Goal: Information Seeking & Learning: Check status

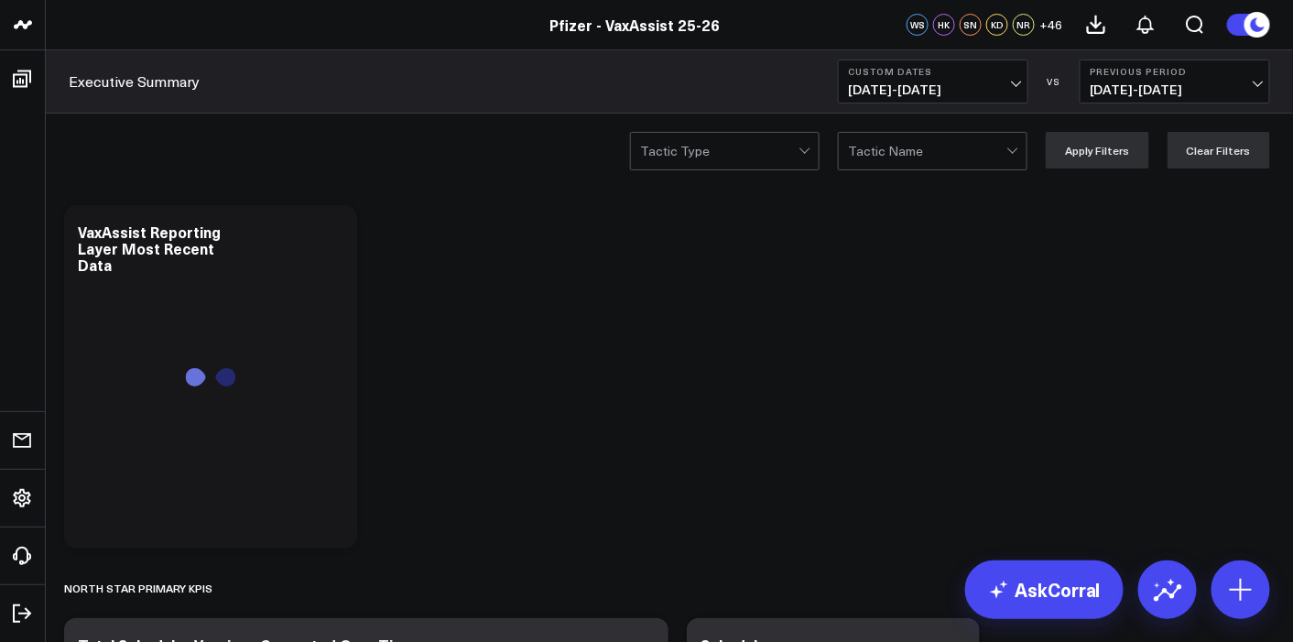
click at [955, 77] on button "Custom Dates [DATE] - [DATE]" at bounding box center [933, 82] width 190 height 44
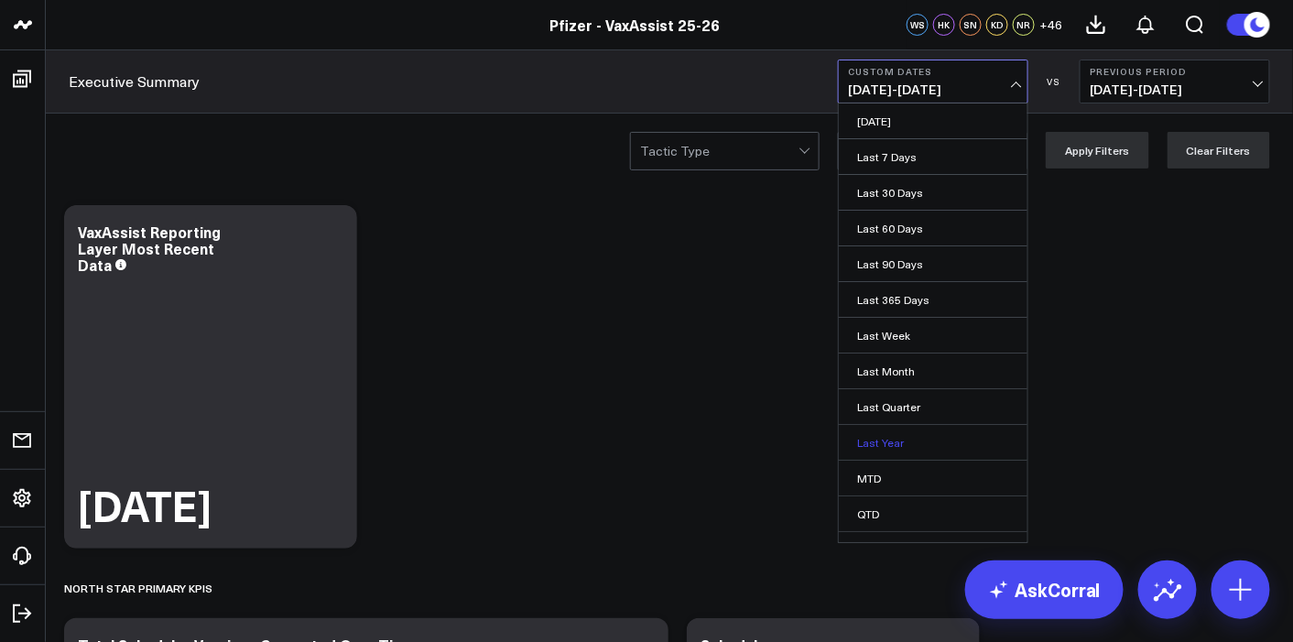
scroll to position [56, 0]
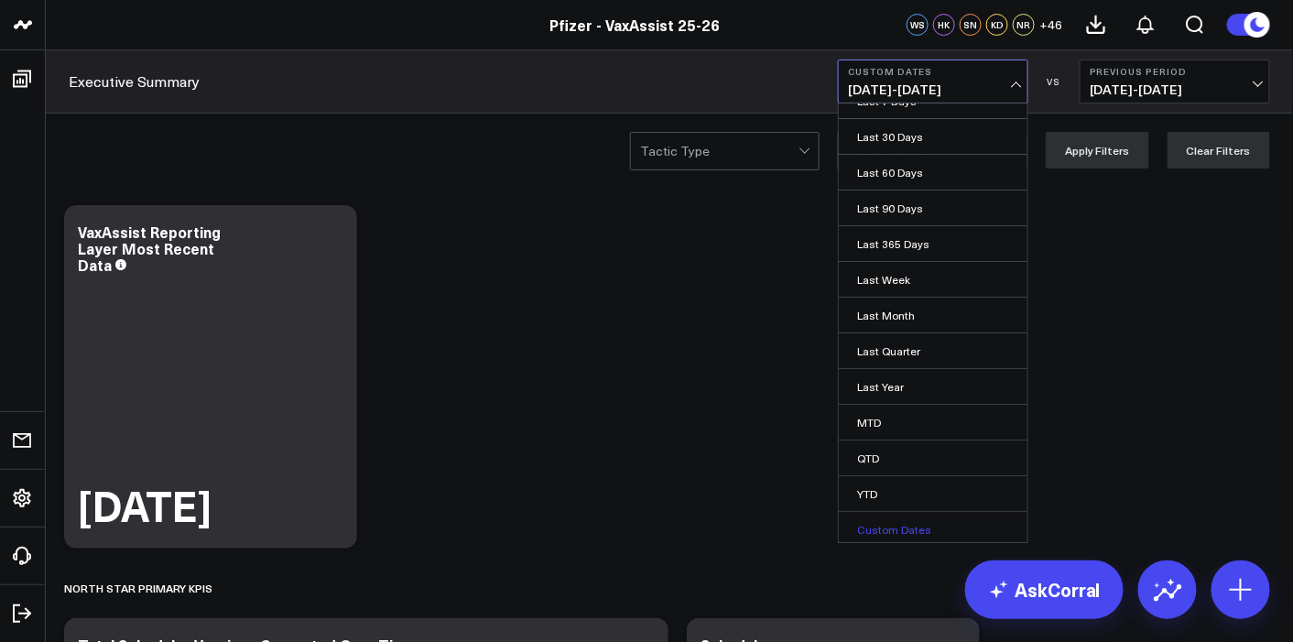
click at [909, 528] on link "Custom Dates" at bounding box center [933, 529] width 189 height 35
select select "9"
select select "2025"
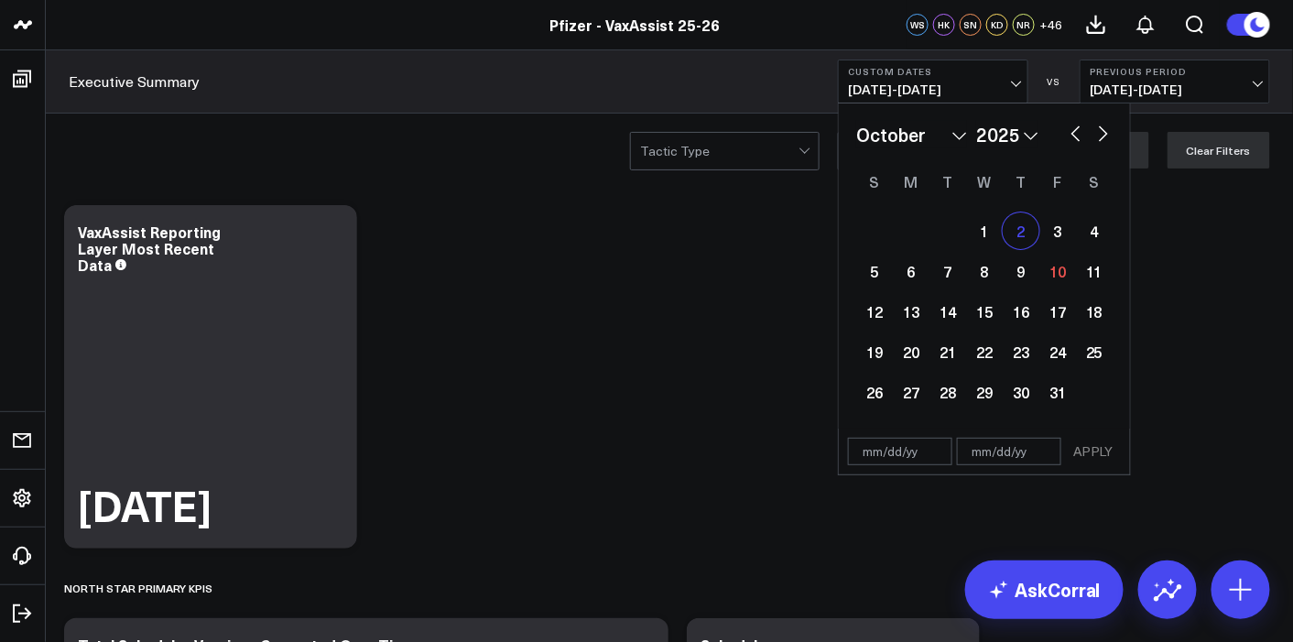
click at [1020, 242] on div "2" at bounding box center [1021, 230] width 37 height 37
type input "[DATE]"
select select "9"
select select "2025"
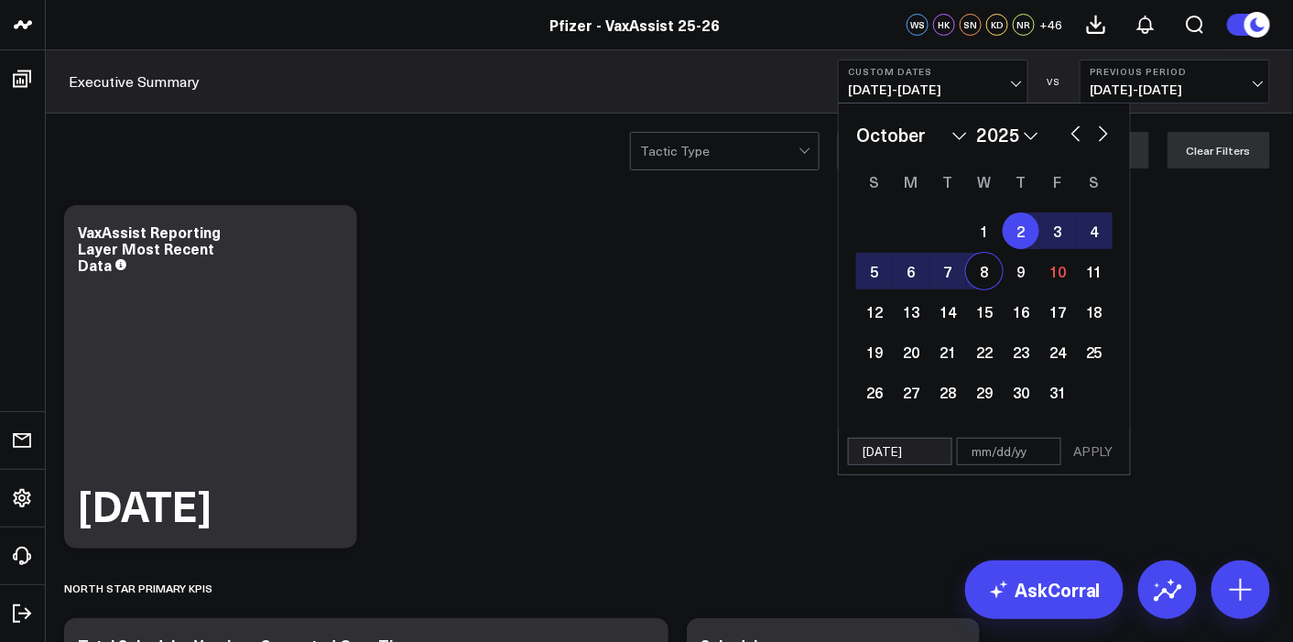
click at [987, 276] on div "8" at bounding box center [984, 271] width 37 height 37
type input "[DATE]"
select select "9"
select select "2025"
click at [1100, 448] on button "APPLY" at bounding box center [1093, 451] width 55 height 27
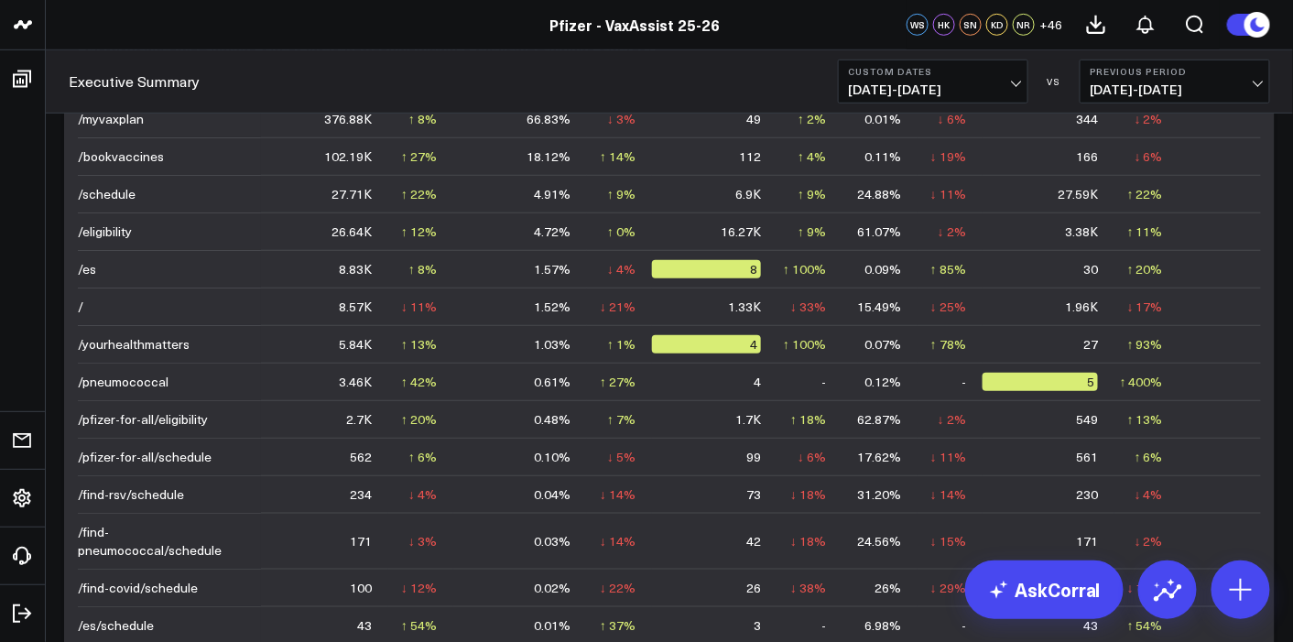
scroll to position [4516, 0]
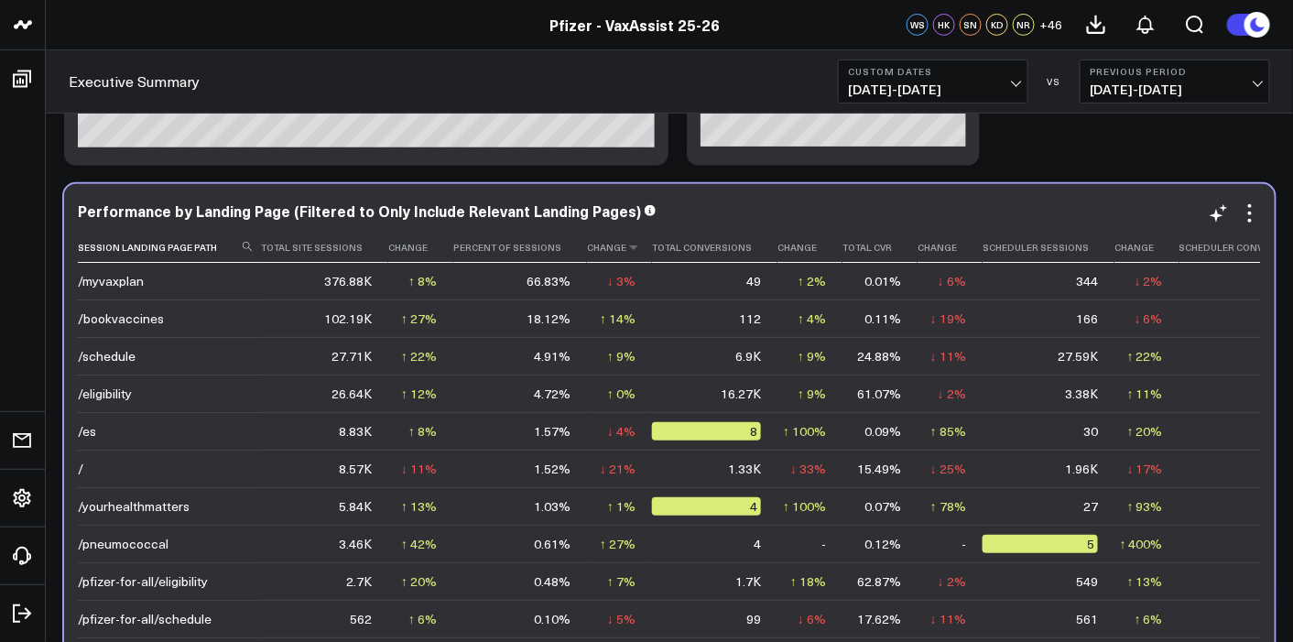
click at [613, 253] on th "Change" at bounding box center [619, 248] width 65 height 30
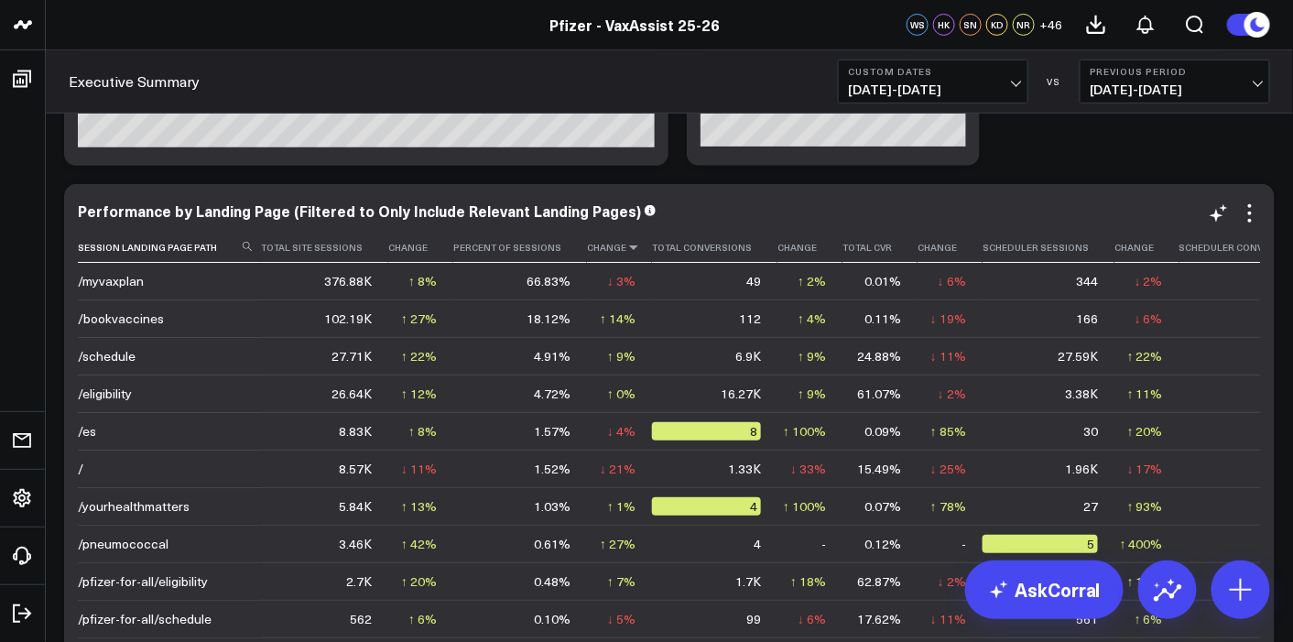
click at [626, 250] on icon at bounding box center [633, 247] width 15 height 11
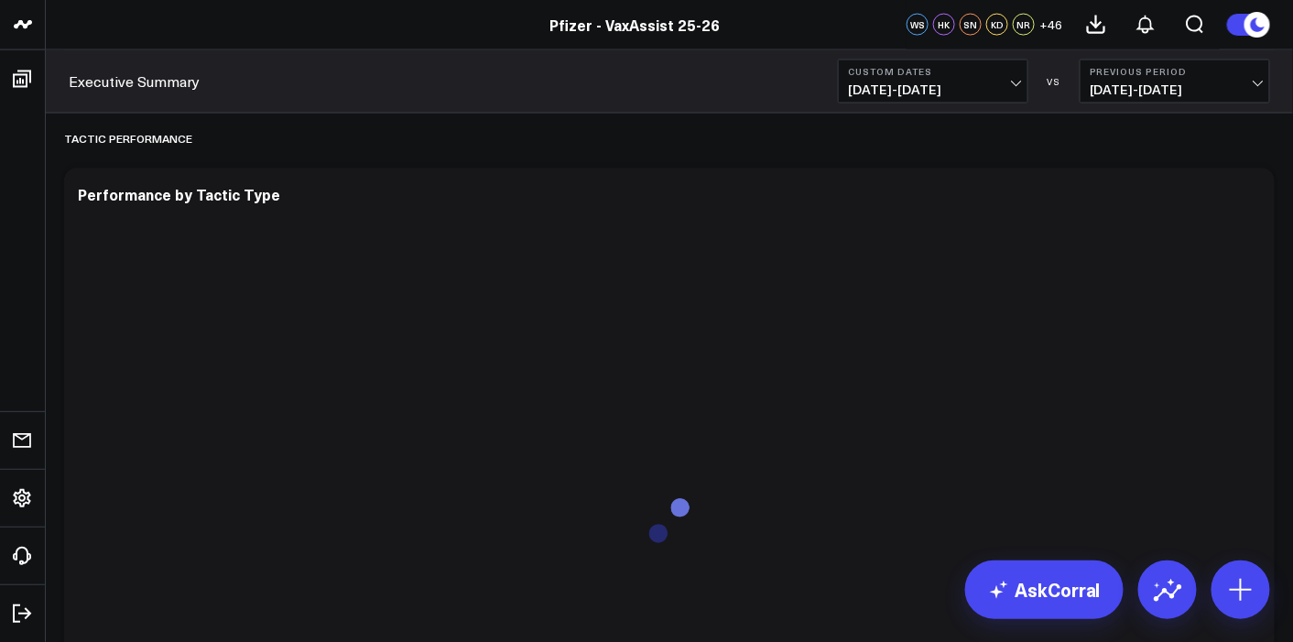
scroll to position [5357, 0]
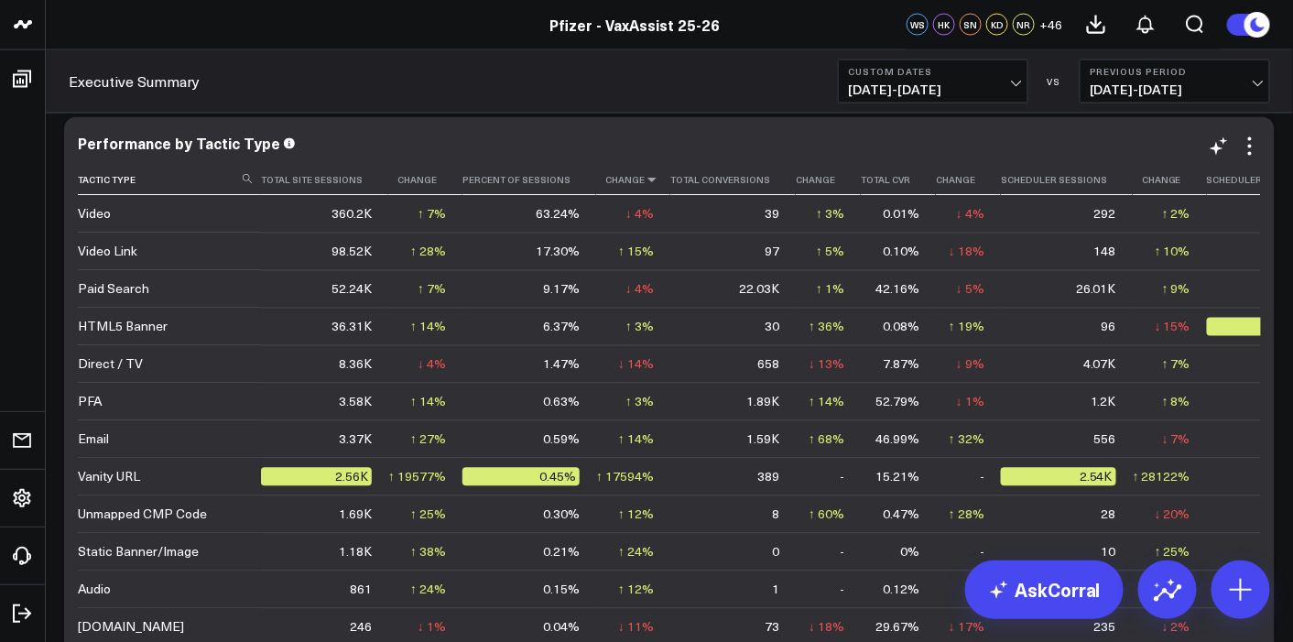
click at [645, 183] on icon at bounding box center [652, 180] width 15 height 11
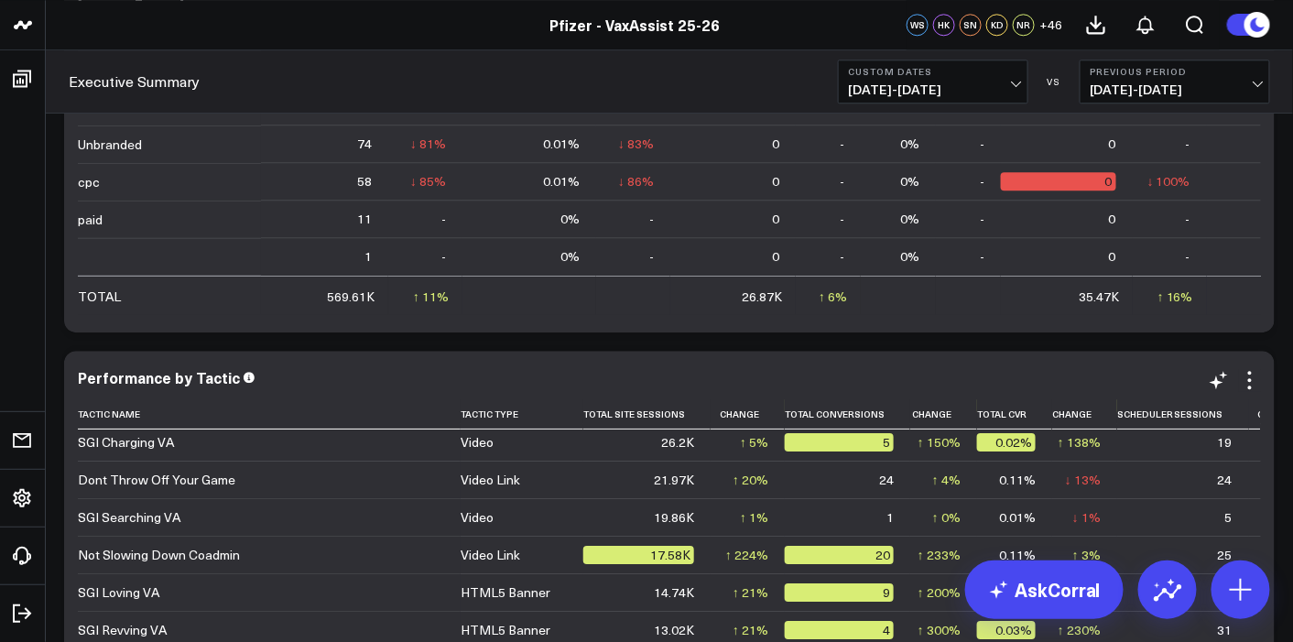
scroll to position [0, 0]
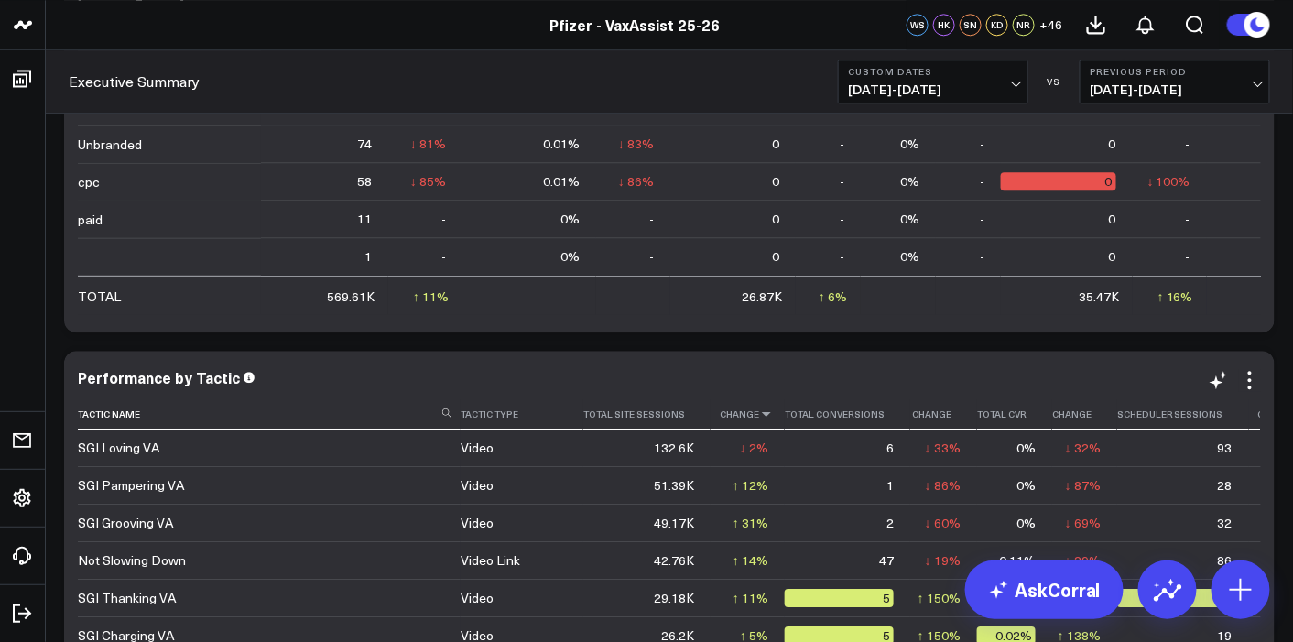
click at [759, 414] on icon at bounding box center [766, 413] width 15 height 11
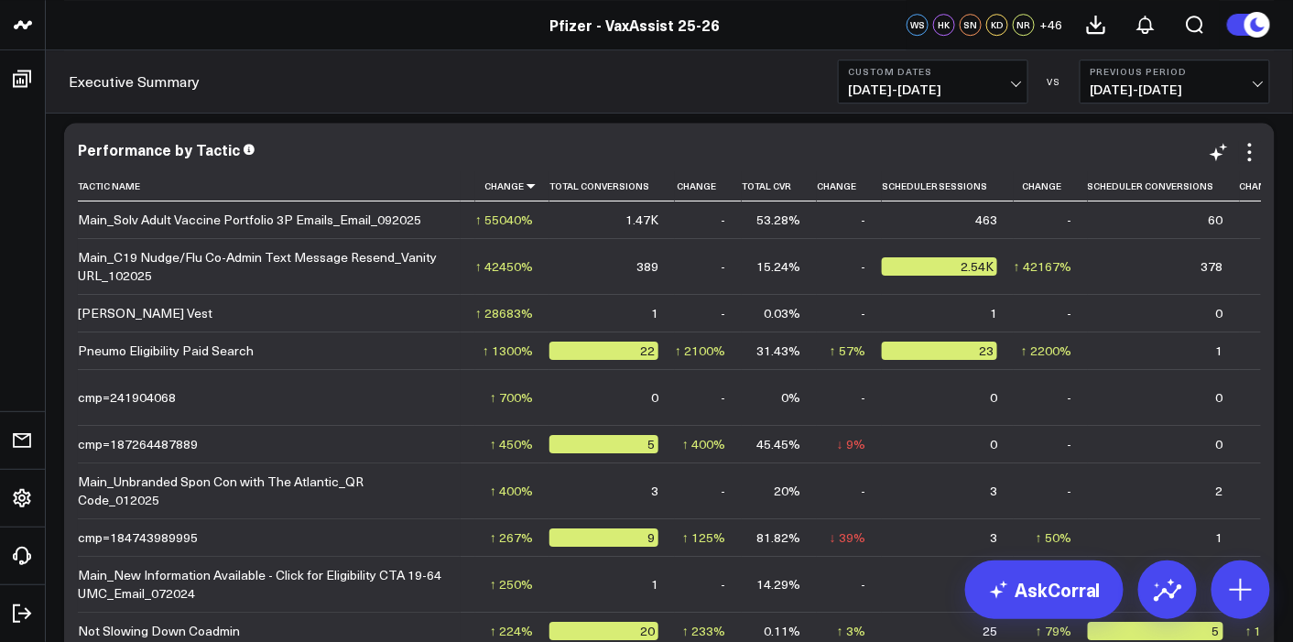
scroll to position [0, 239]
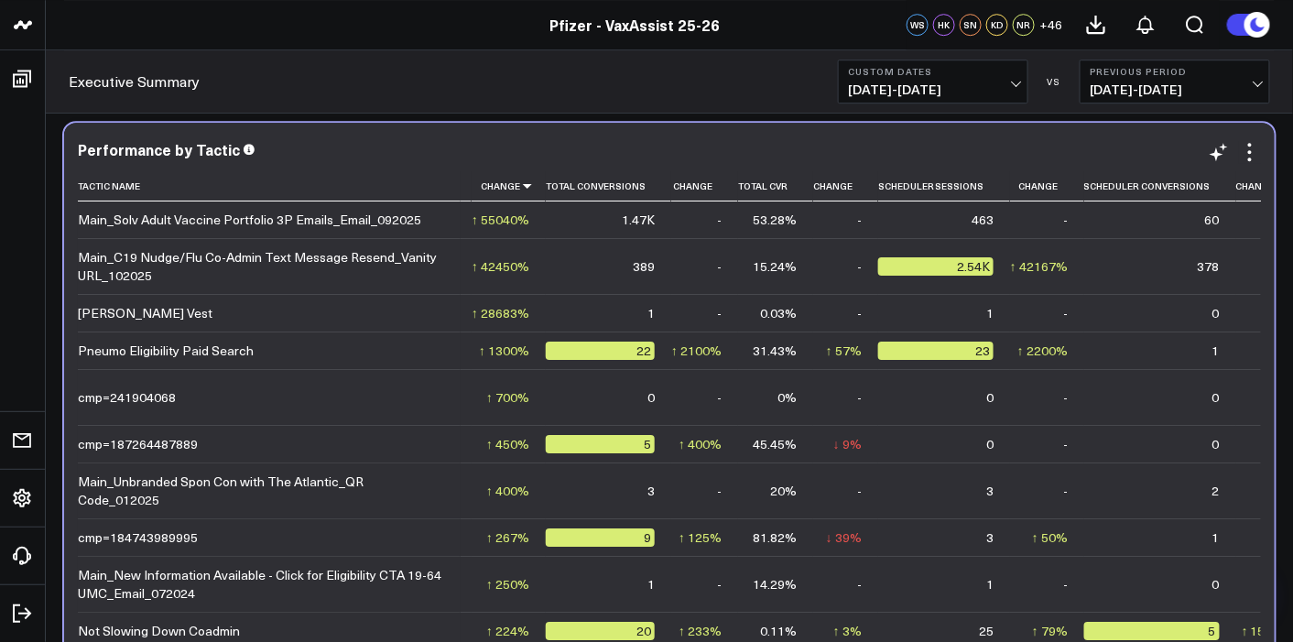
click at [1010, 308] on td "-" at bounding box center [1047, 313] width 74 height 38
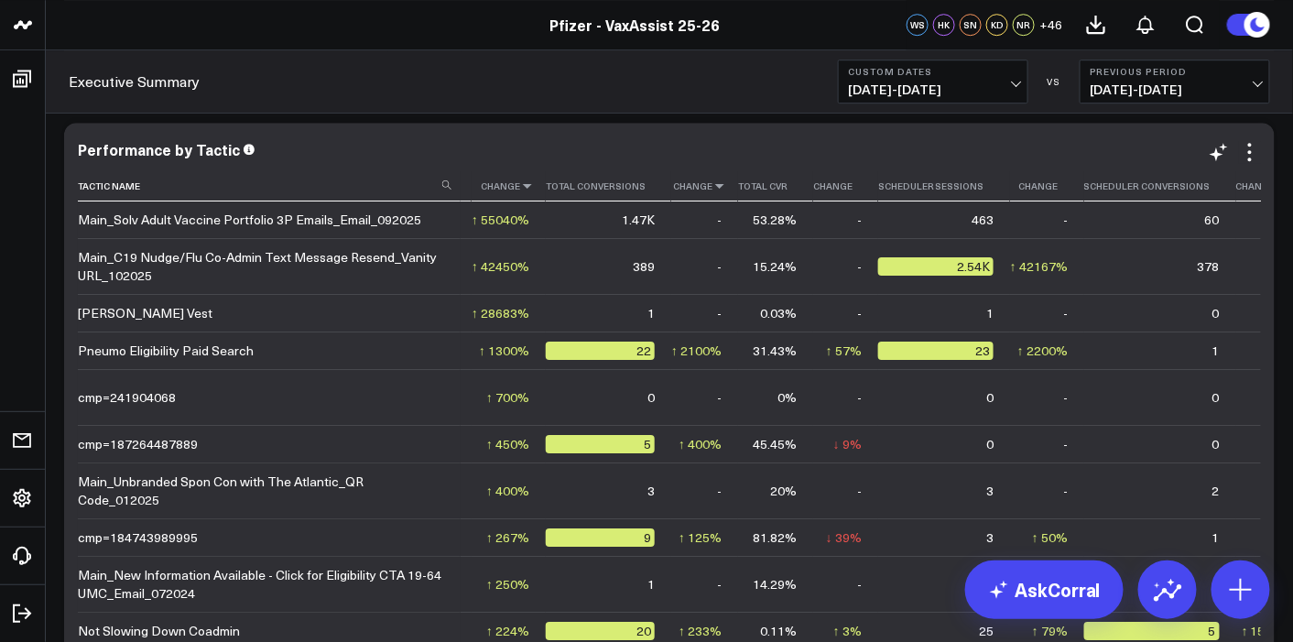
click at [713, 185] on icon at bounding box center [720, 185] width 15 height 11
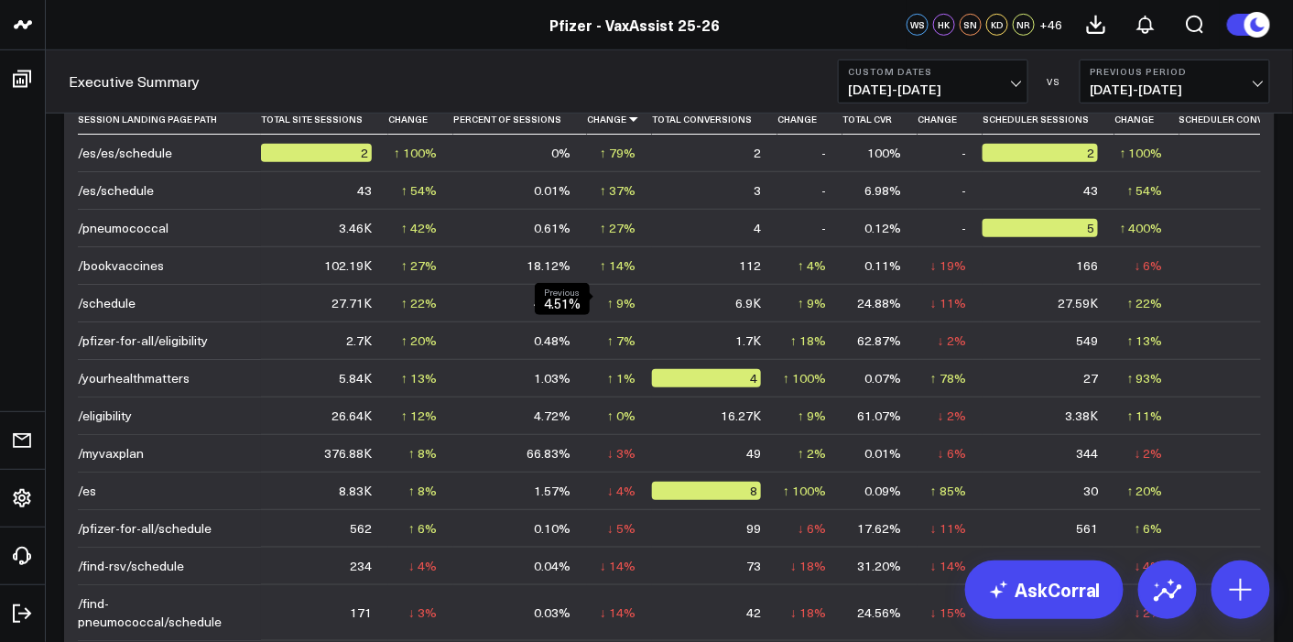
scroll to position [4501, 0]
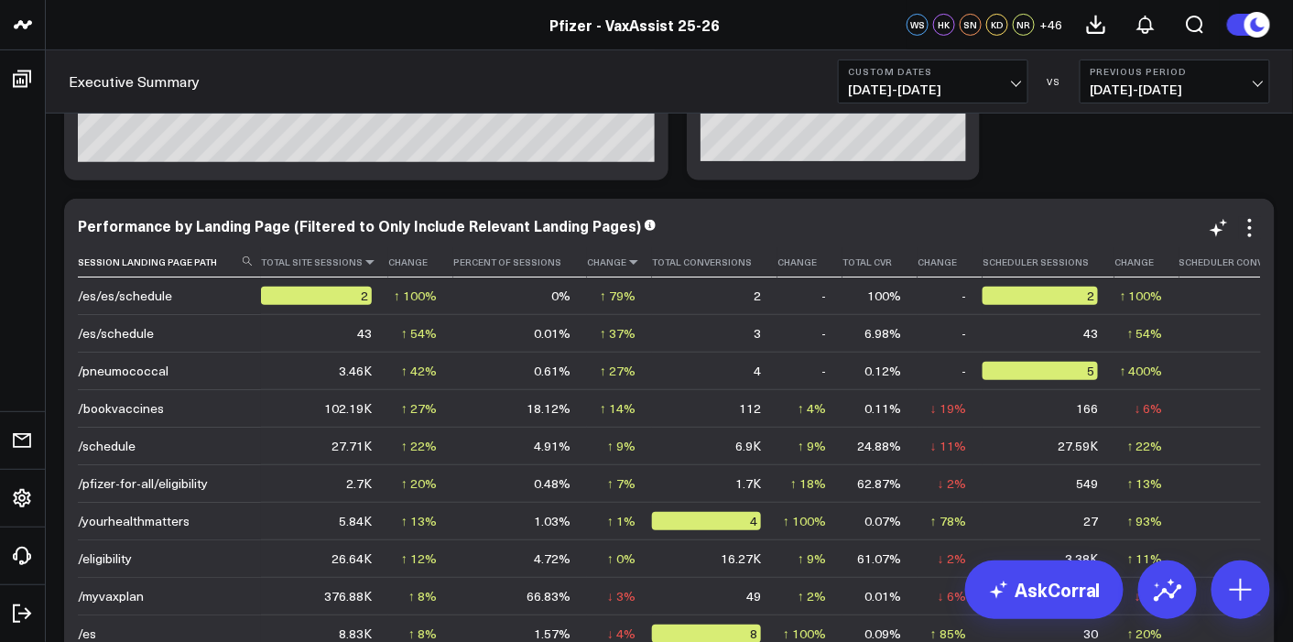
click at [363, 260] on icon at bounding box center [370, 261] width 15 height 11
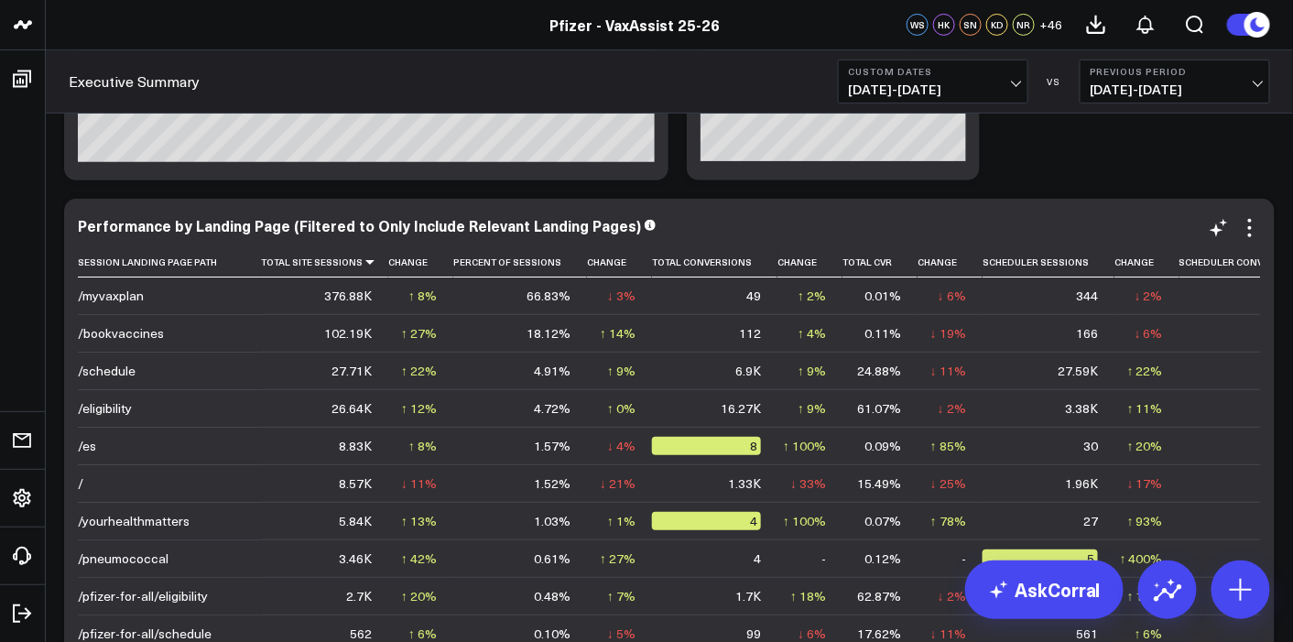
click at [511, 377] on td "4.91%" at bounding box center [520, 371] width 134 height 38
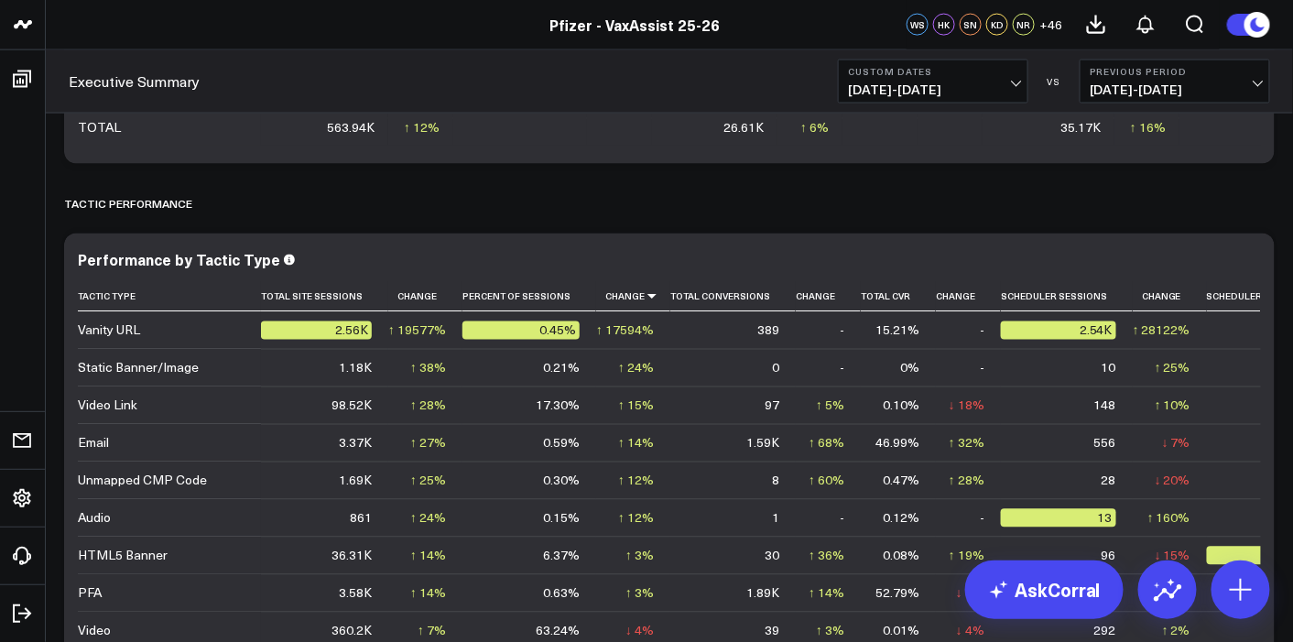
scroll to position [5299, 0]
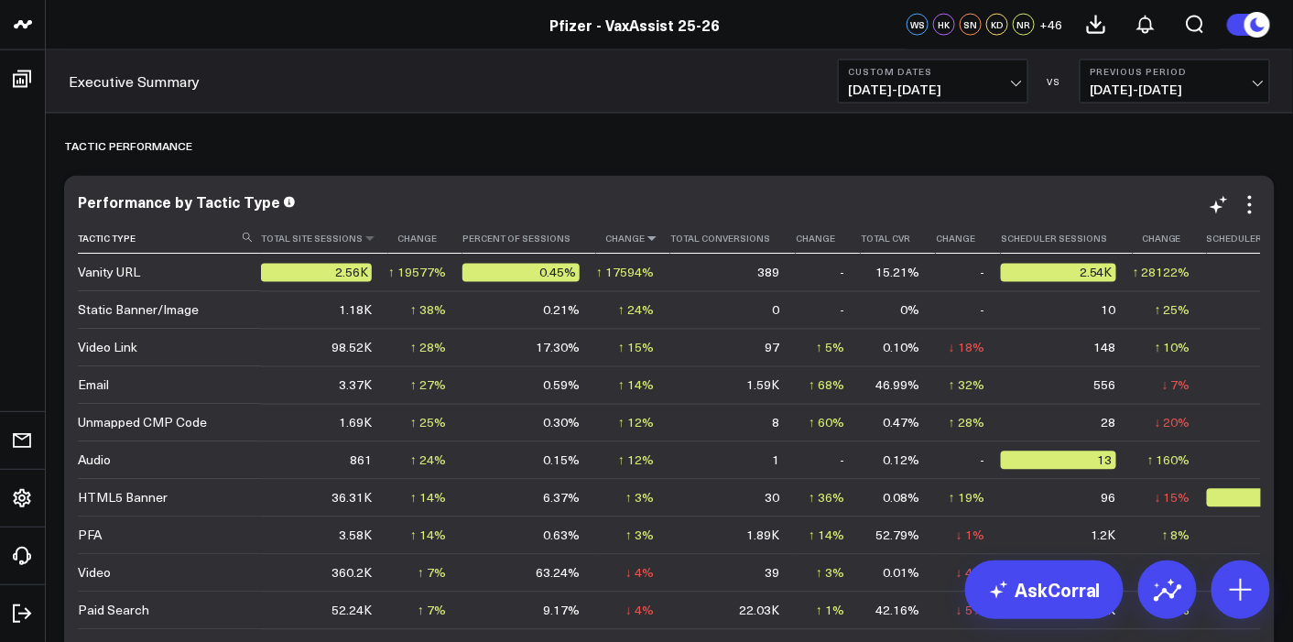
click at [361, 246] on th "Total Site Sessions" at bounding box center [324, 239] width 127 height 30
click at [363, 238] on icon at bounding box center [370, 239] width 15 height 11
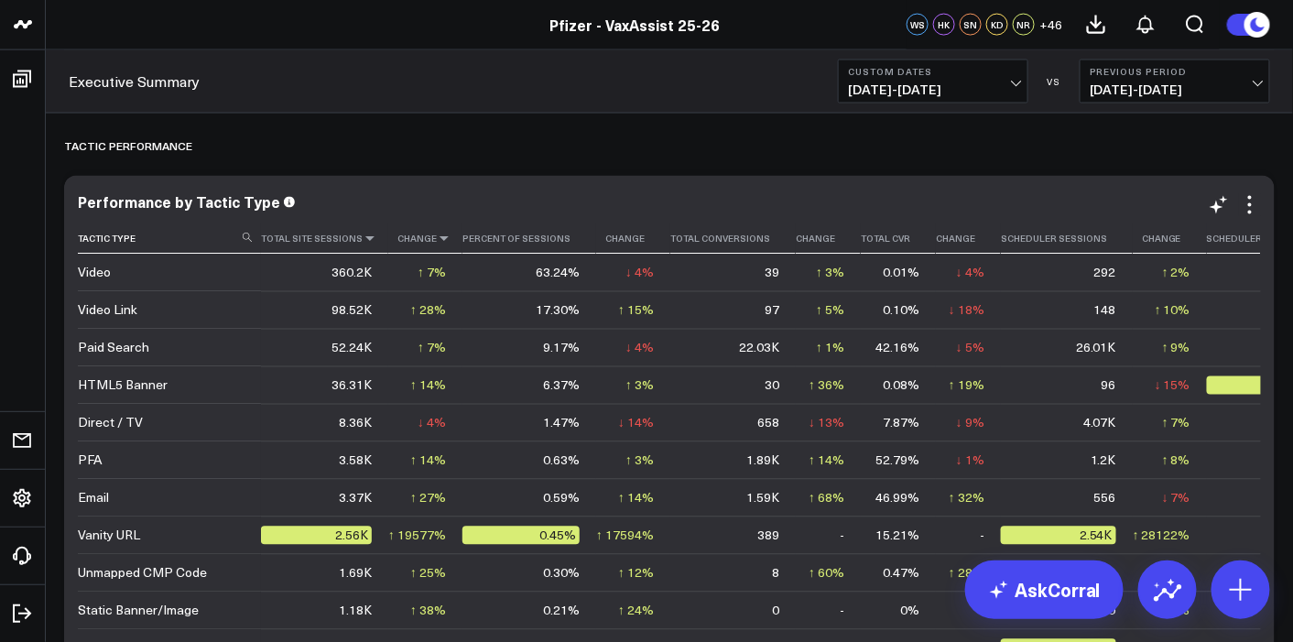
click at [440, 238] on icon at bounding box center [444, 239] width 15 height 11
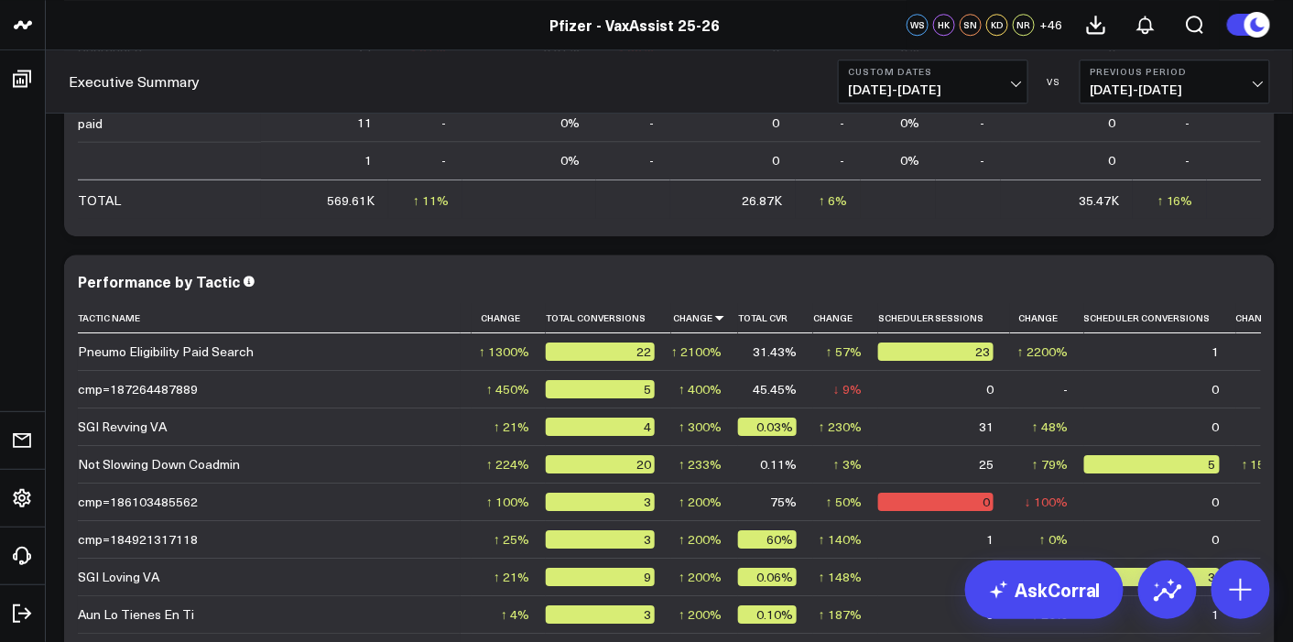
scroll to position [6108, 0]
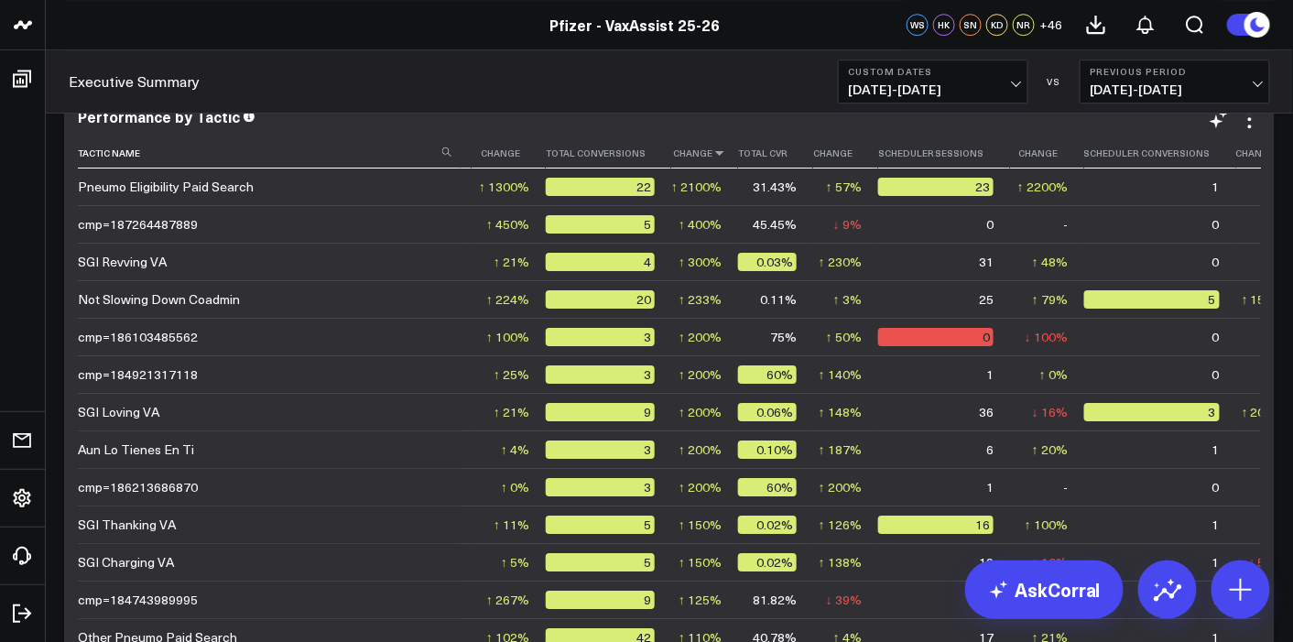
click at [713, 154] on icon at bounding box center [720, 152] width 15 height 11
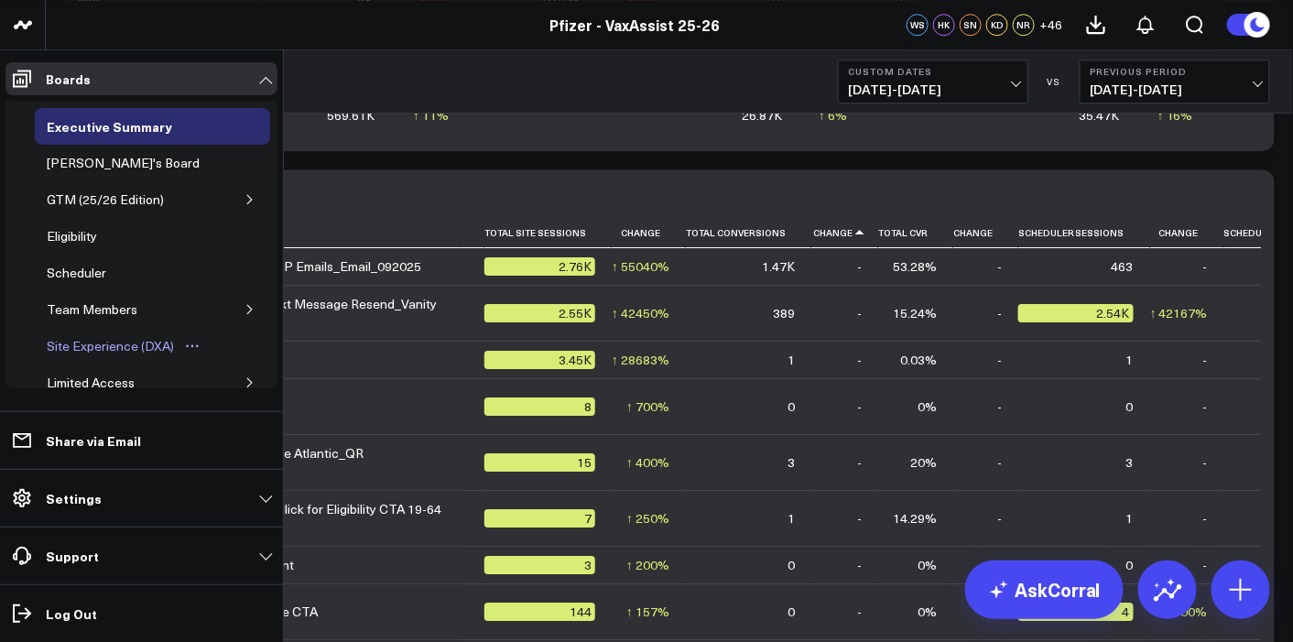
scroll to position [92, 0]
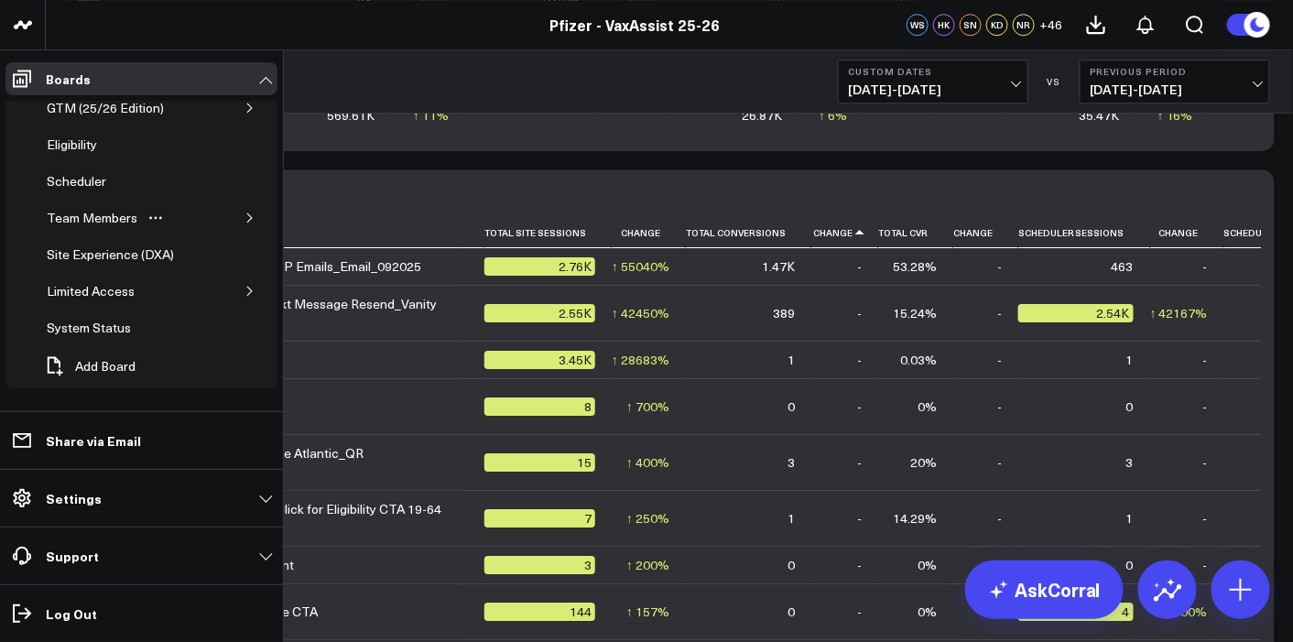
click at [245, 213] on icon "button" at bounding box center [250, 217] width 11 height 11
click at [134, 343] on div "Executive Summary ([PERSON_NAME] Version)" at bounding box center [140, 360] width 169 height 35
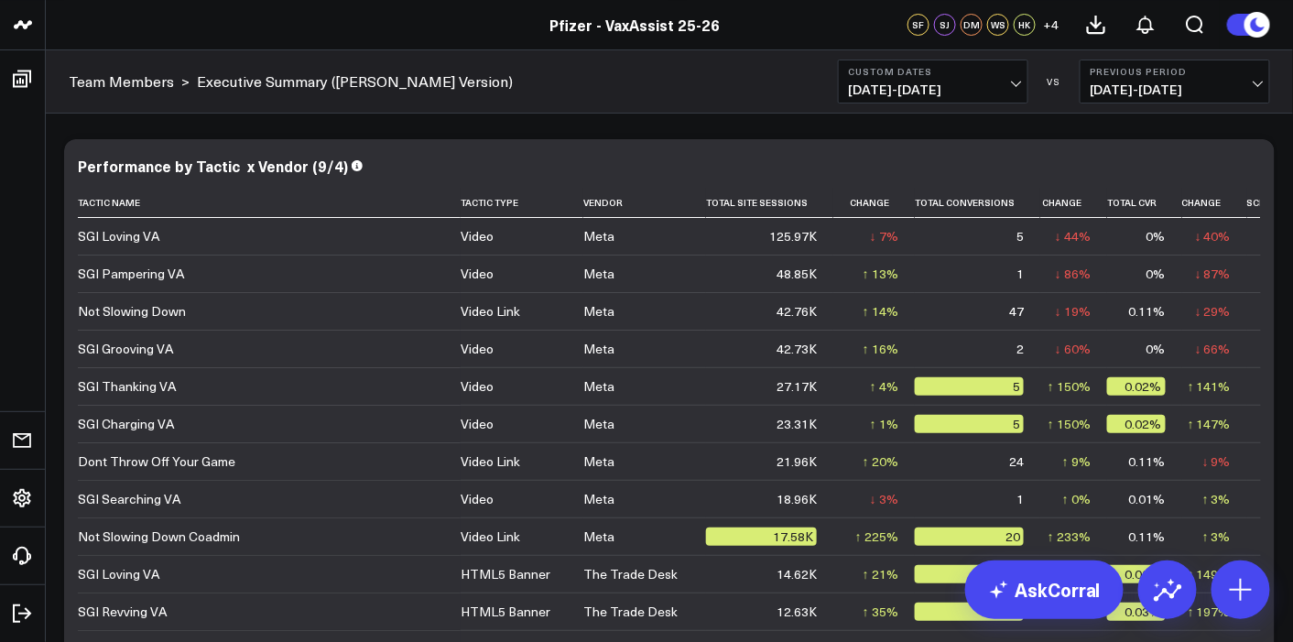
scroll to position [4297, 0]
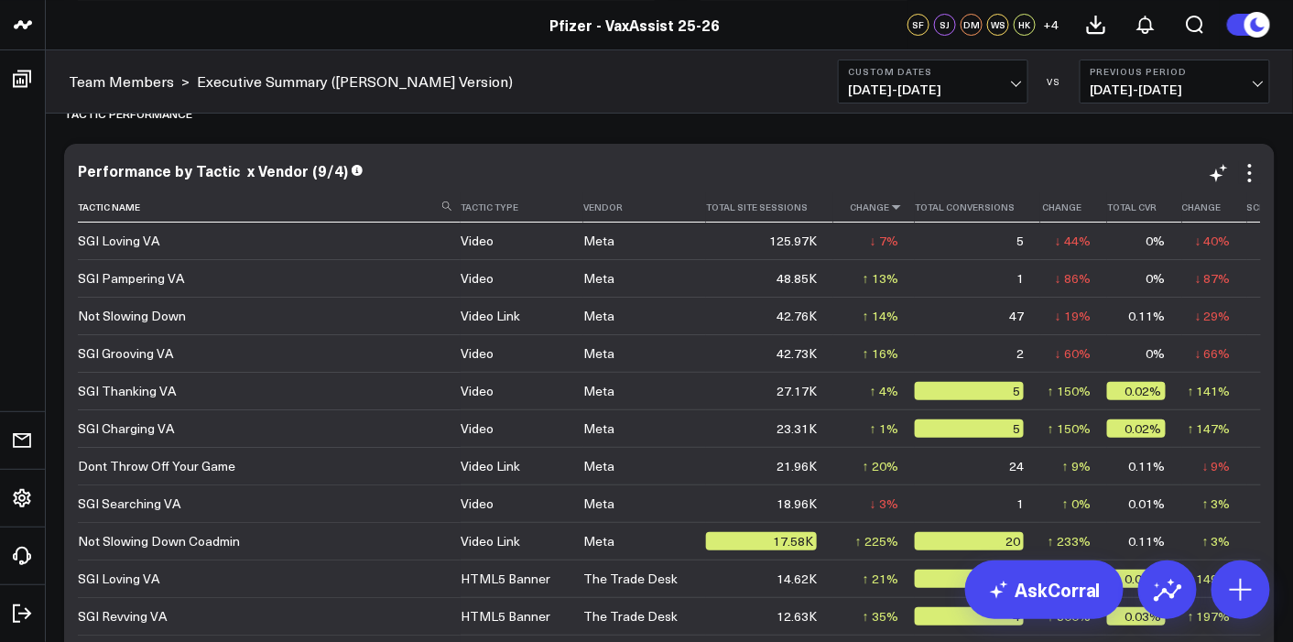
click at [889, 211] on icon at bounding box center [896, 206] width 15 height 11
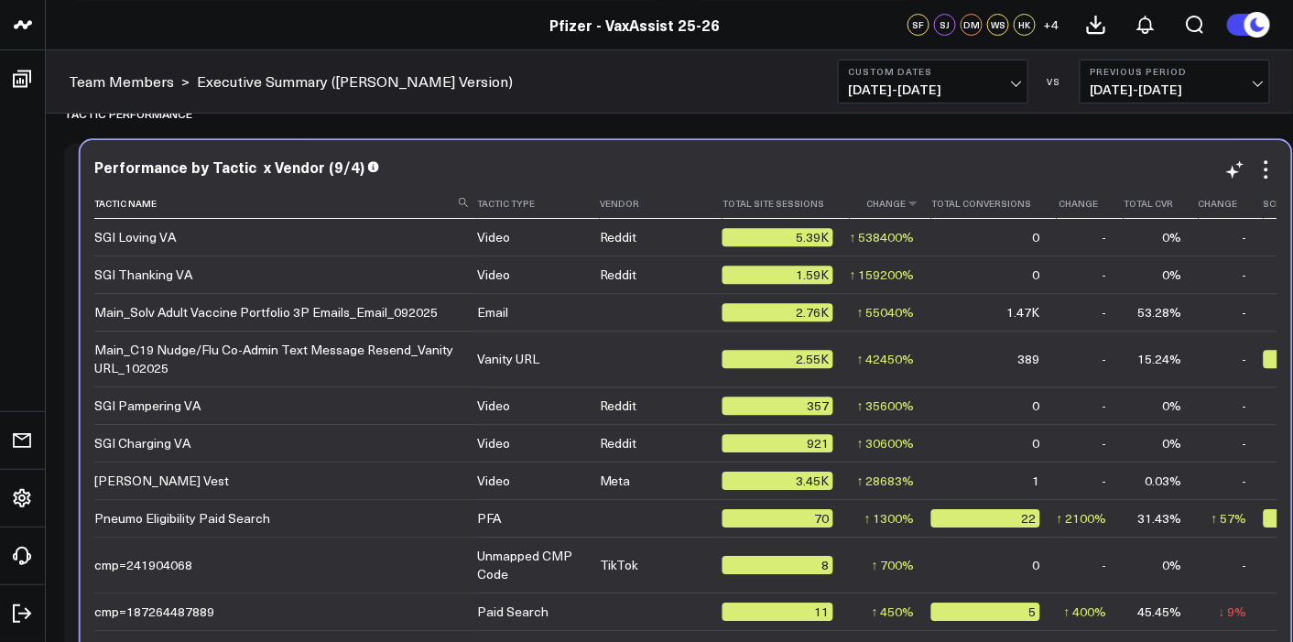
click at [906, 207] on icon at bounding box center [913, 203] width 15 height 11
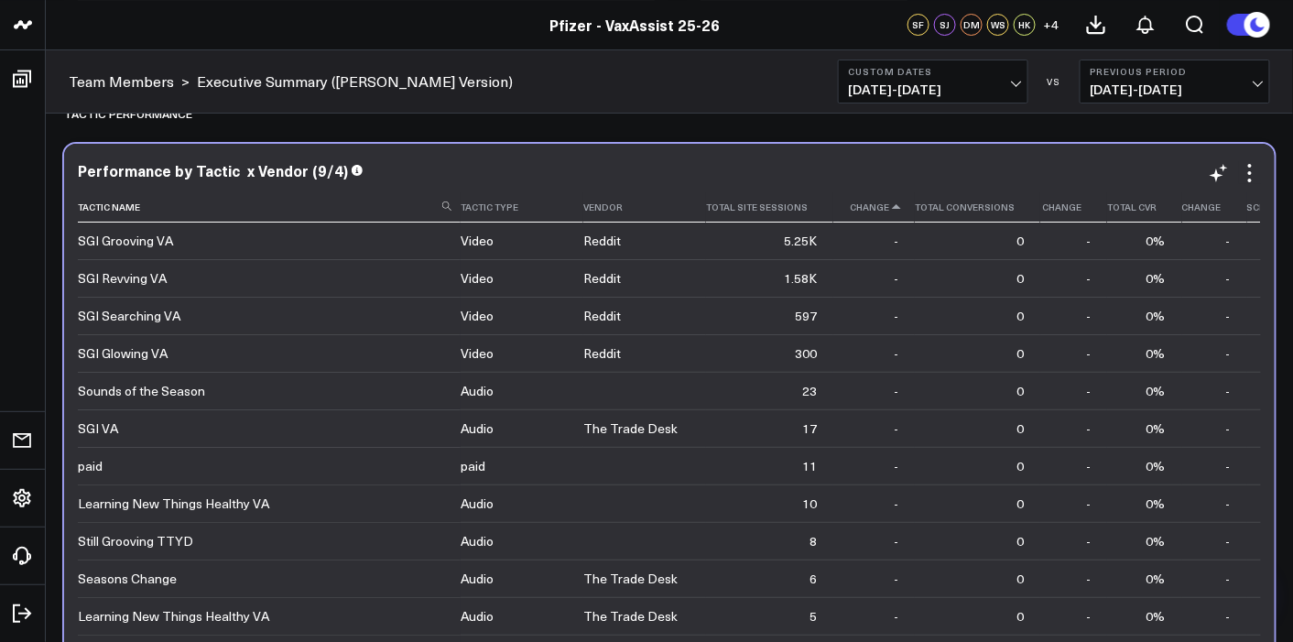
click at [889, 211] on icon at bounding box center [896, 206] width 15 height 11
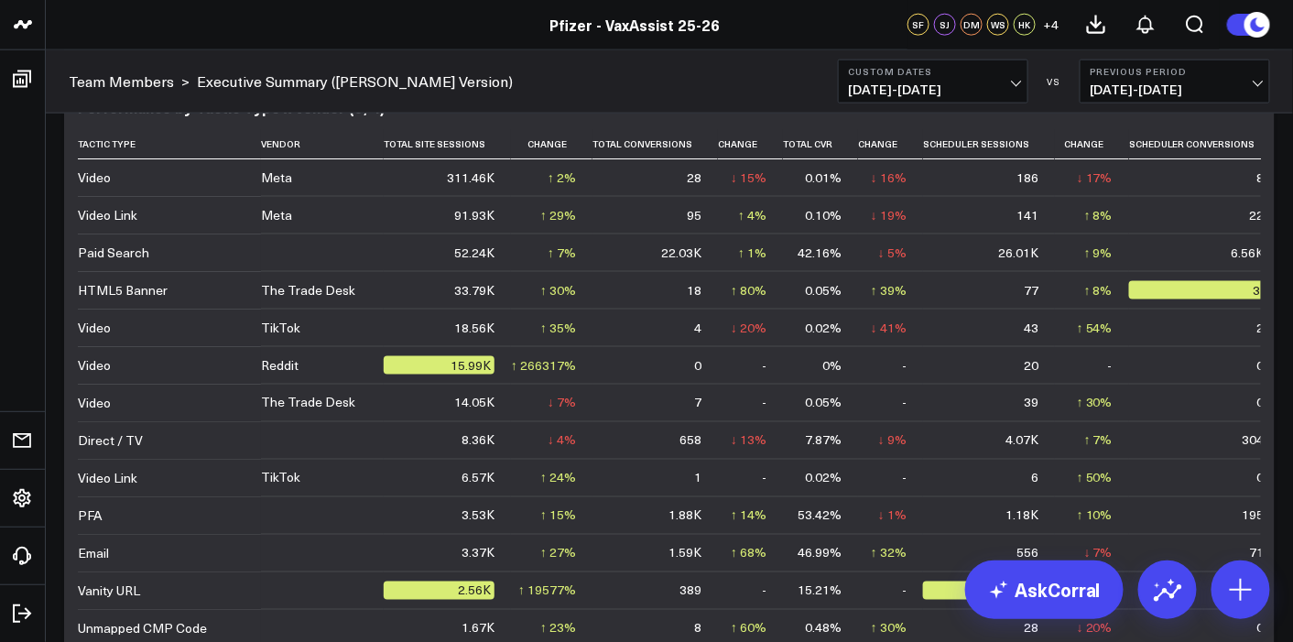
scroll to position [5085, 0]
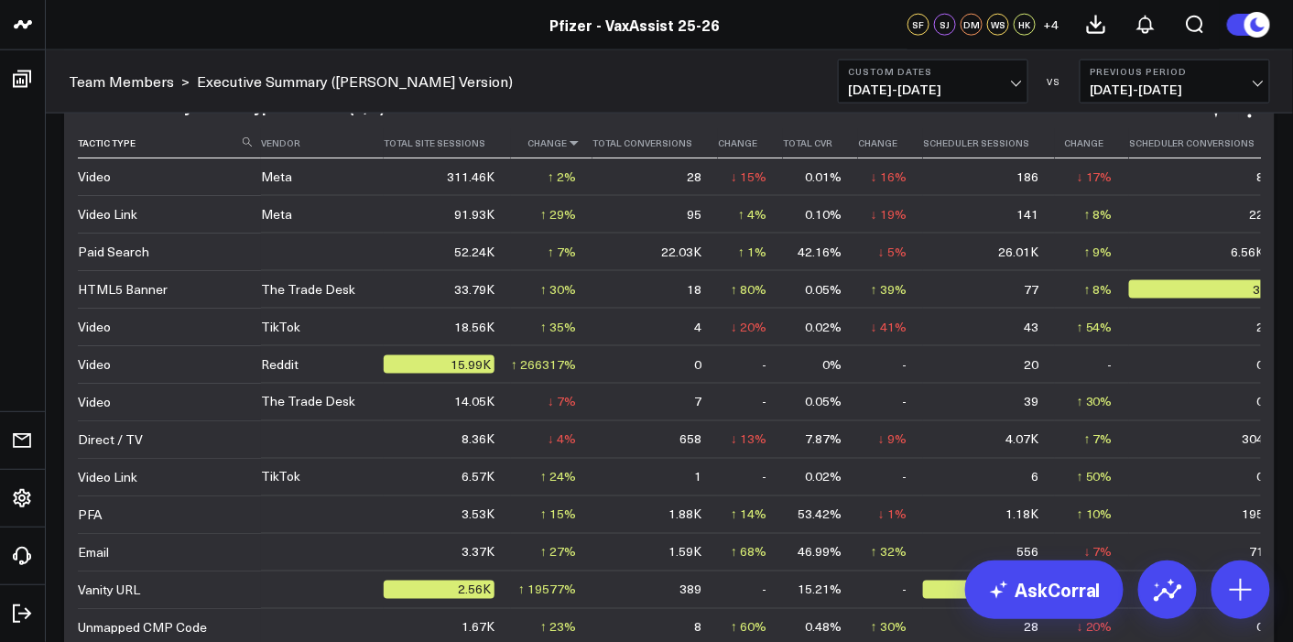
click at [567, 145] on icon at bounding box center [574, 142] width 15 height 11
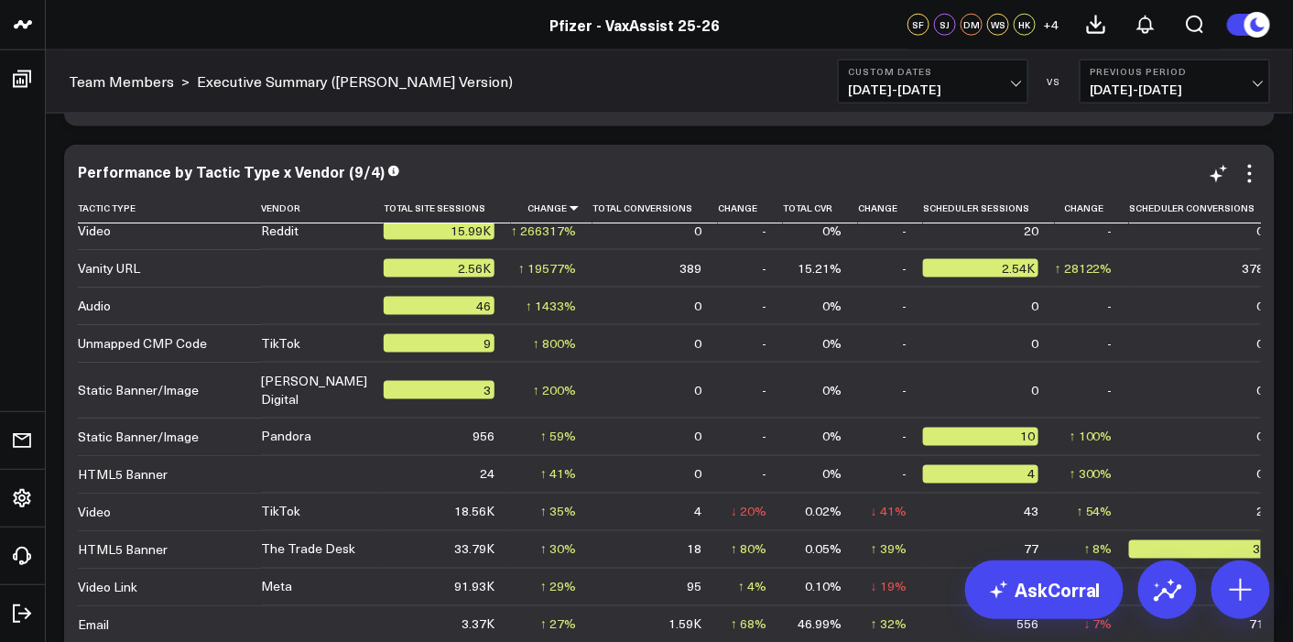
scroll to position [0, 0]
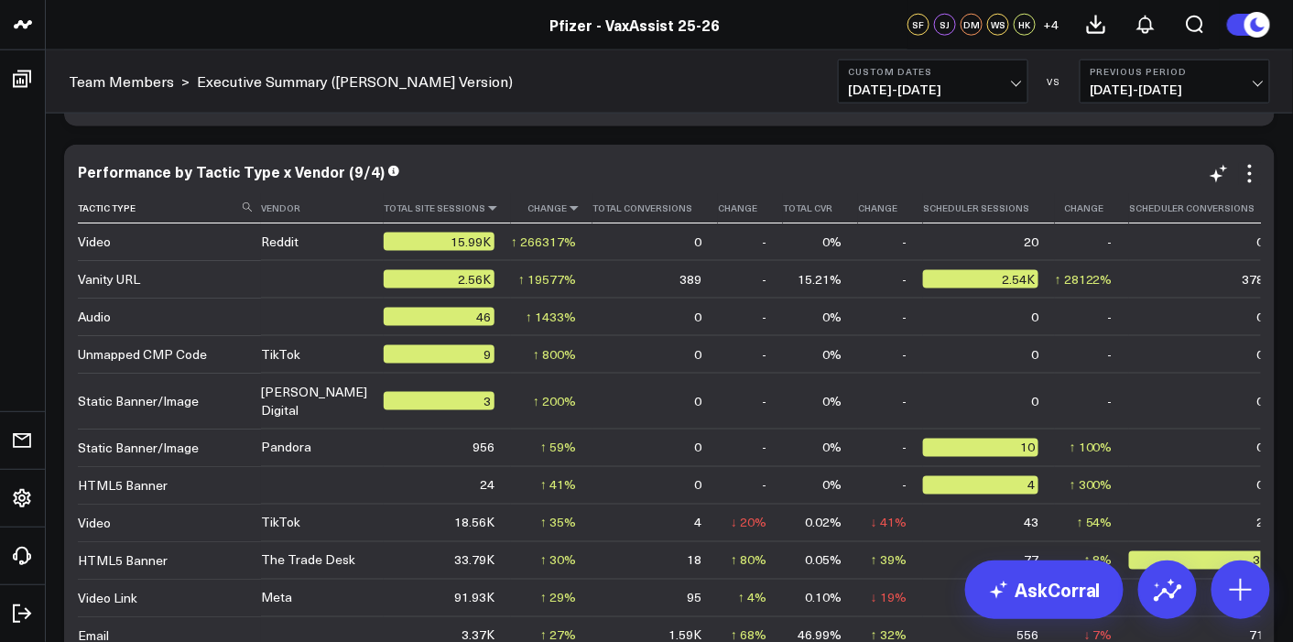
click at [485, 208] on icon at bounding box center [492, 207] width 15 height 11
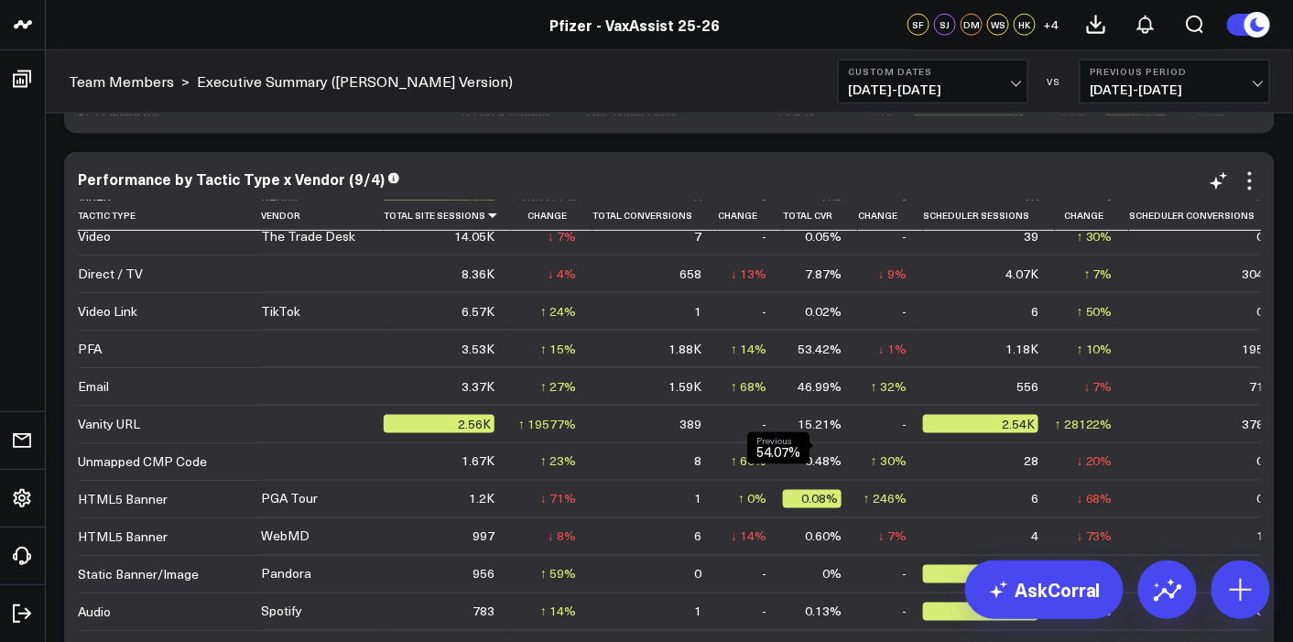
scroll to position [248, 0]
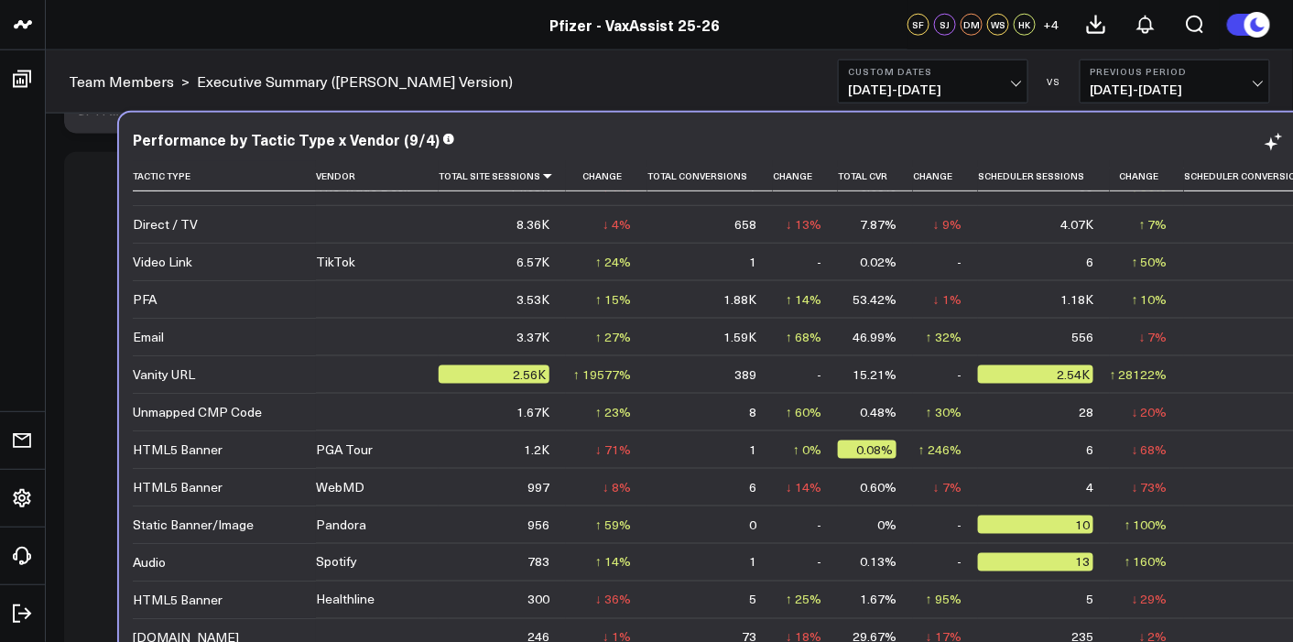
drag, startPoint x: 838, startPoint y: 459, endPoint x: 880, endPoint y: 434, distance: 48.8
click at [913, 393] on td "-" at bounding box center [945, 374] width 65 height 38
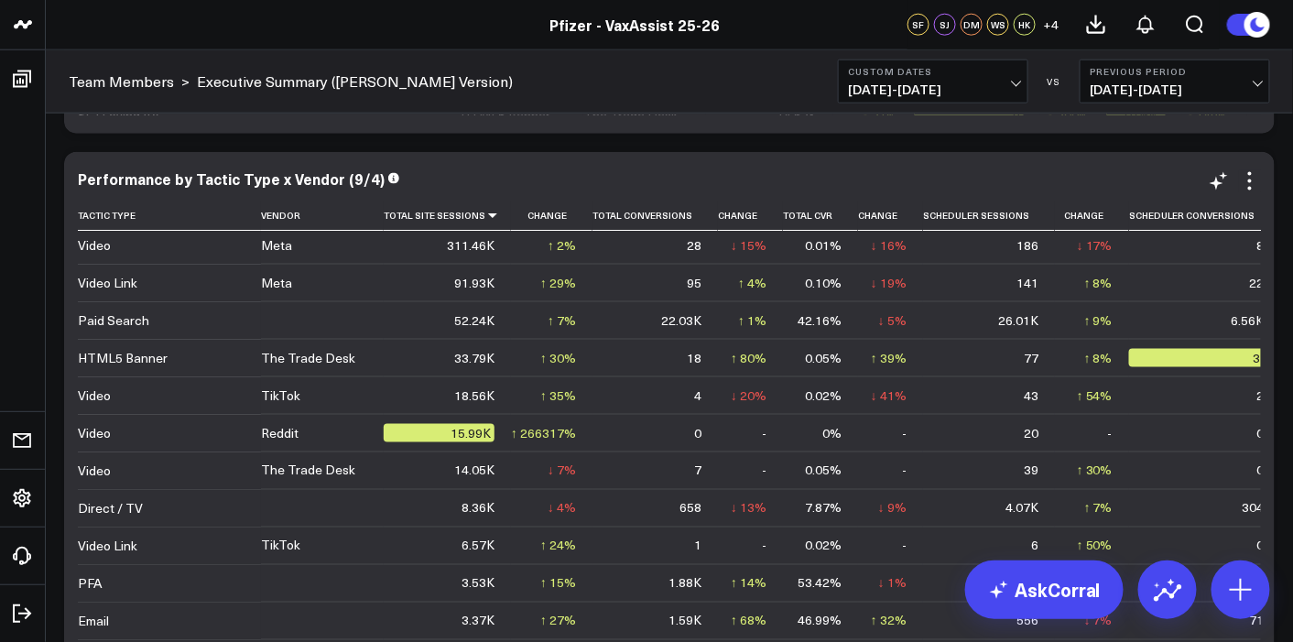
scroll to position [0, 0]
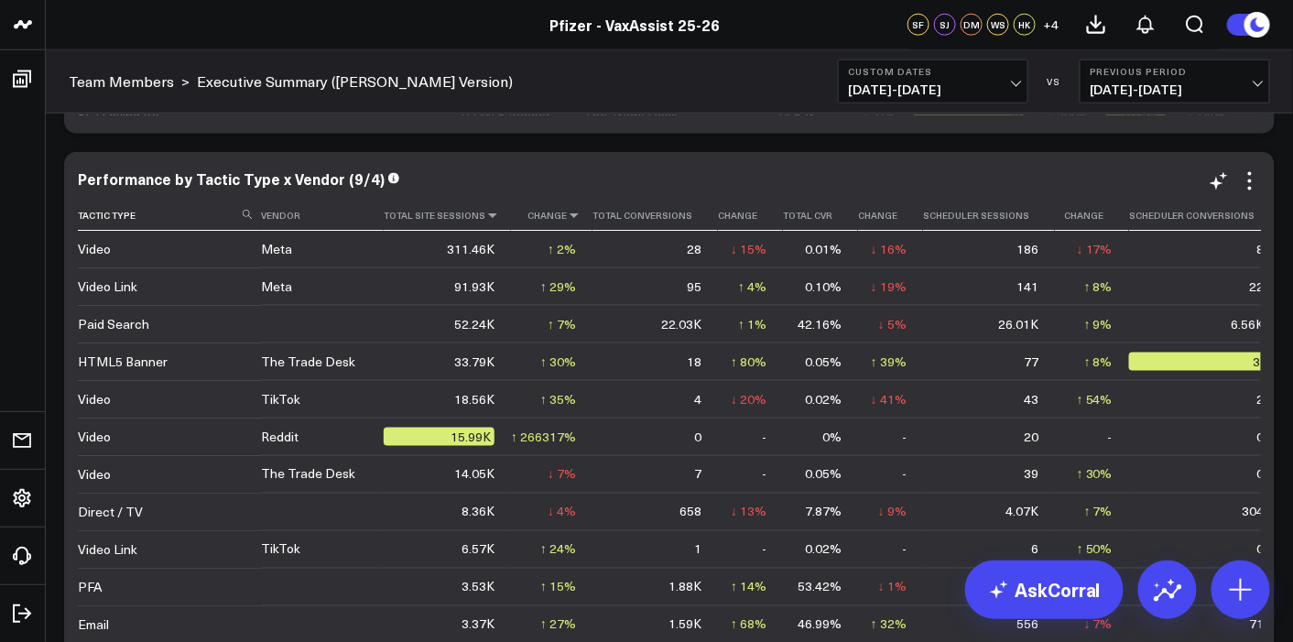
click at [567, 215] on icon at bounding box center [574, 215] width 15 height 11
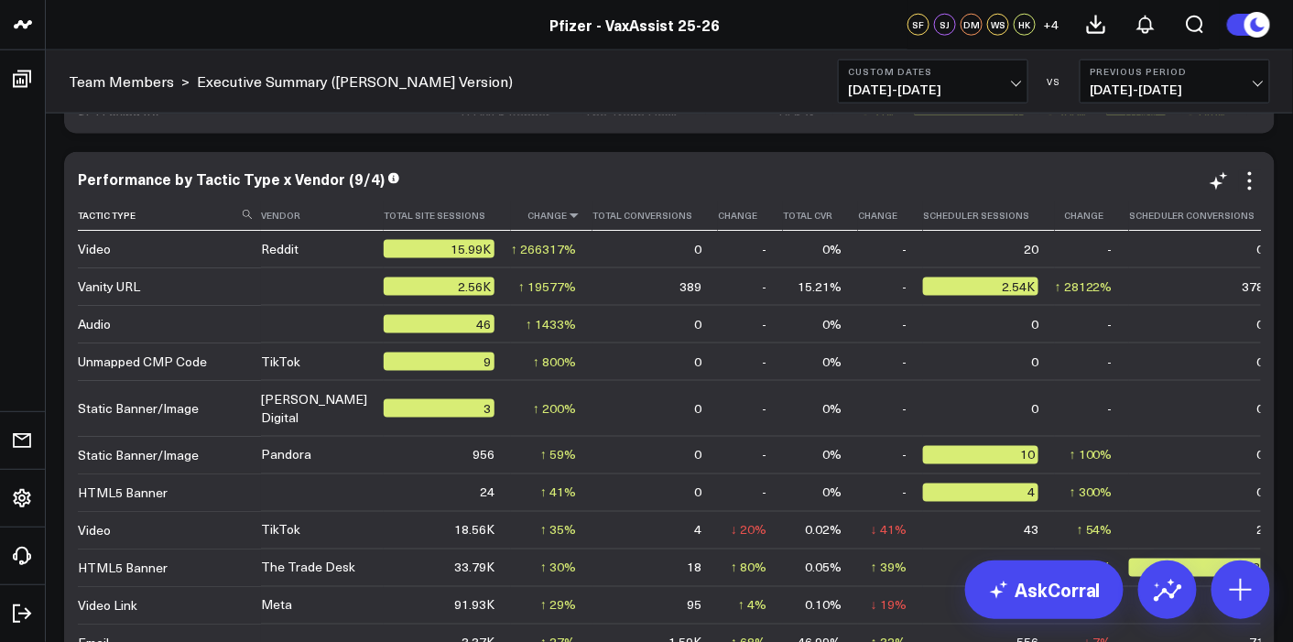
click at [567, 221] on icon at bounding box center [574, 215] width 15 height 11
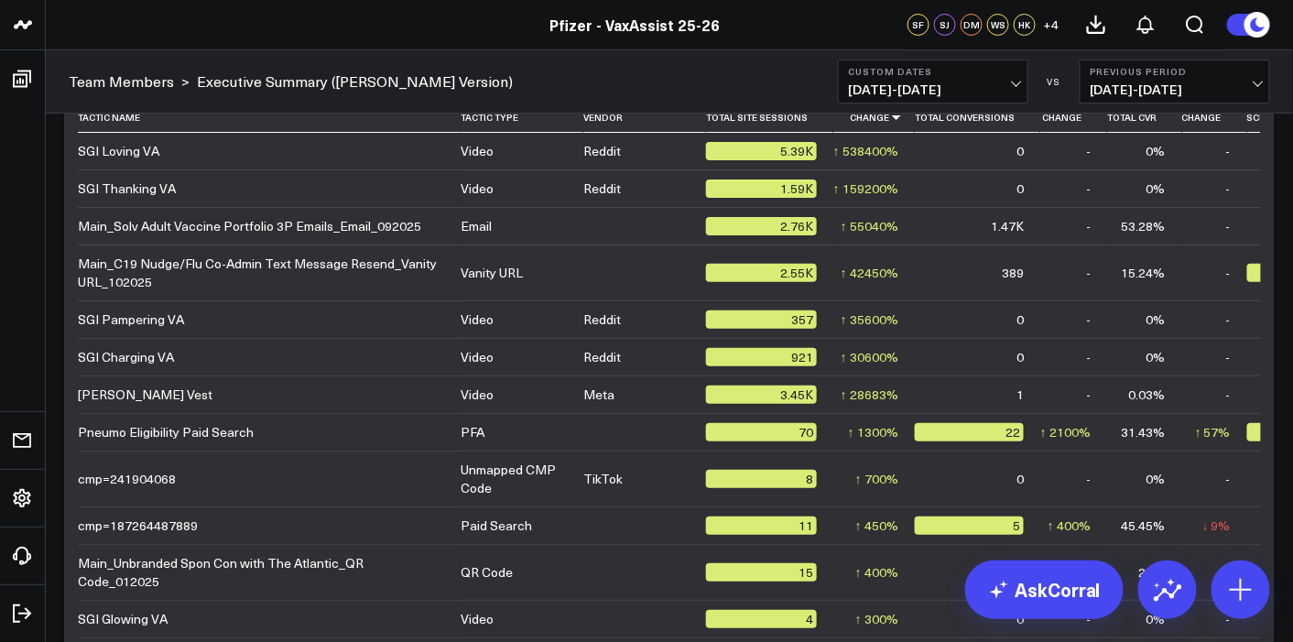
scroll to position [4255, 0]
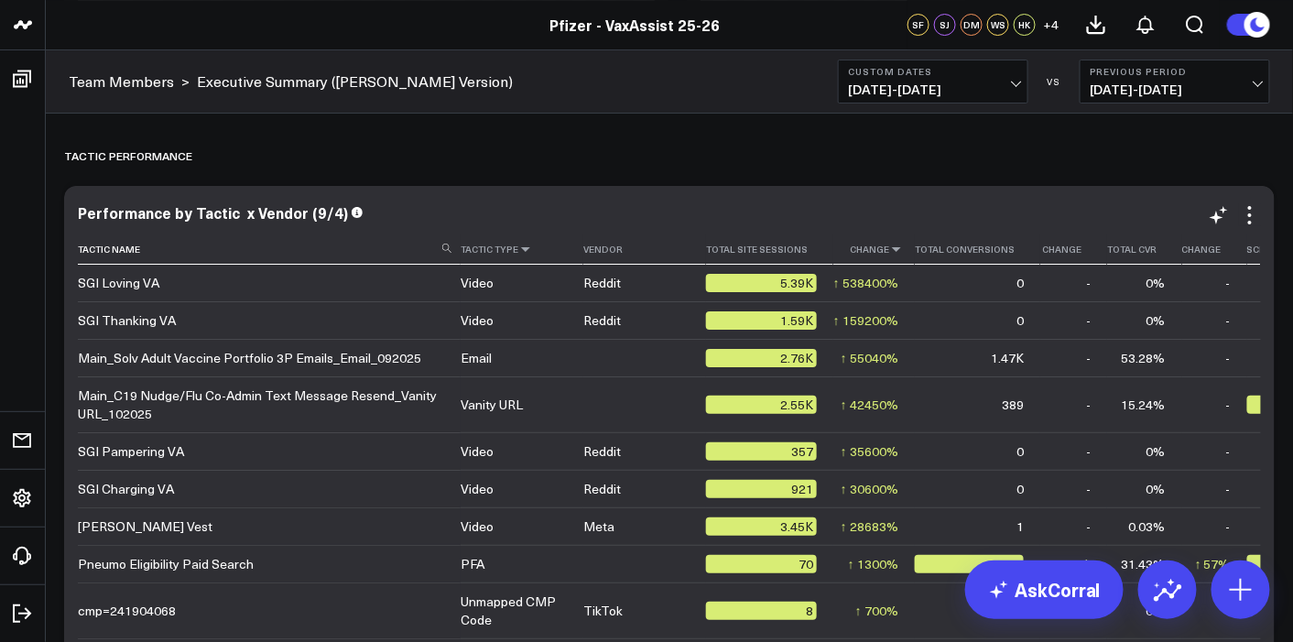
click at [518, 245] on icon at bounding box center [525, 249] width 15 height 11
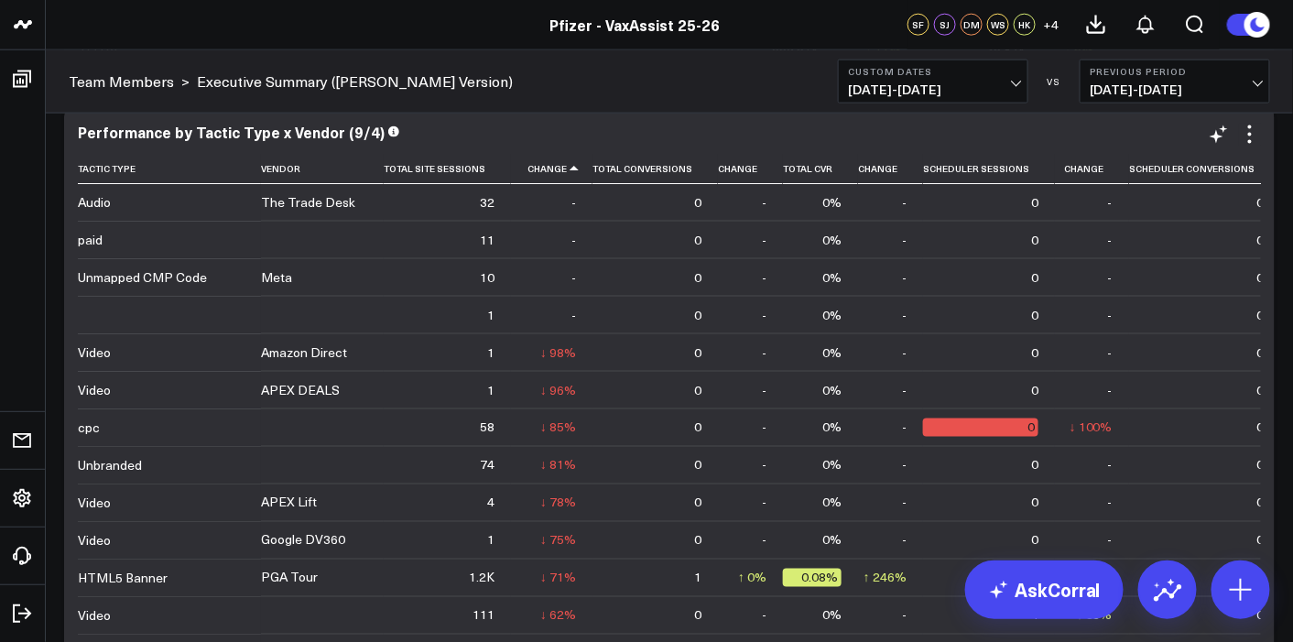
scroll to position [4947, 0]
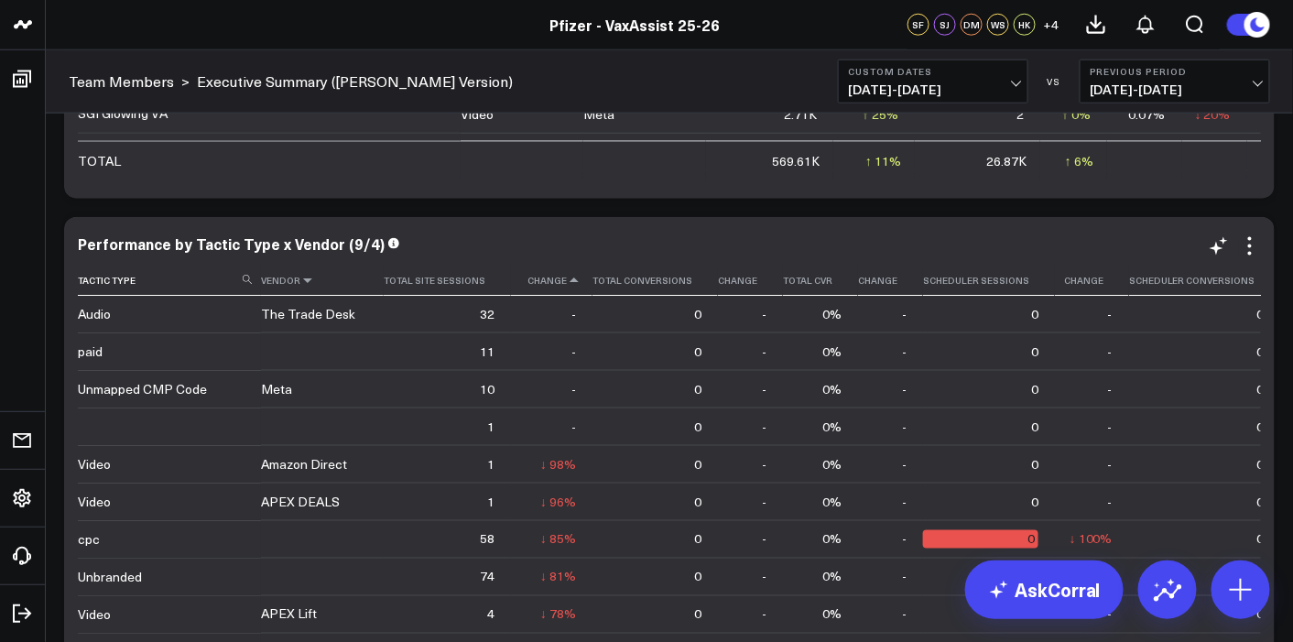
click at [304, 284] on icon at bounding box center [307, 280] width 15 height 11
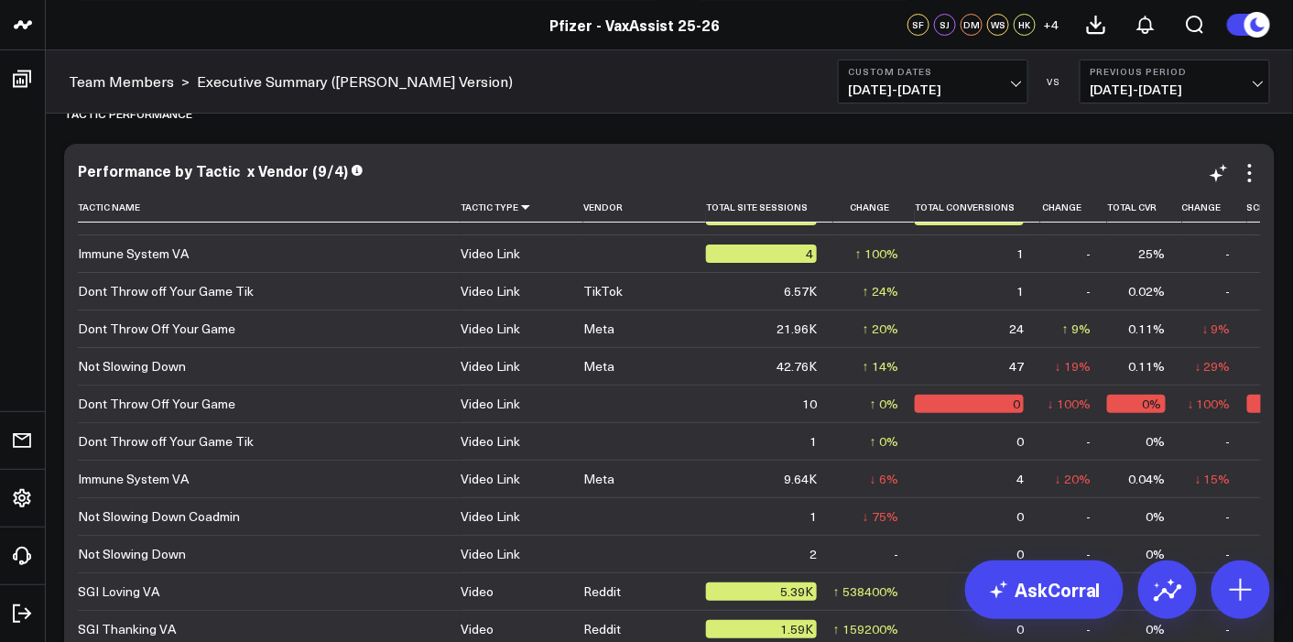
scroll to position [0, 0]
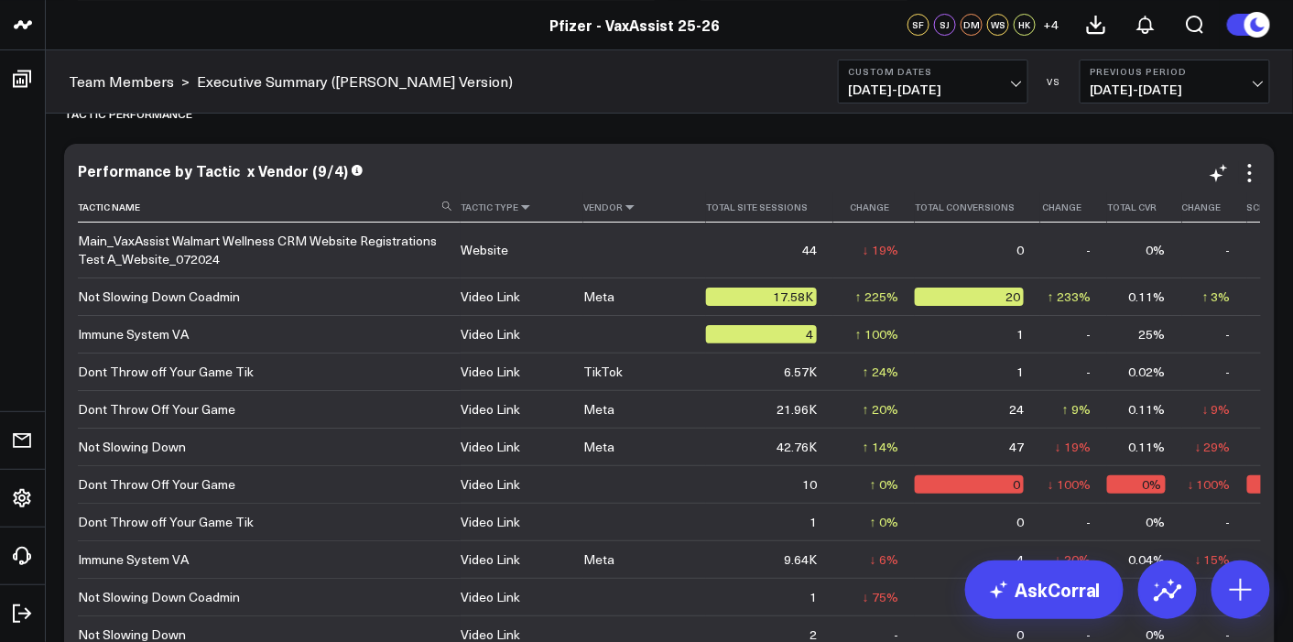
click at [623, 205] on icon at bounding box center [630, 206] width 15 height 11
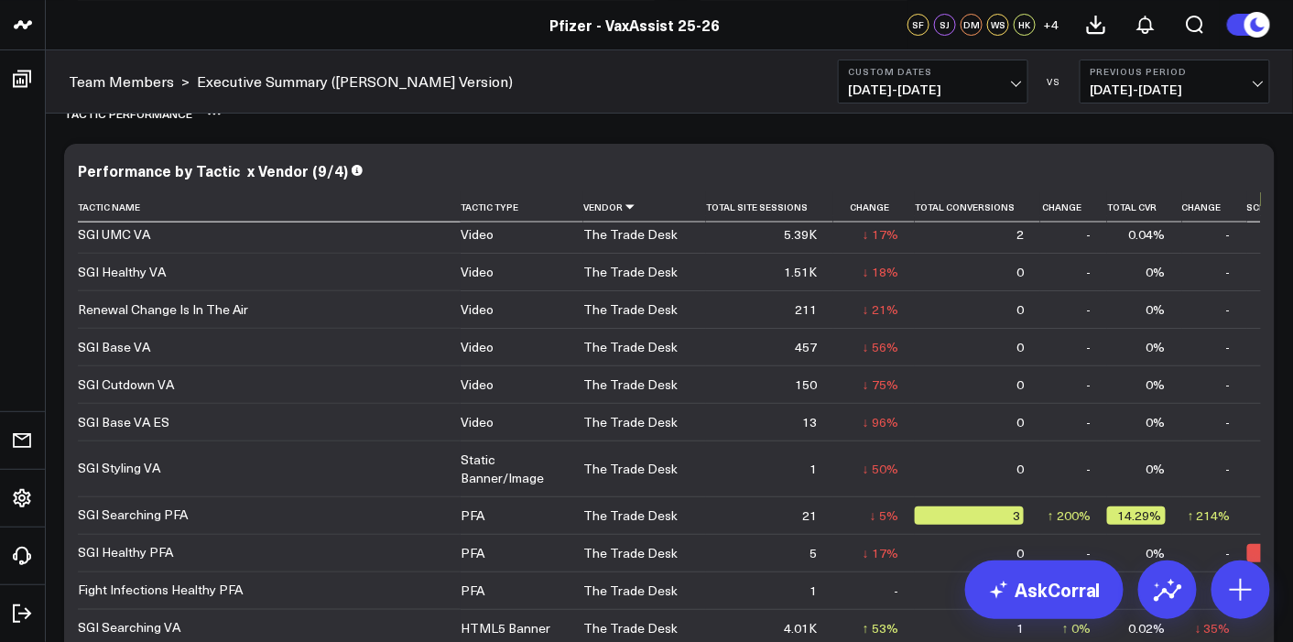
scroll to position [683, 0]
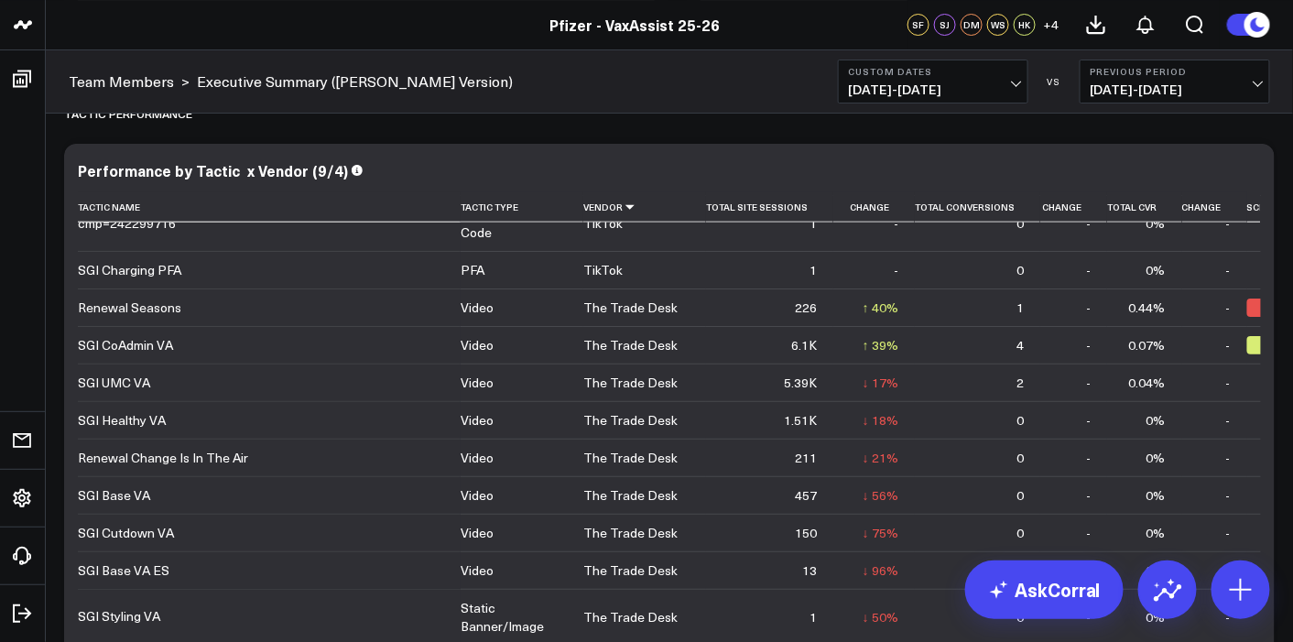
click at [1009, 92] on span "10/02/25 - 10/08/25" at bounding box center [933, 89] width 170 height 15
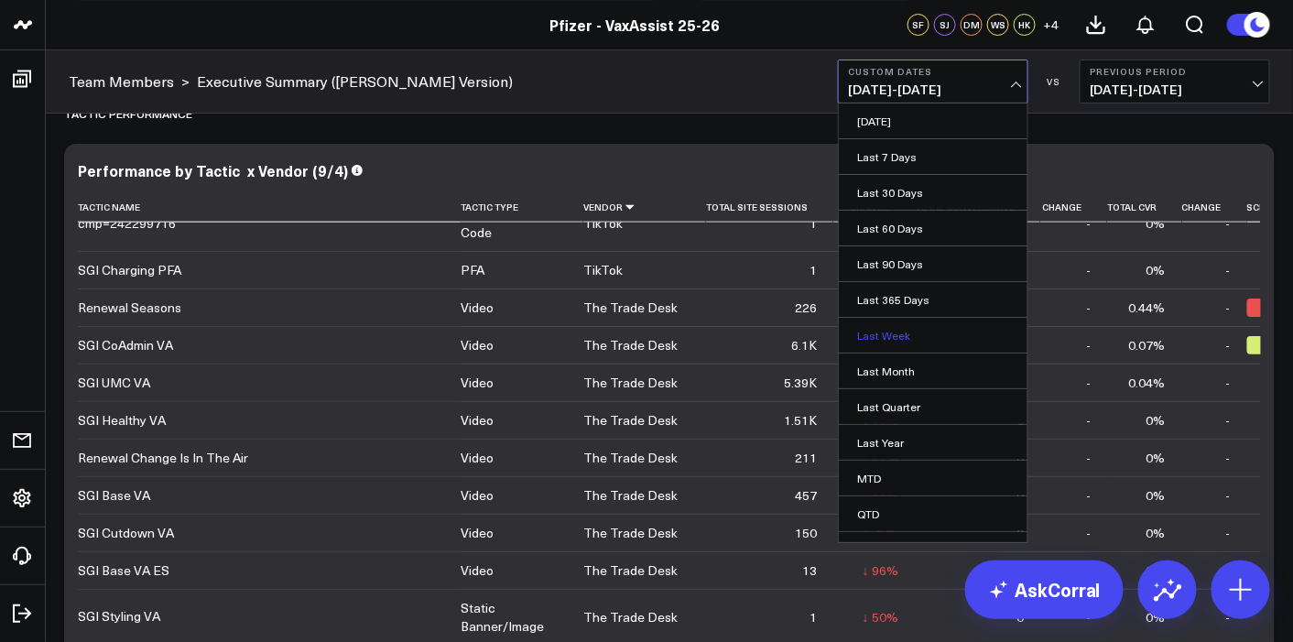
scroll to position [56, 0]
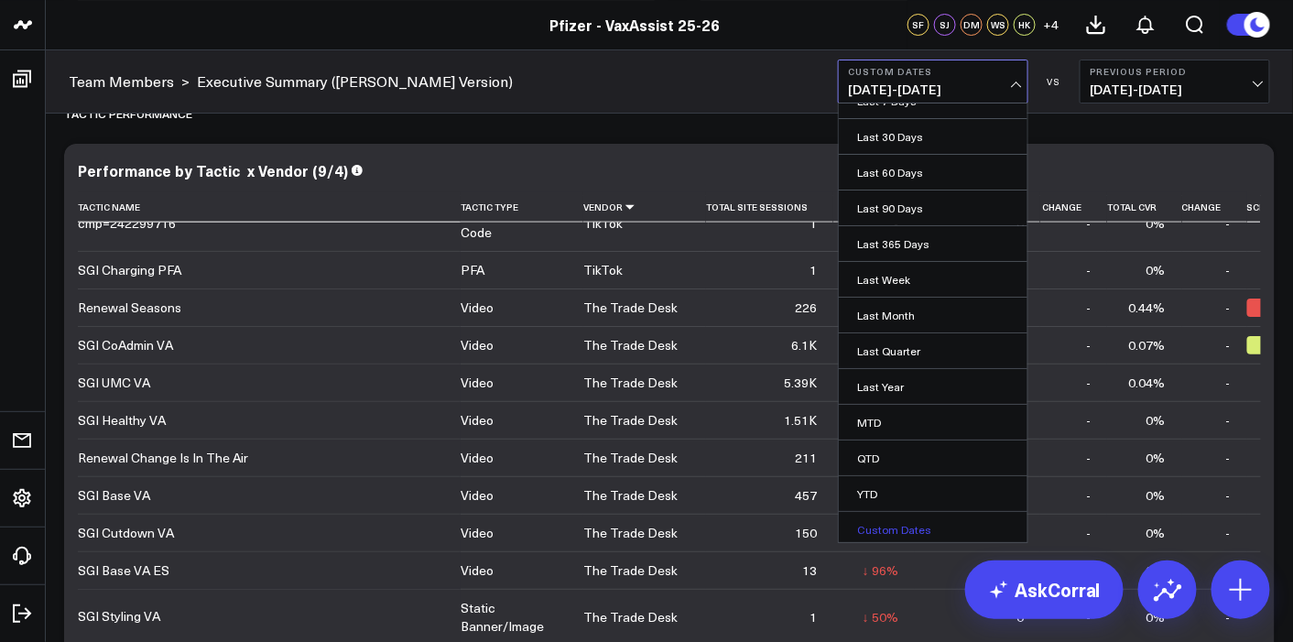
click at [902, 520] on link "Custom Dates" at bounding box center [933, 529] width 189 height 35
select select "9"
select select "2025"
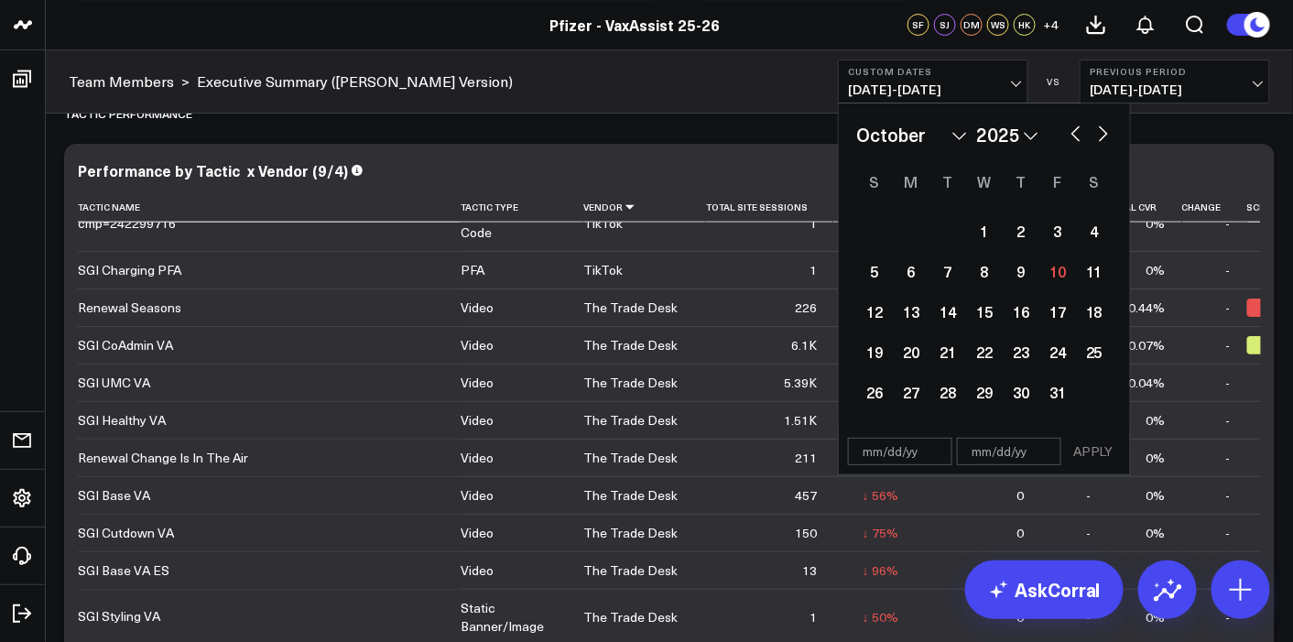
click at [902, 450] on input "text" at bounding box center [900, 451] width 104 height 27
select select "9"
select select "2025"
type input "08/04/25"
select select "7"
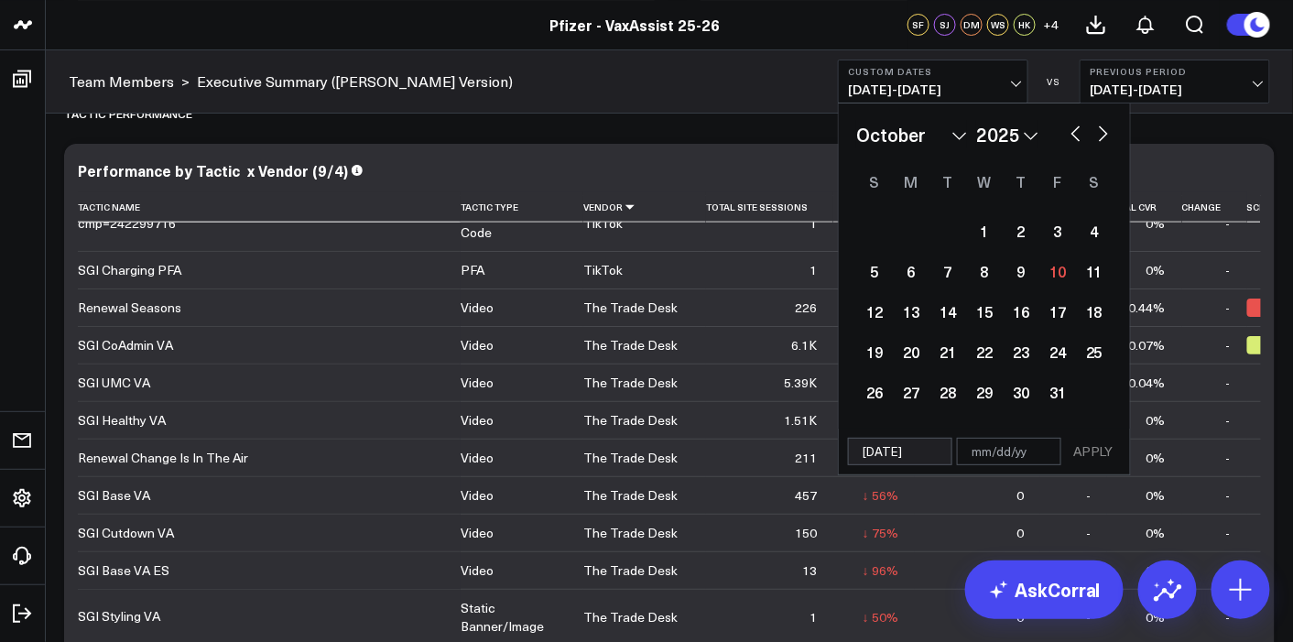
select select "2025"
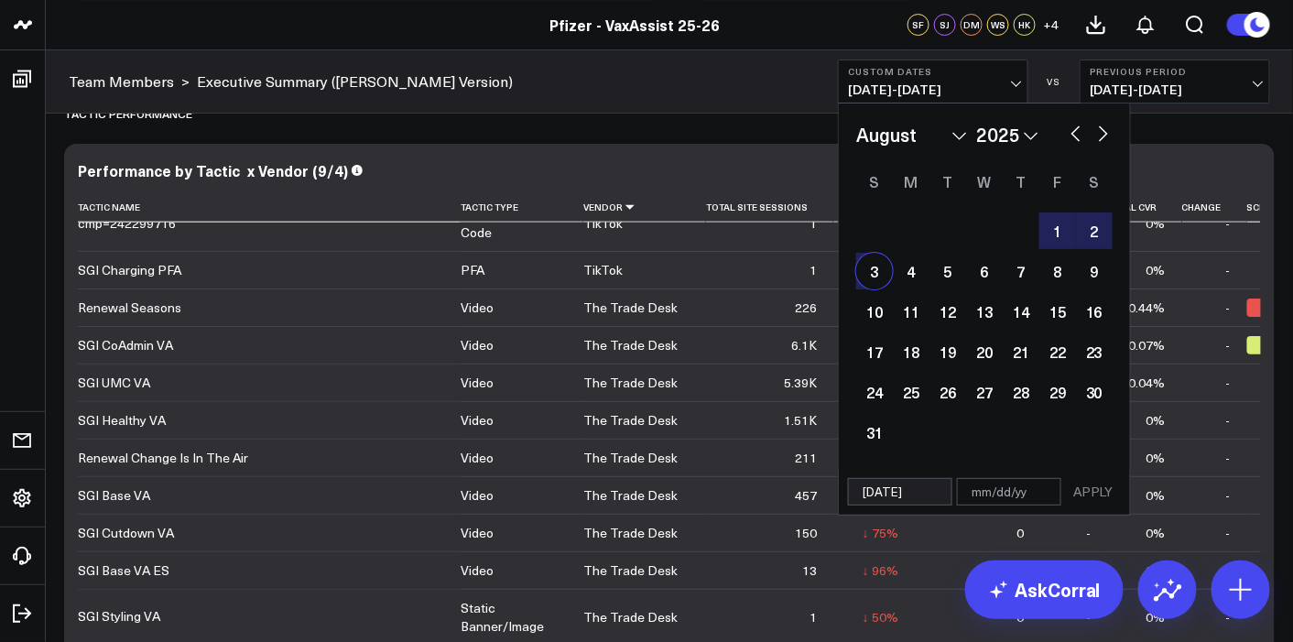
type input "08/04/25"
click at [1007, 494] on input "text" at bounding box center [1009, 491] width 104 height 27
select select "7"
select select "2025"
type input "1"
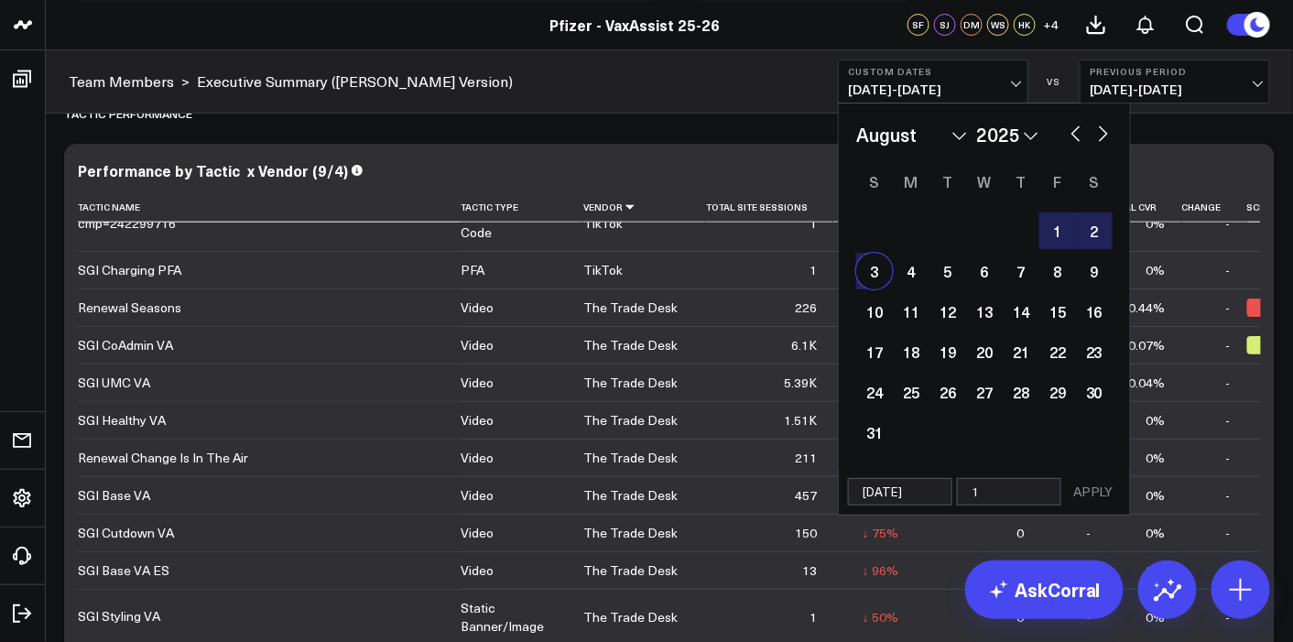
select select "7"
select select "2025"
type input "10"
select select "7"
select select "2025"
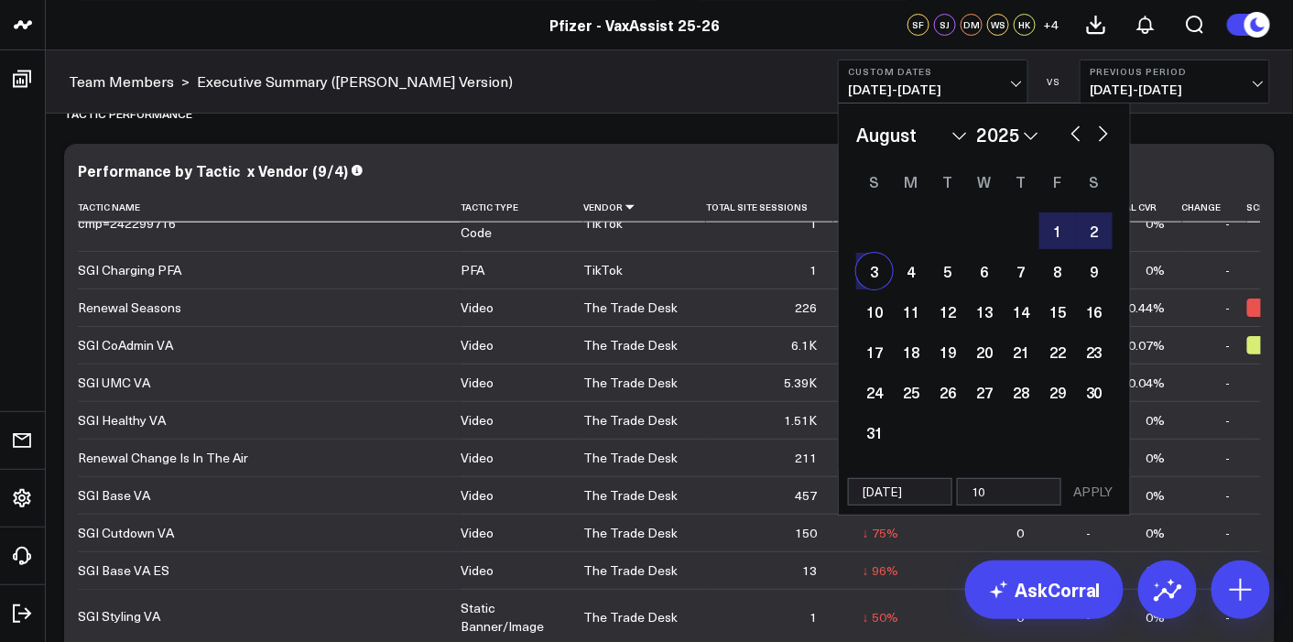
type input "10/"
select select "7"
select select "2025"
type input "10/0"
select select "7"
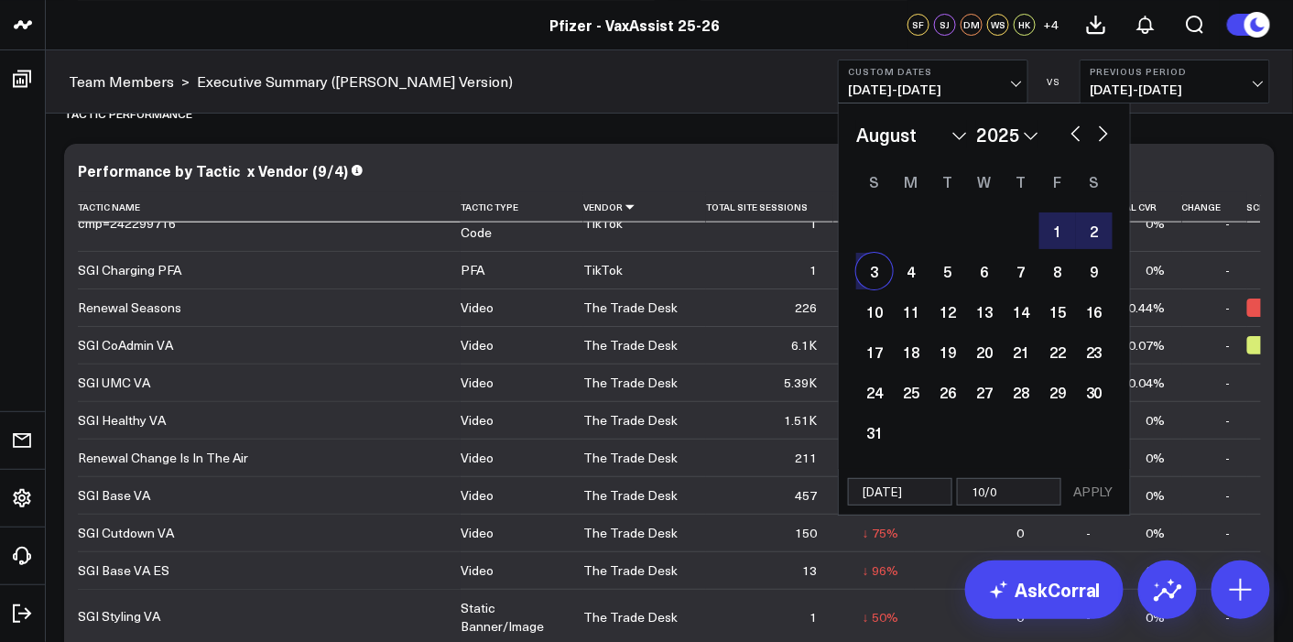
select select "2025"
type input "10/08"
select select "7"
select select "2025"
type input "10/08/"
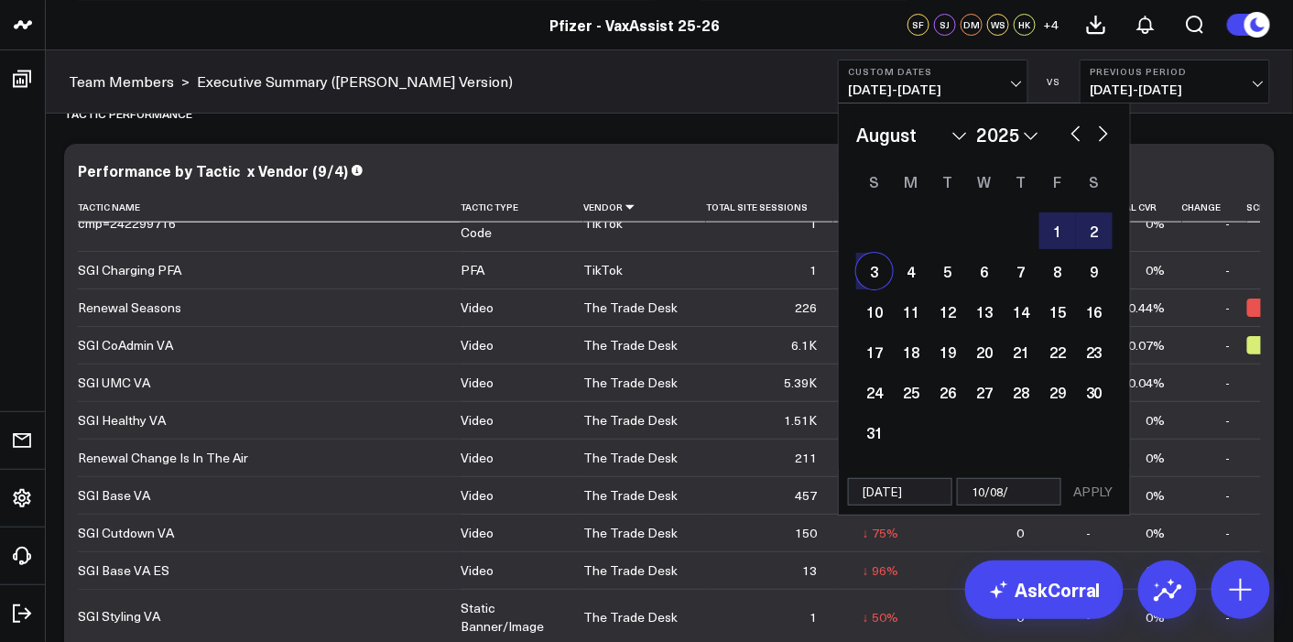
select select "7"
select select "2025"
type input "[DATE]"
select select "7"
select select "2025"
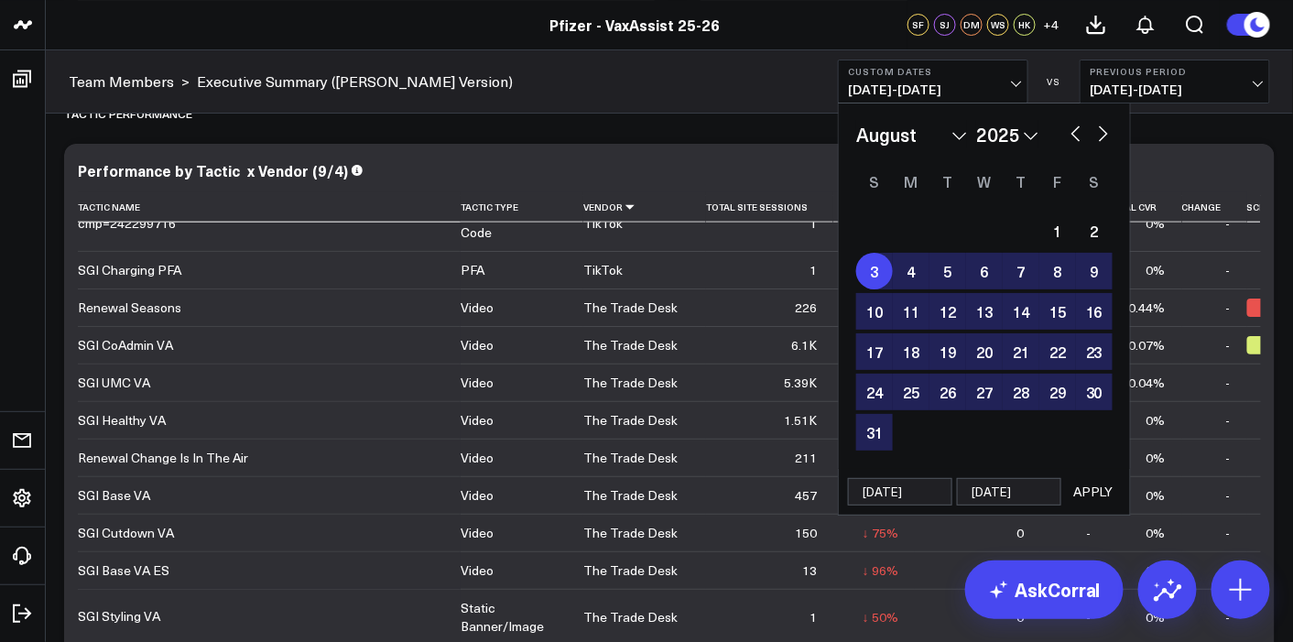
type input "[DATE]"
click at [1106, 501] on button "APPLY" at bounding box center [1093, 491] width 55 height 27
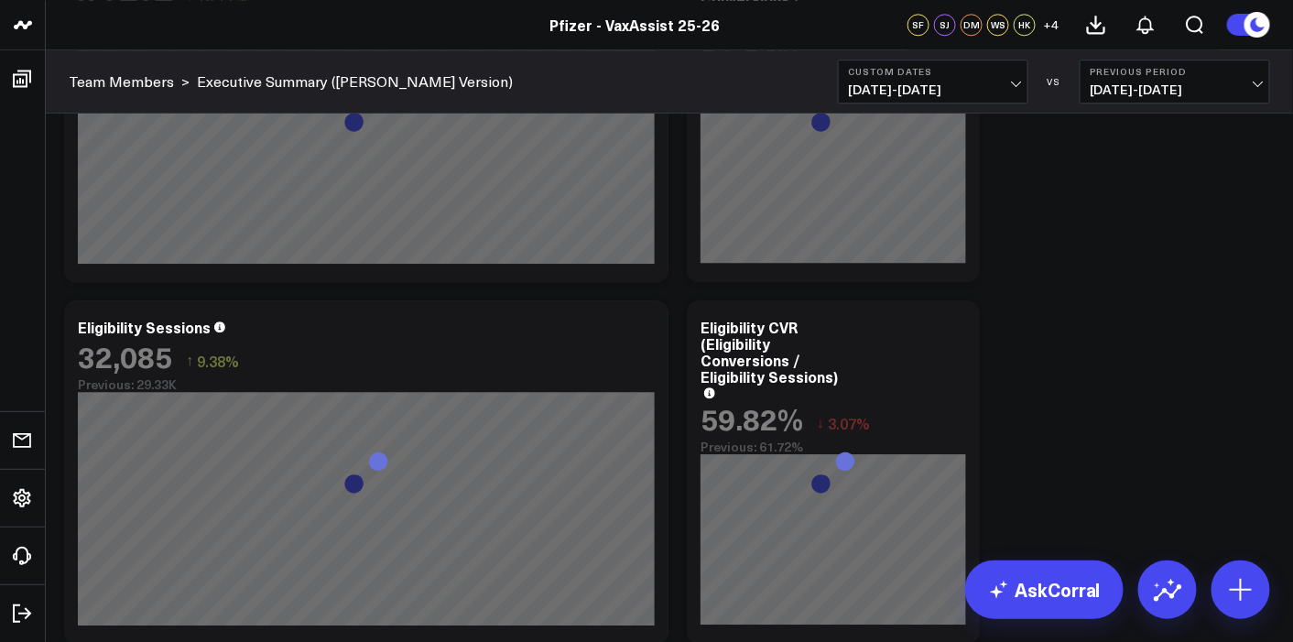
scroll to position [4259, 0]
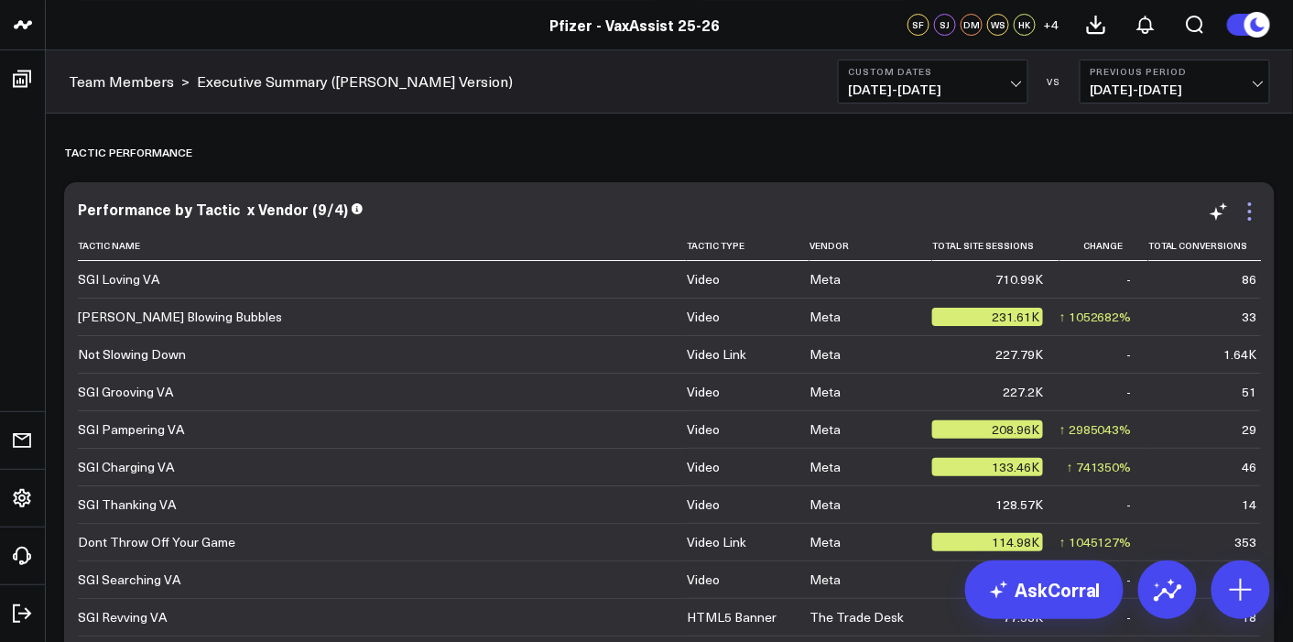
click at [1254, 214] on icon at bounding box center [1250, 212] width 22 height 22
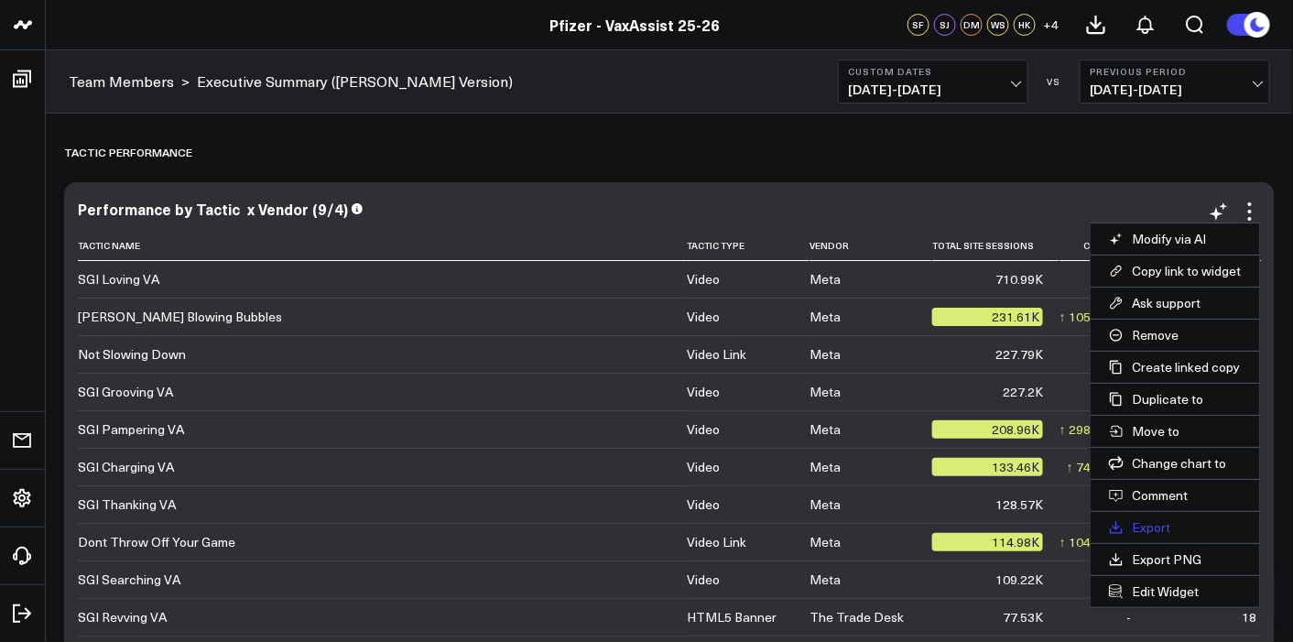
click at [1154, 530] on button "Export" at bounding box center [1175, 527] width 169 height 31
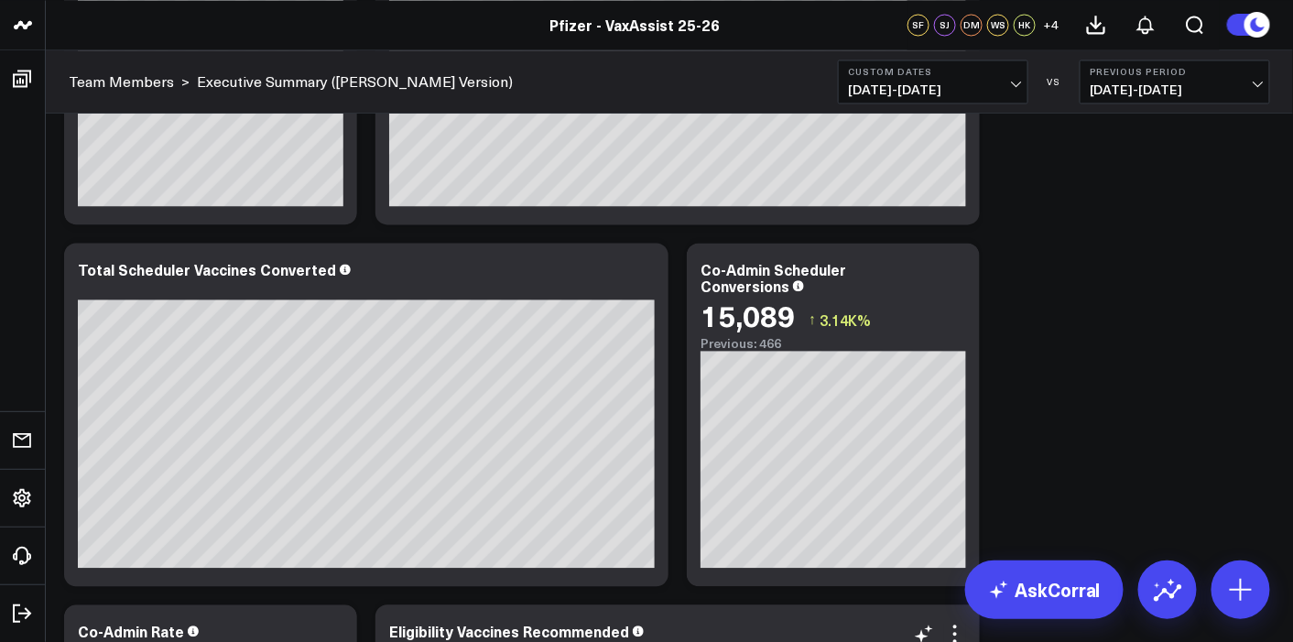
scroll to position [1098, 0]
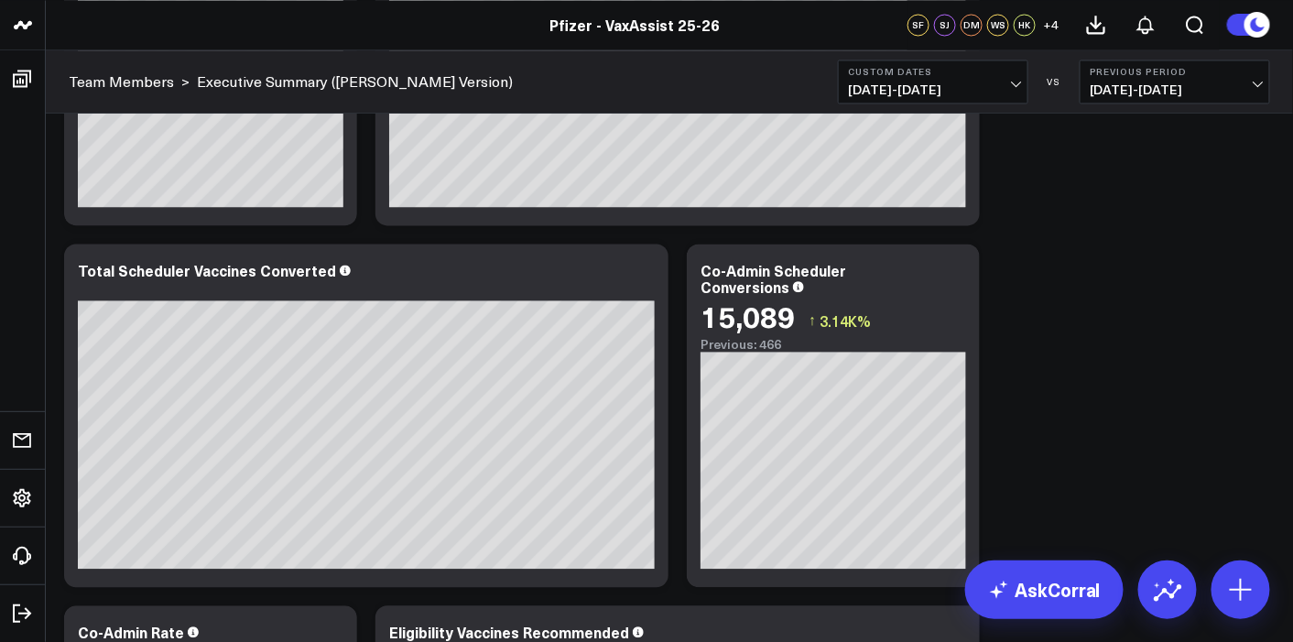
click at [1000, 97] on button "Custom Dates 08/04/25 - 10/08/25" at bounding box center [933, 82] width 190 height 44
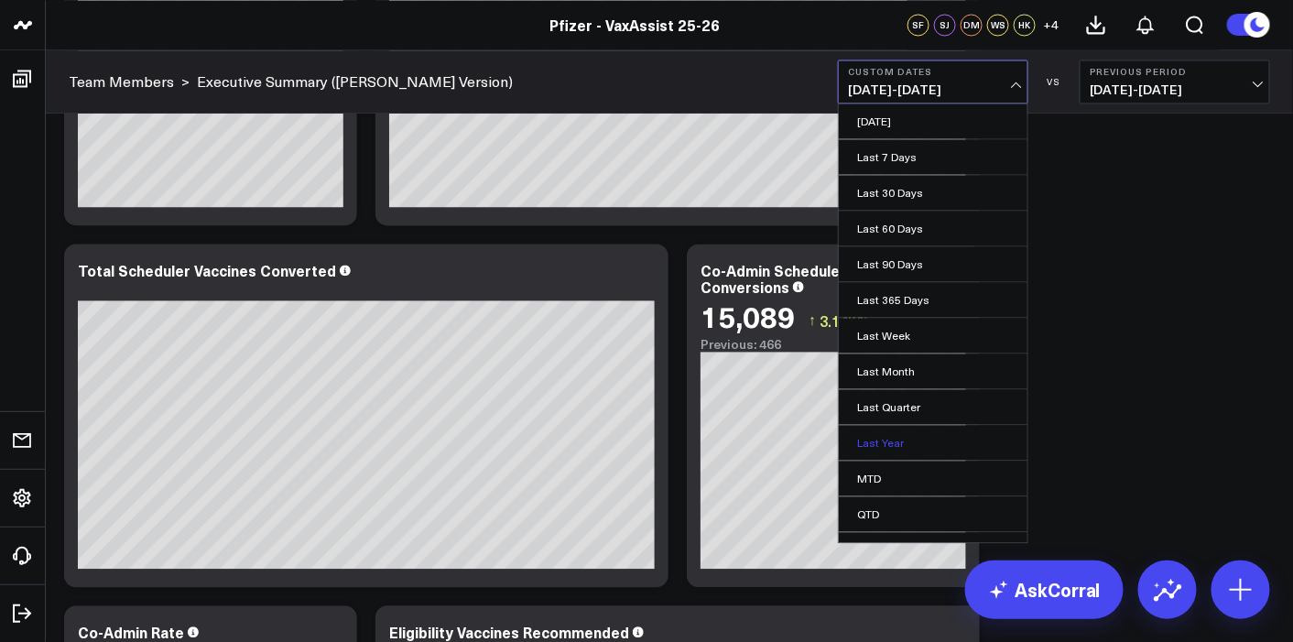
scroll to position [56, 0]
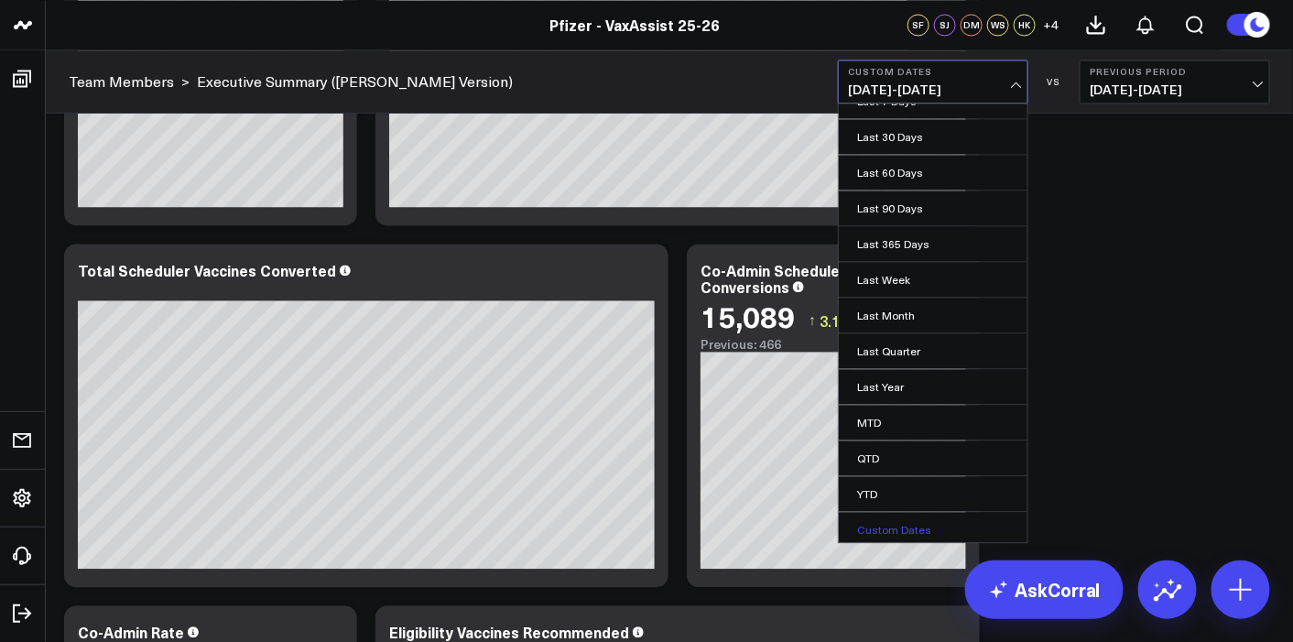
click at [892, 524] on link "Custom Dates" at bounding box center [933, 529] width 189 height 35
select select "9"
select select "2025"
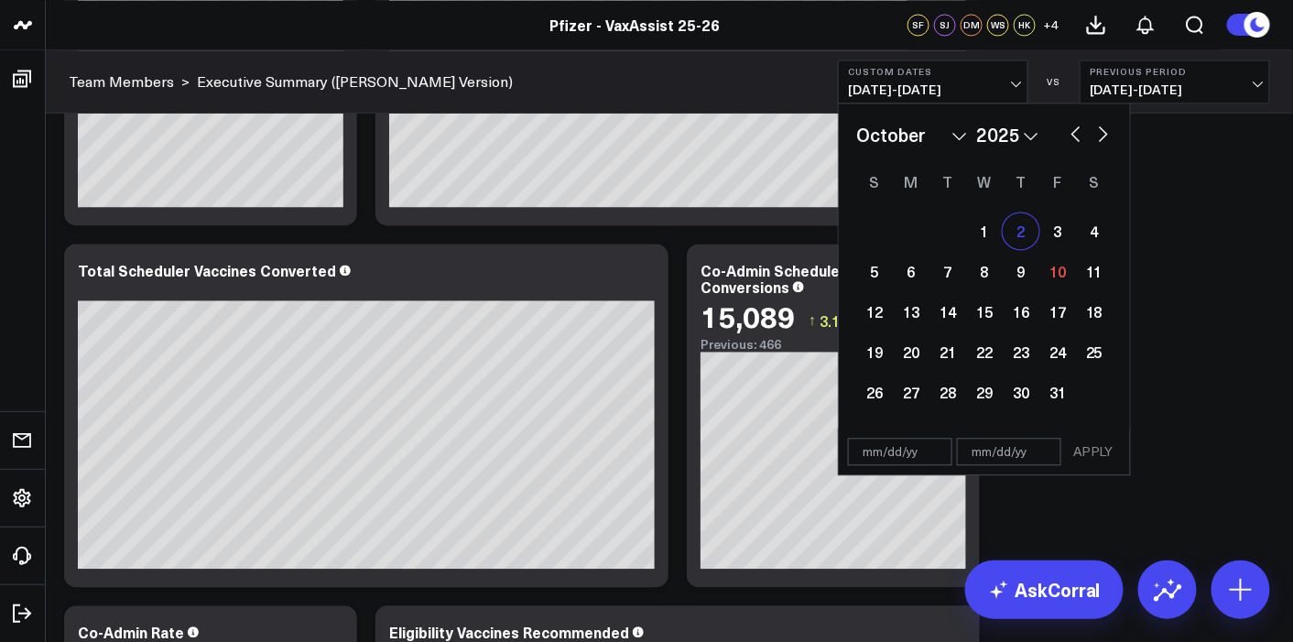
click at [1030, 236] on div "2" at bounding box center [1021, 230] width 37 height 37
type input "[DATE]"
select select "9"
select select "2025"
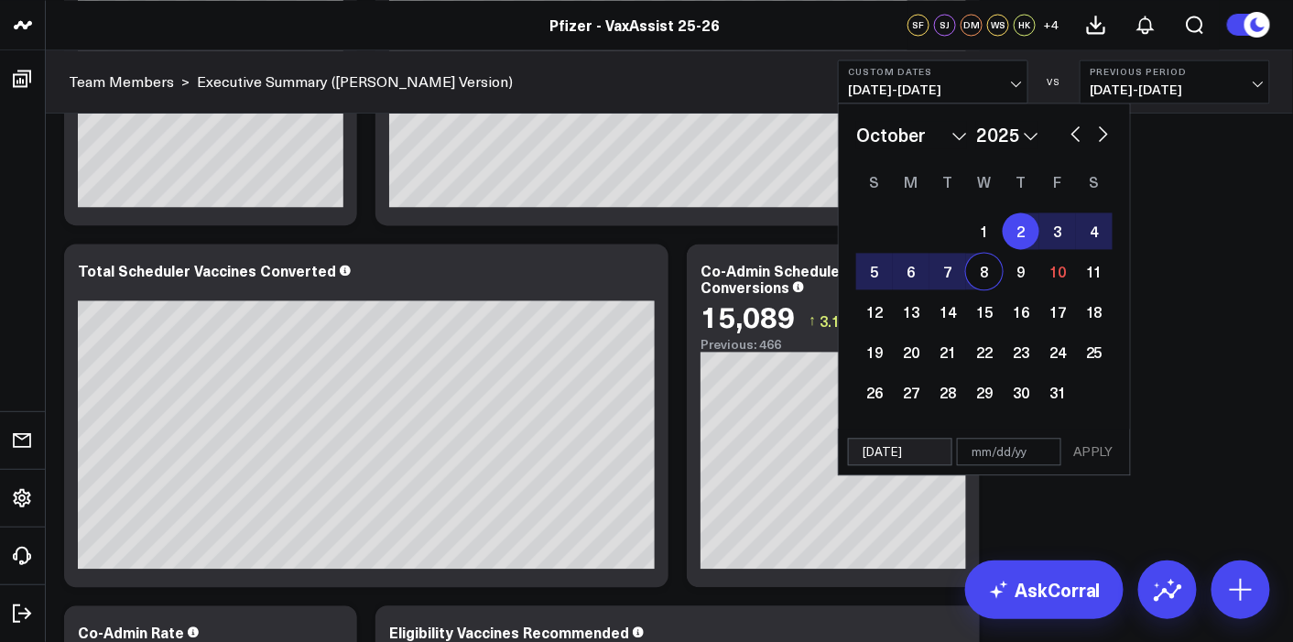
click at [994, 273] on div "8" at bounding box center [984, 271] width 37 height 37
type input "[DATE]"
select select "9"
select select "2025"
click at [1094, 447] on button "APPLY" at bounding box center [1093, 451] width 55 height 27
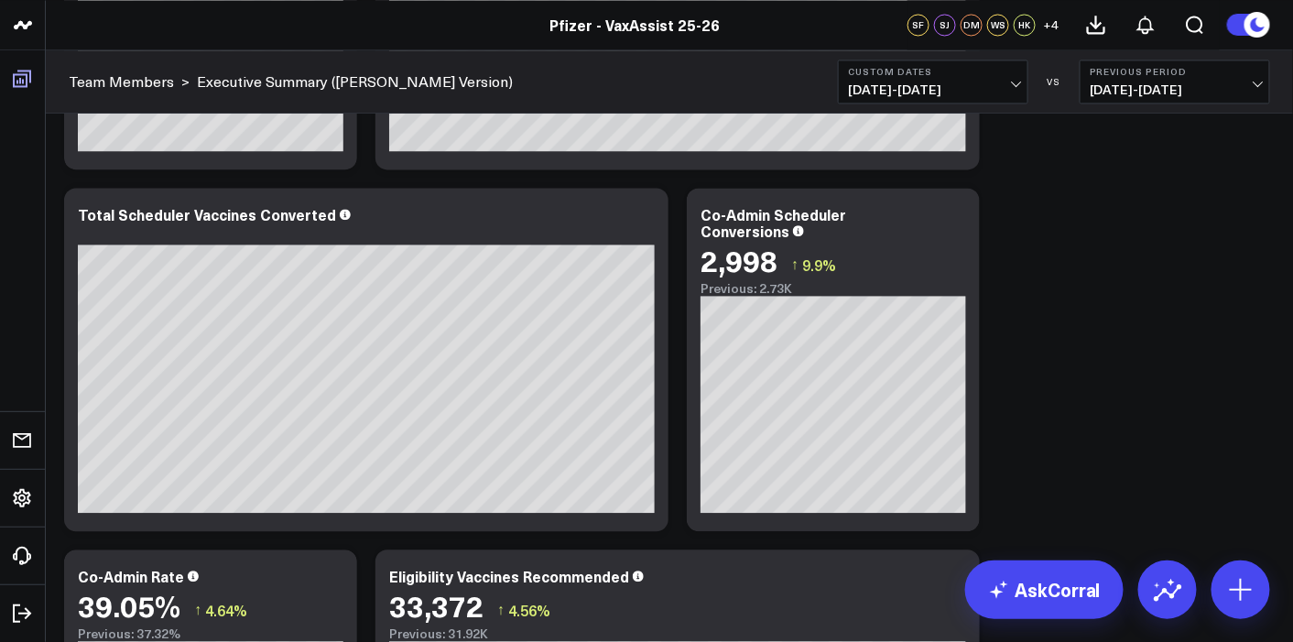
scroll to position [65, 0]
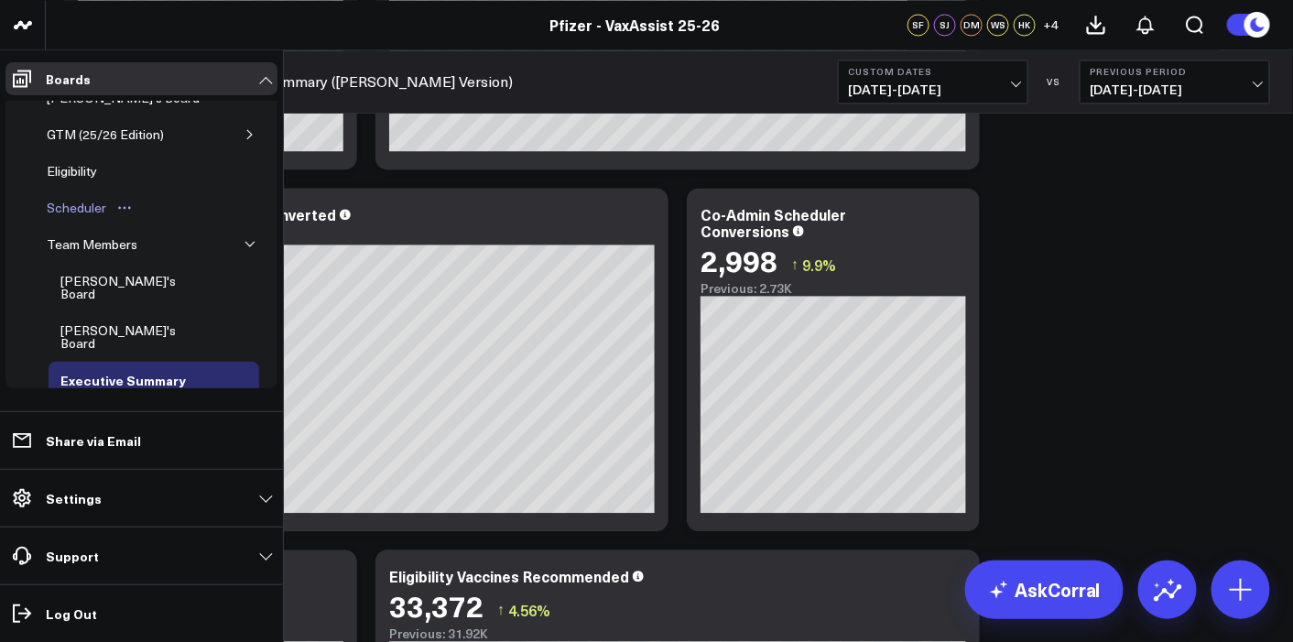
click at [100, 212] on div "Scheduler" at bounding box center [76, 208] width 69 height 22
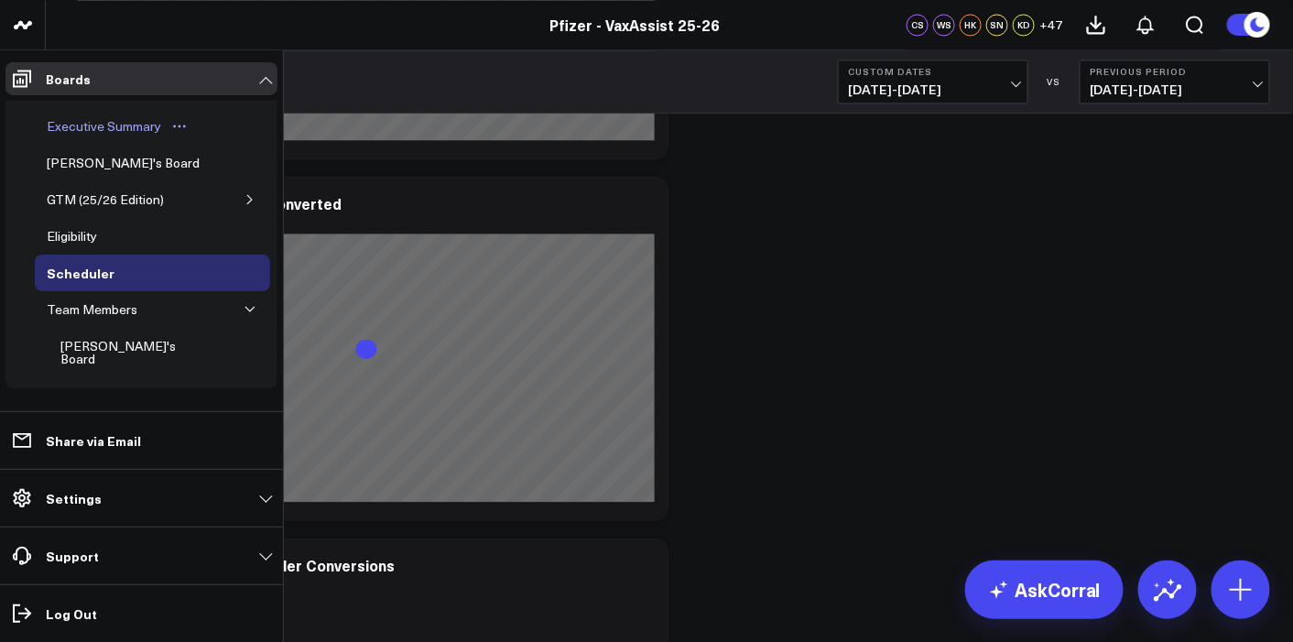
click at [133, 130] on div "Executive Summary" at bounding box center [104, 126] width 124 height 22
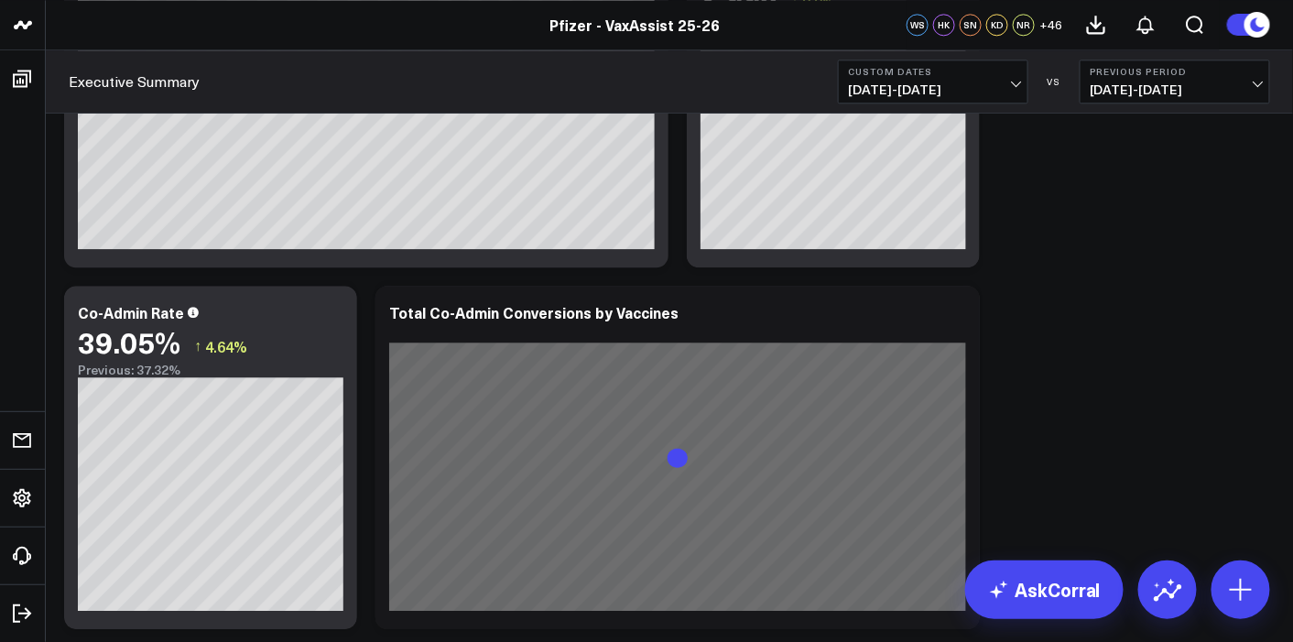
scroll to position [1558, 0]
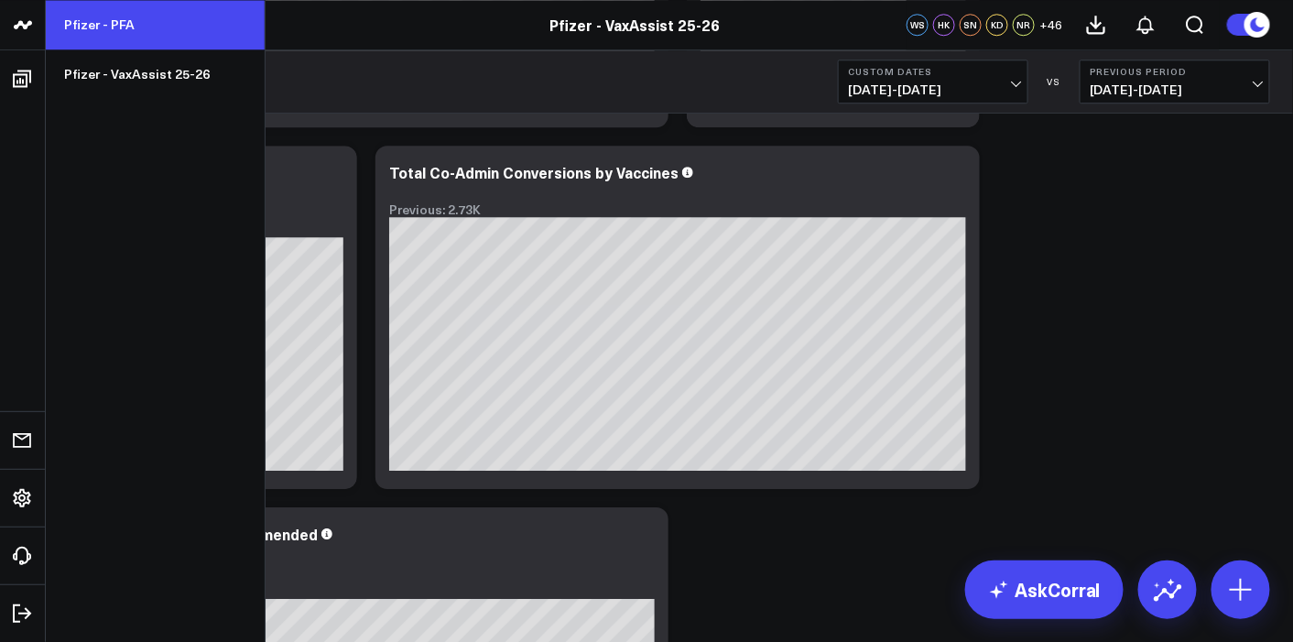
click at [110, 19] on link "Pfizer - PFA" at bounding box center [155, 24] width 219 height 49
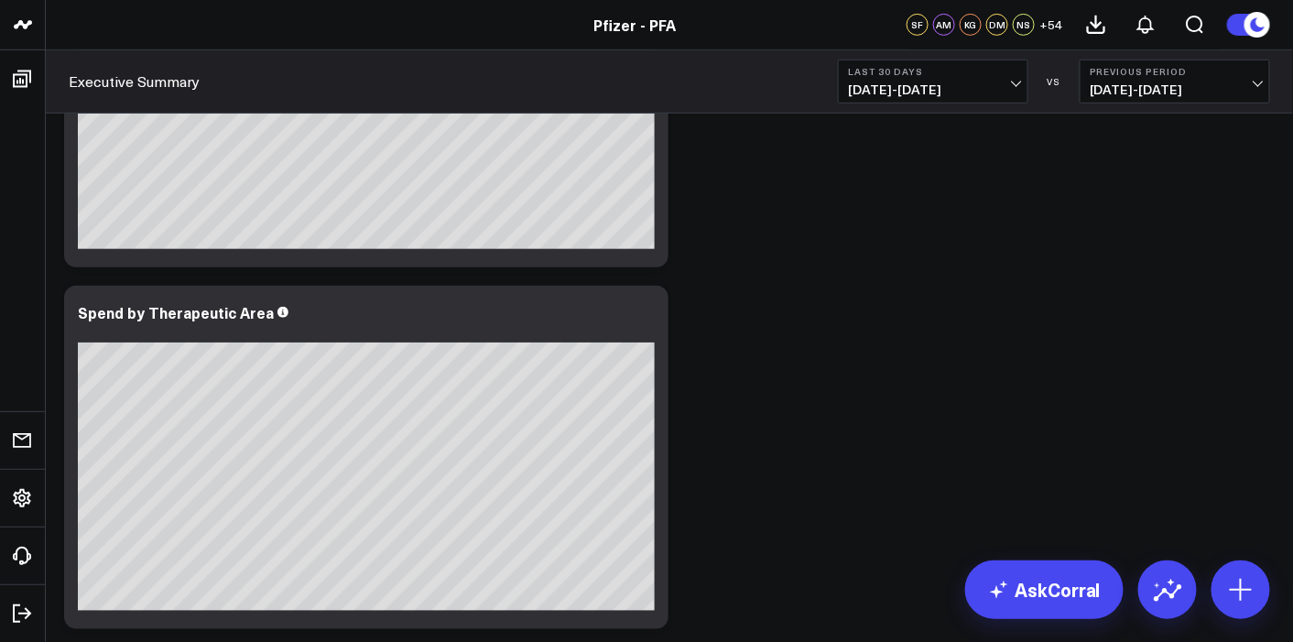
scroll to position [248, 0]
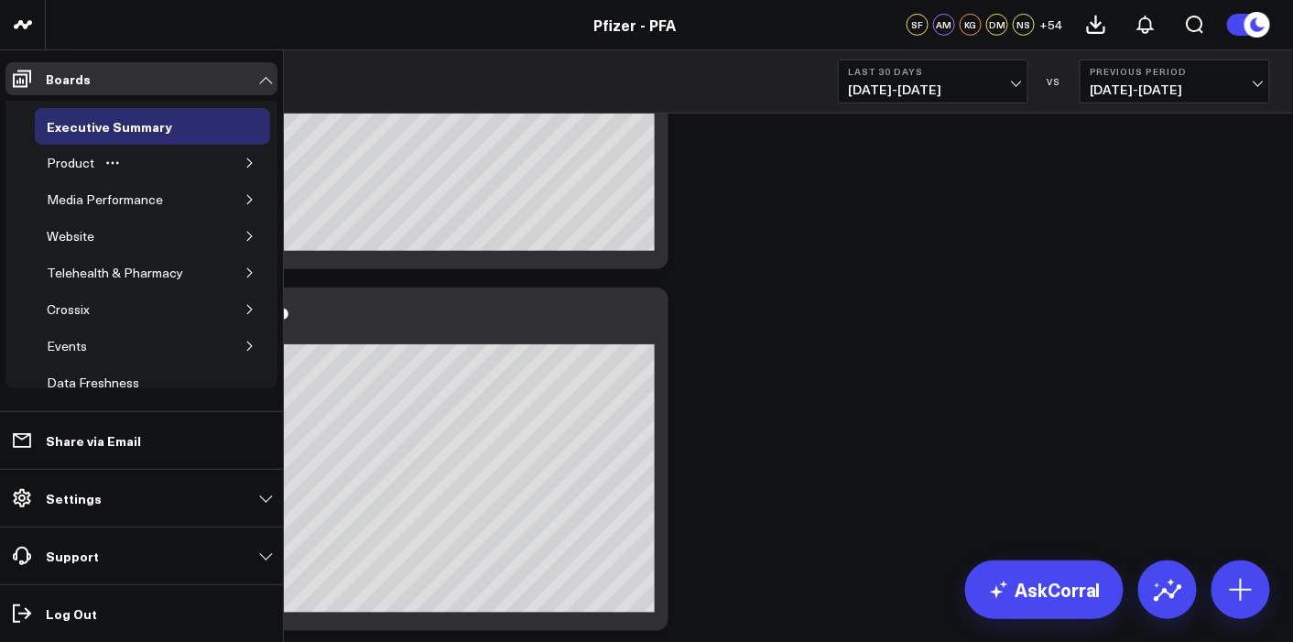
click at [245, 164] on icon "button" at bounding box center [250, 163] width 11 height 11
click at [230, 197] on button "button" at bounding box center [239, 199] width 18 height 18
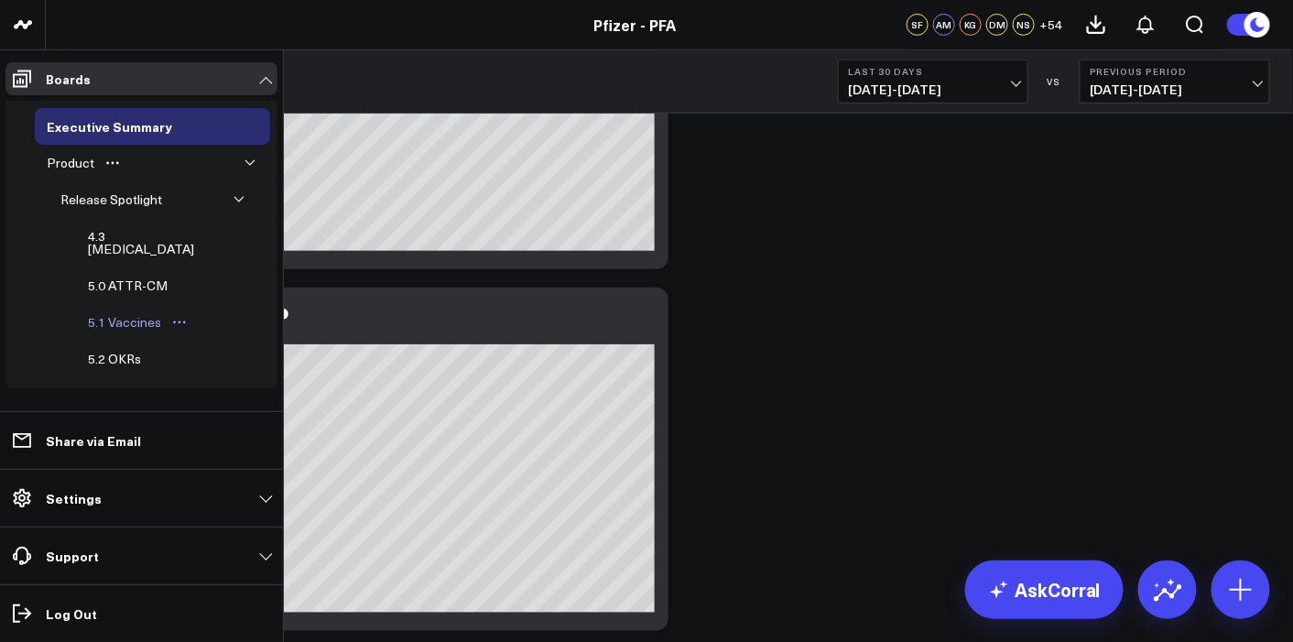
click at [144, 311] on div "5.1 Vaccines" at bounding box center [124, 322] width 82 height 22
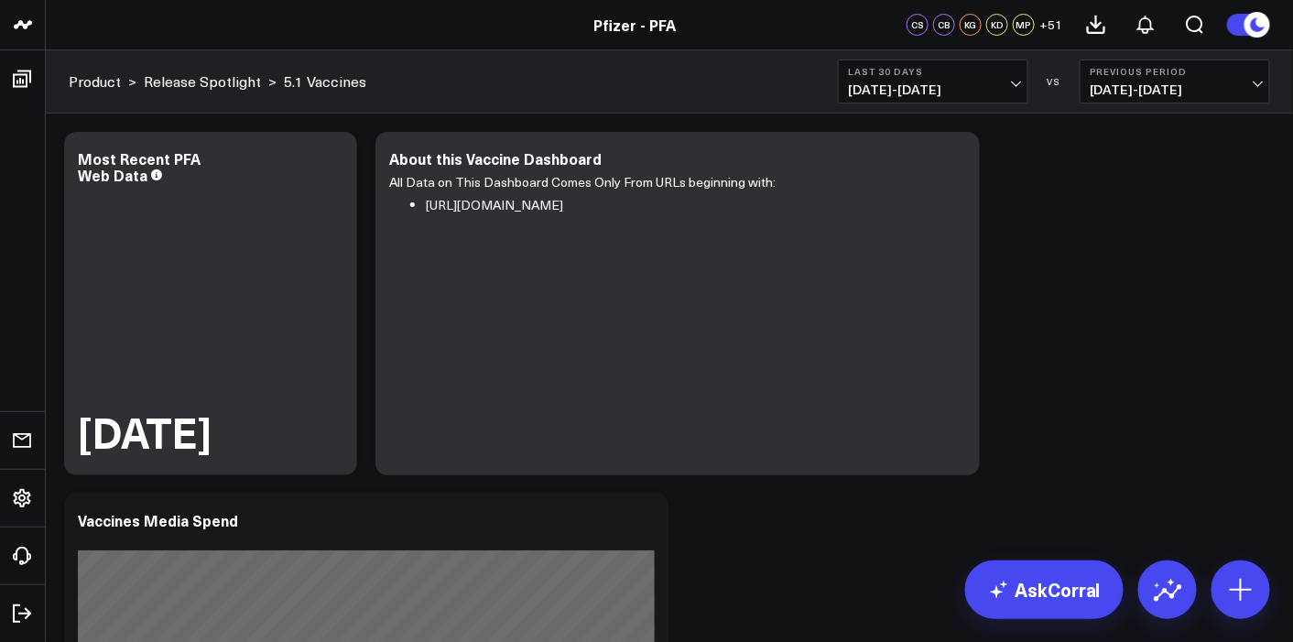
click at [989, 74] on b "Last 30 Days" at bounding box center [933, 71] width 170 height 11
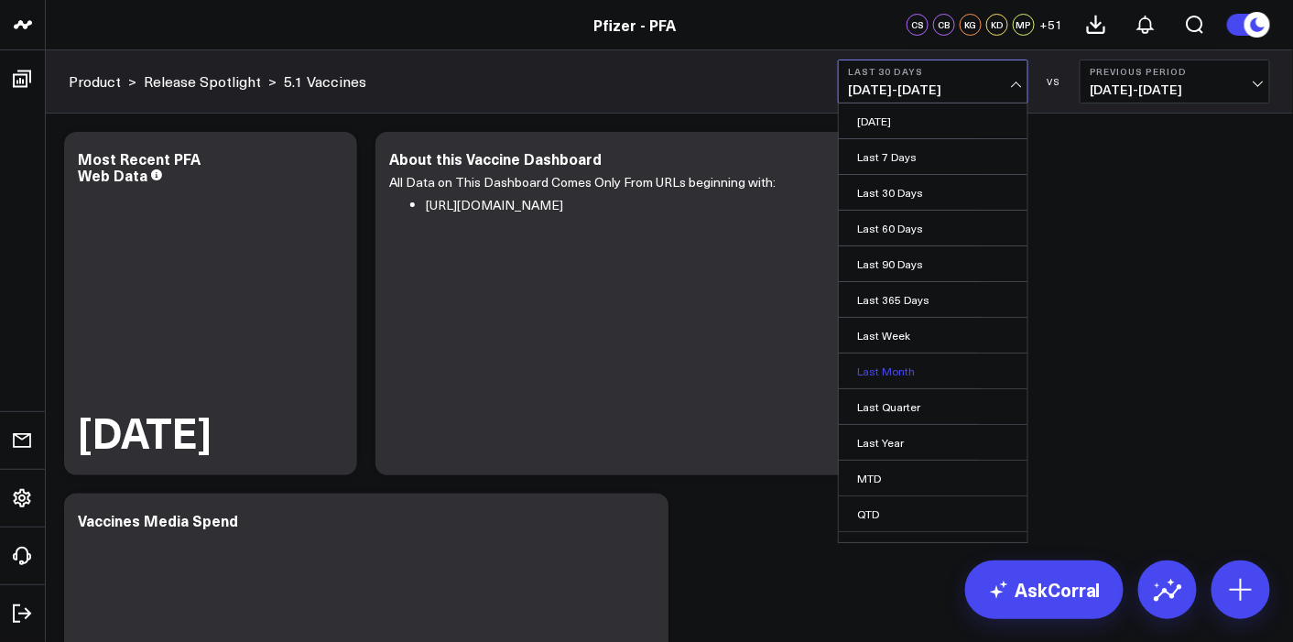
scroll to position [56, 0]
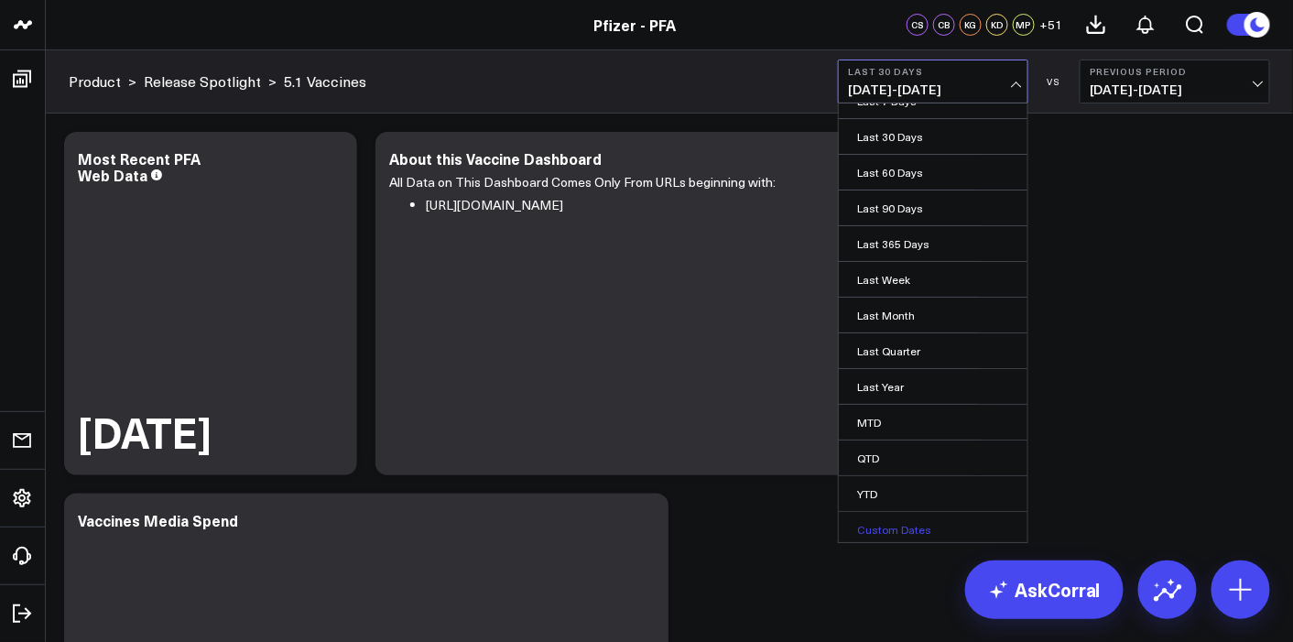
click at [905, 515] on link "Custom Dates" at bounding box center [933, 529] width 189 height 35
select select "9"
select select "2025"
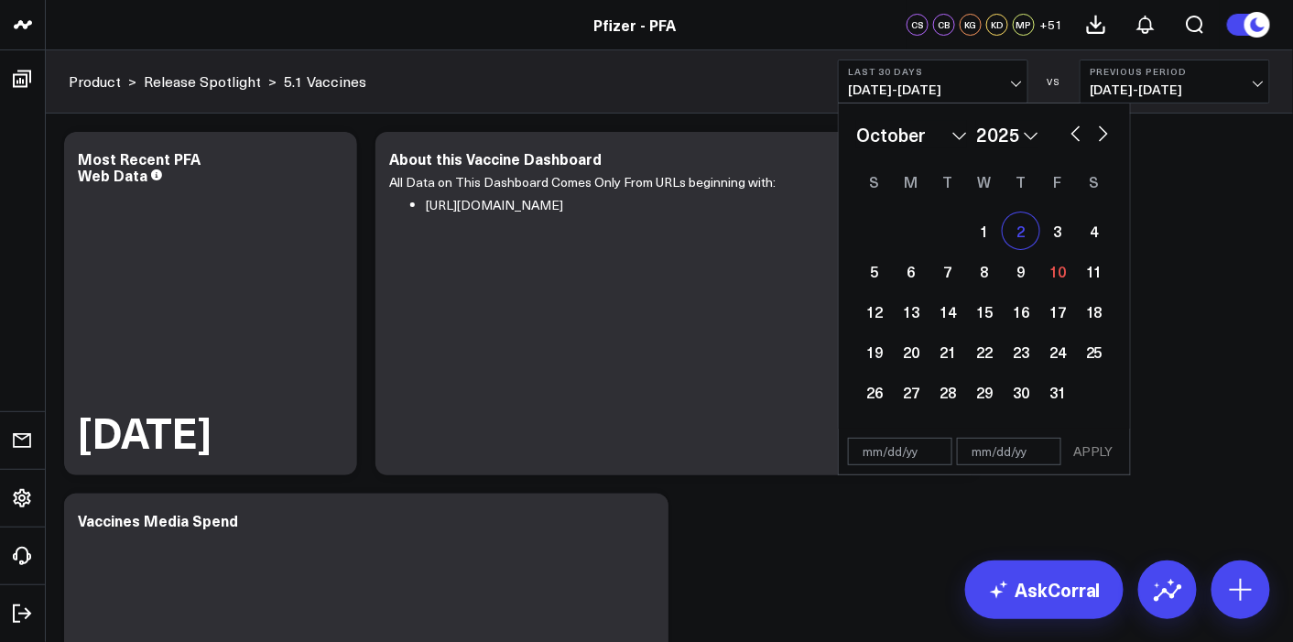
click at [1033, 245] on div "2" at bounding box center [1021, 230] width 37 height 37
type input "[DATE]"
select select "9"
select select "2025"
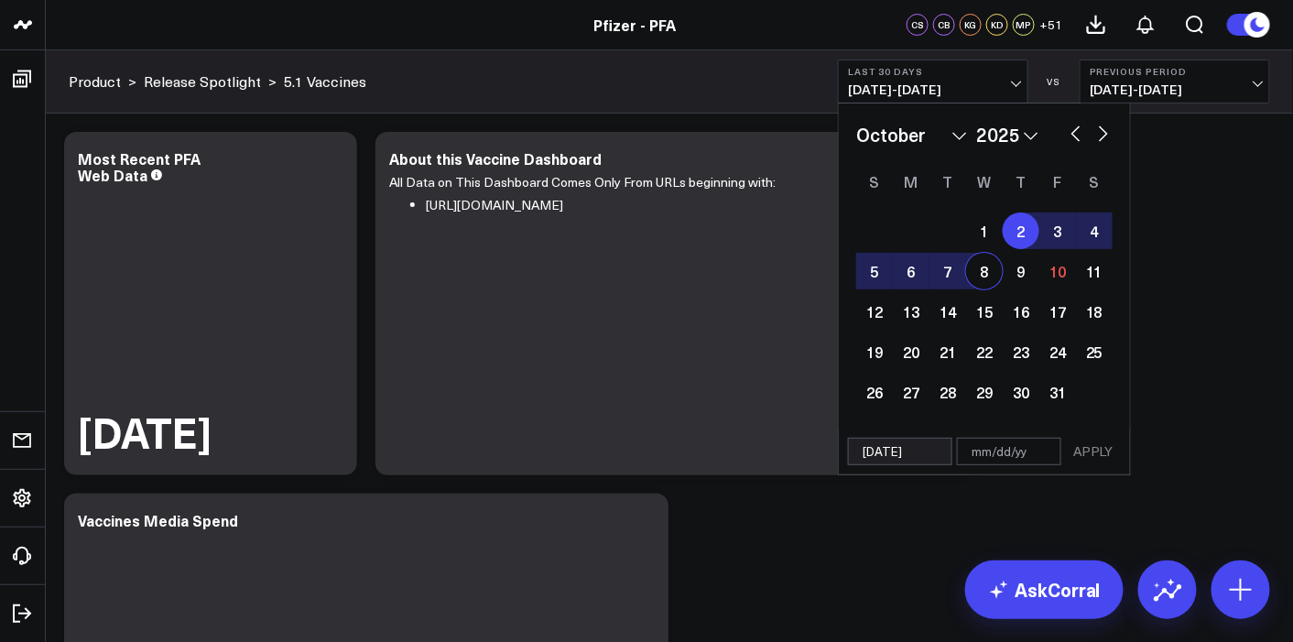
click at [992, 273] on div "8" at bounding box center [984, 271] width 37 height 37
type input "[DATE]"
select select "9"
select select "2025"
click at [1085, 451] on button "APPLY" at bounding box center [1093, 451] width 55 height 27
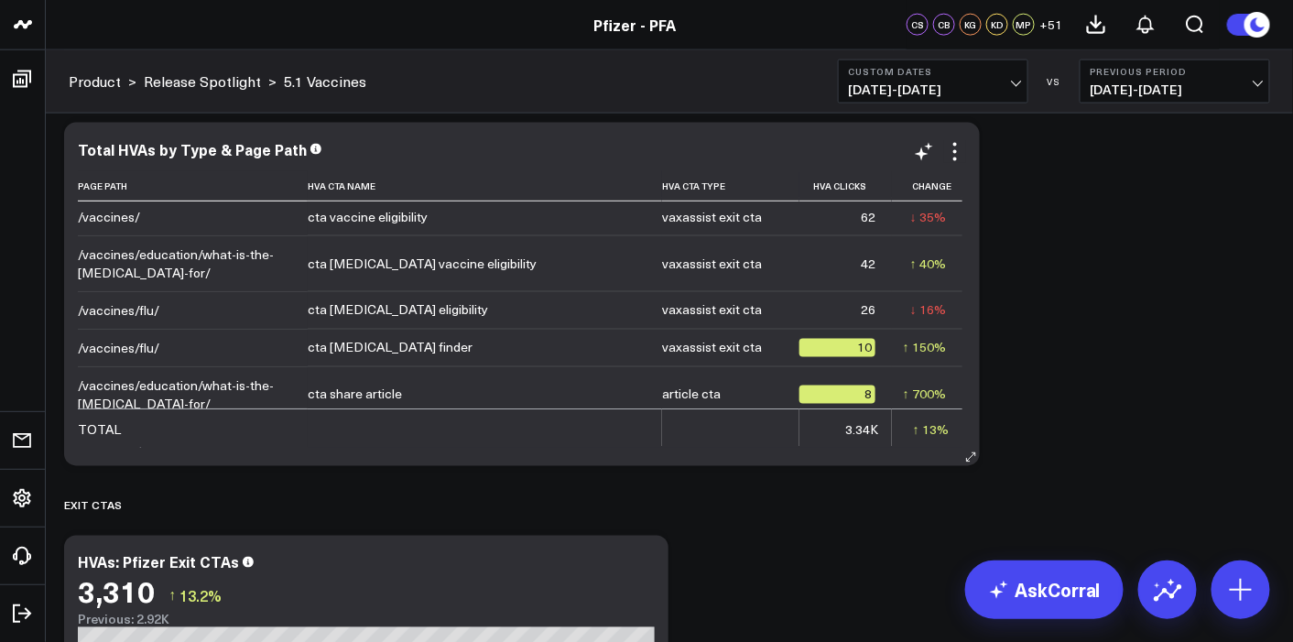
scroll to position [41, 0]
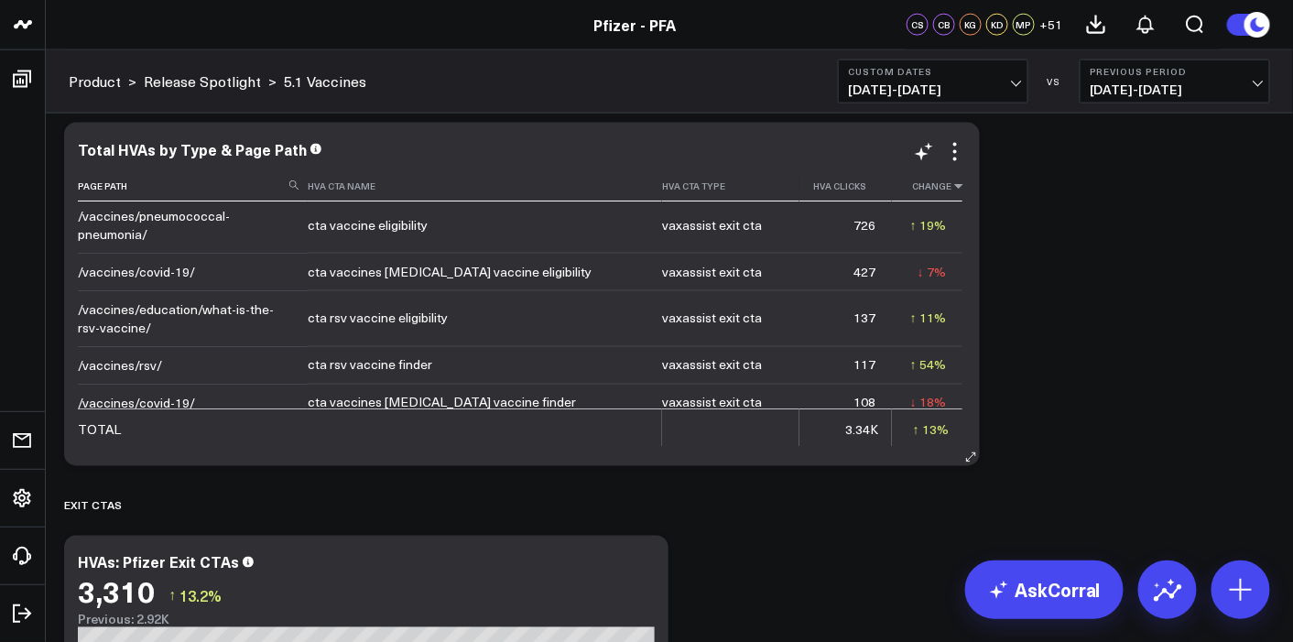
click at [952, 183] on icon at bounding box center [959, 185] width 15 height 11
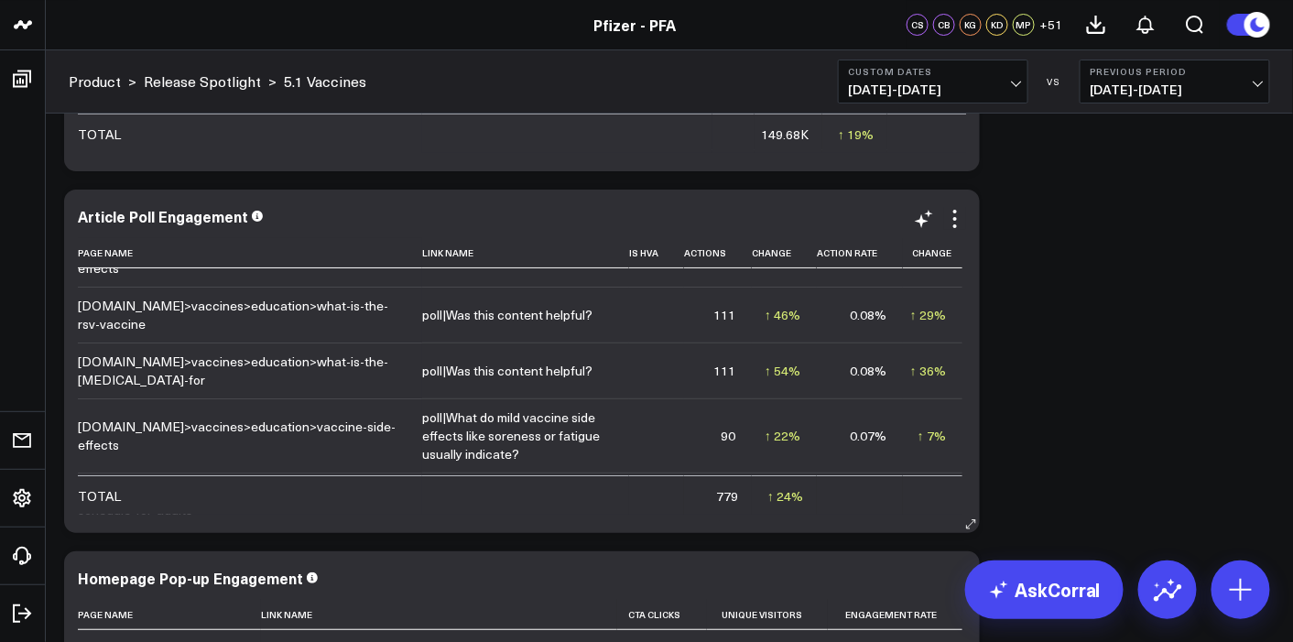
scroll to position [0, 0]
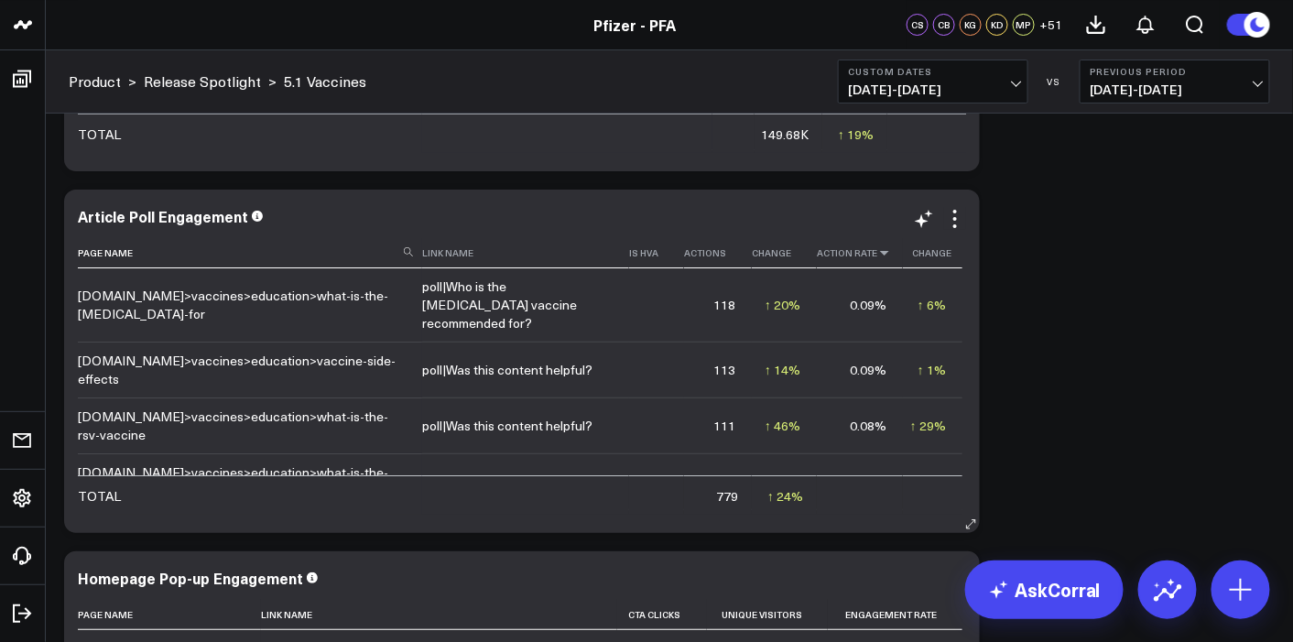
click at [877, 252] on icon at bounding box center [884, 252] width 15 height 11
click at [877, 255] on icon at bounding box center [884, 252] width 15 height 11
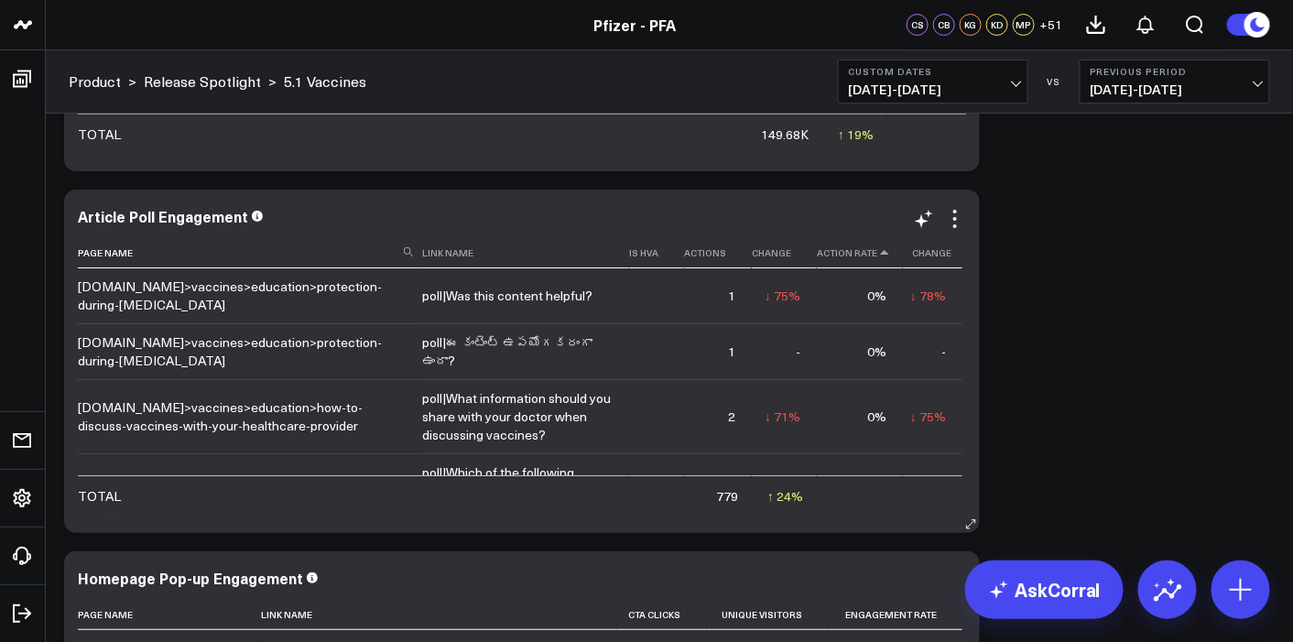
click at [877, 256] on icon at bounding box center [884, 252] width 15 height 11
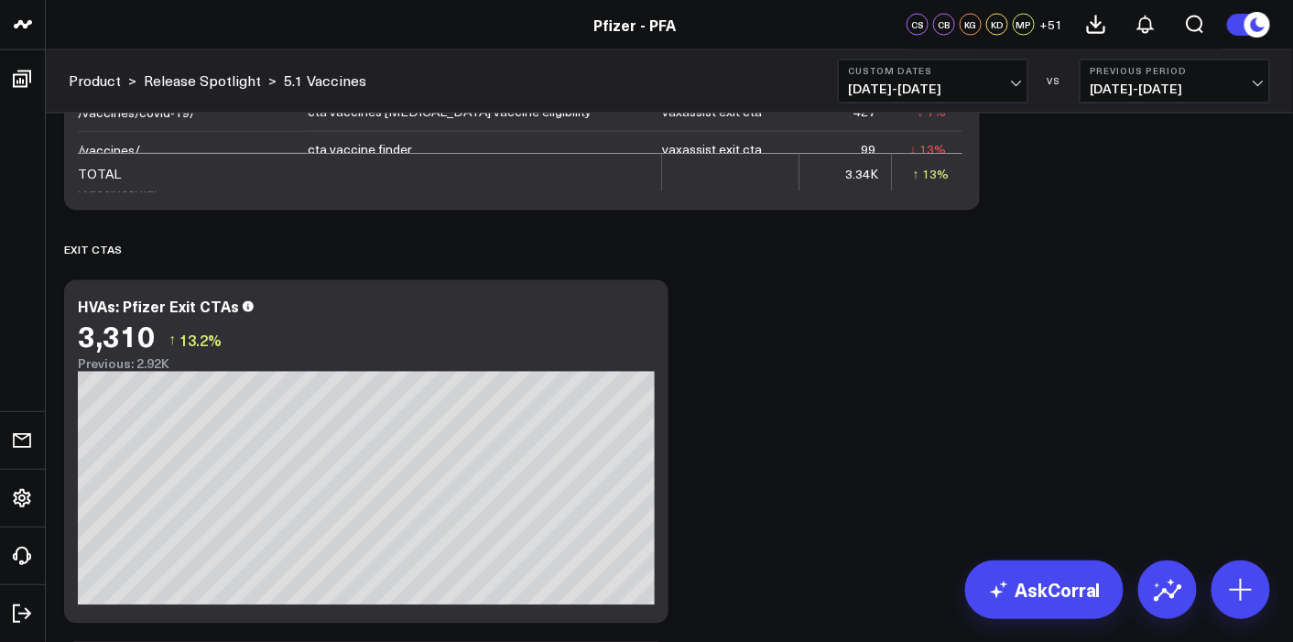
scroll to position [10346, 0]
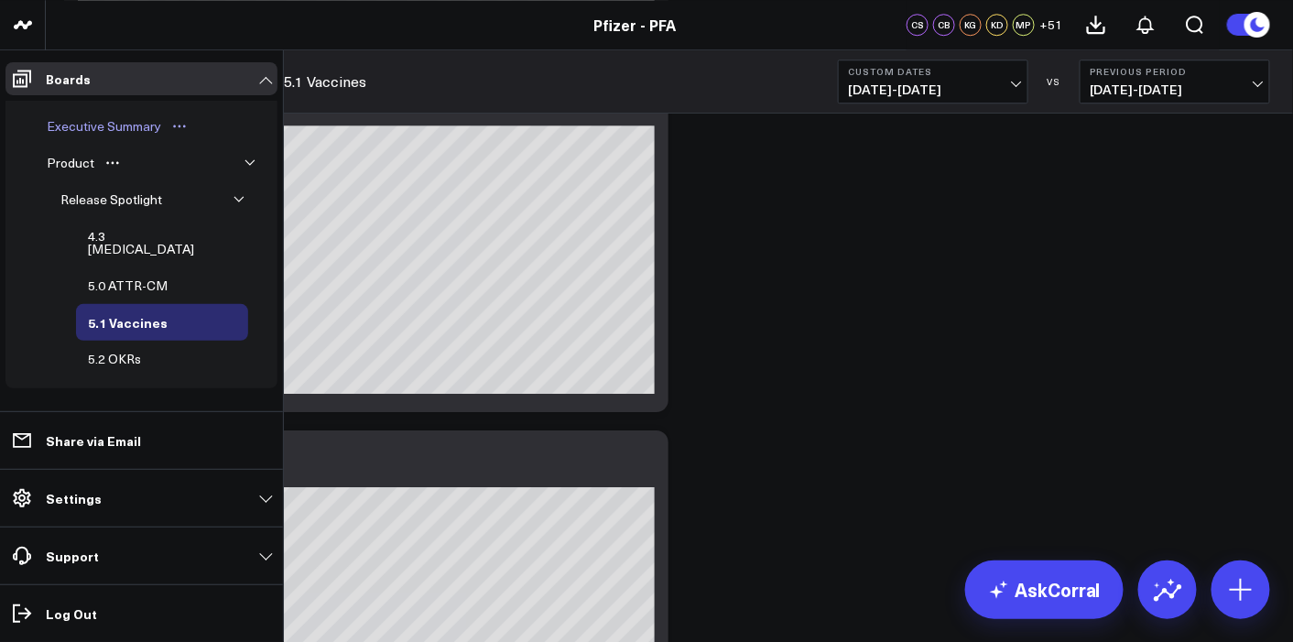
click at [132, 129] on div "Executive Summary" at bounding box center [104, 126] width 124 height 22
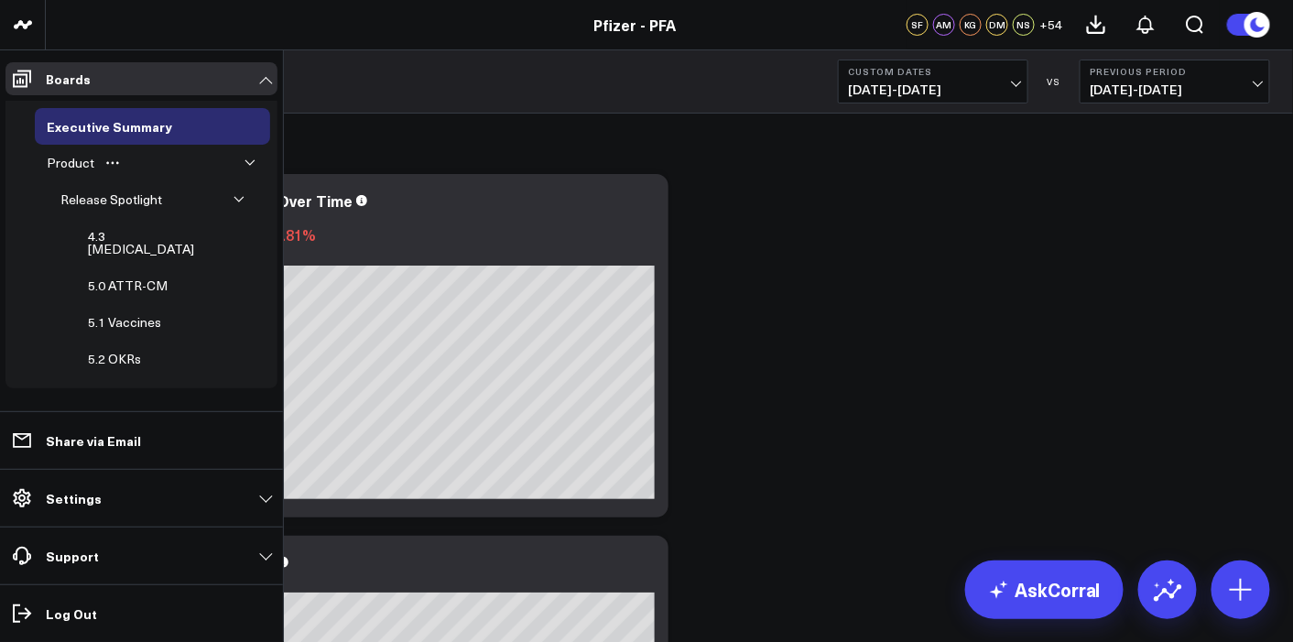
click at [245, 161] on icon "button" at bounding box center [250, 163] width 11 height 11
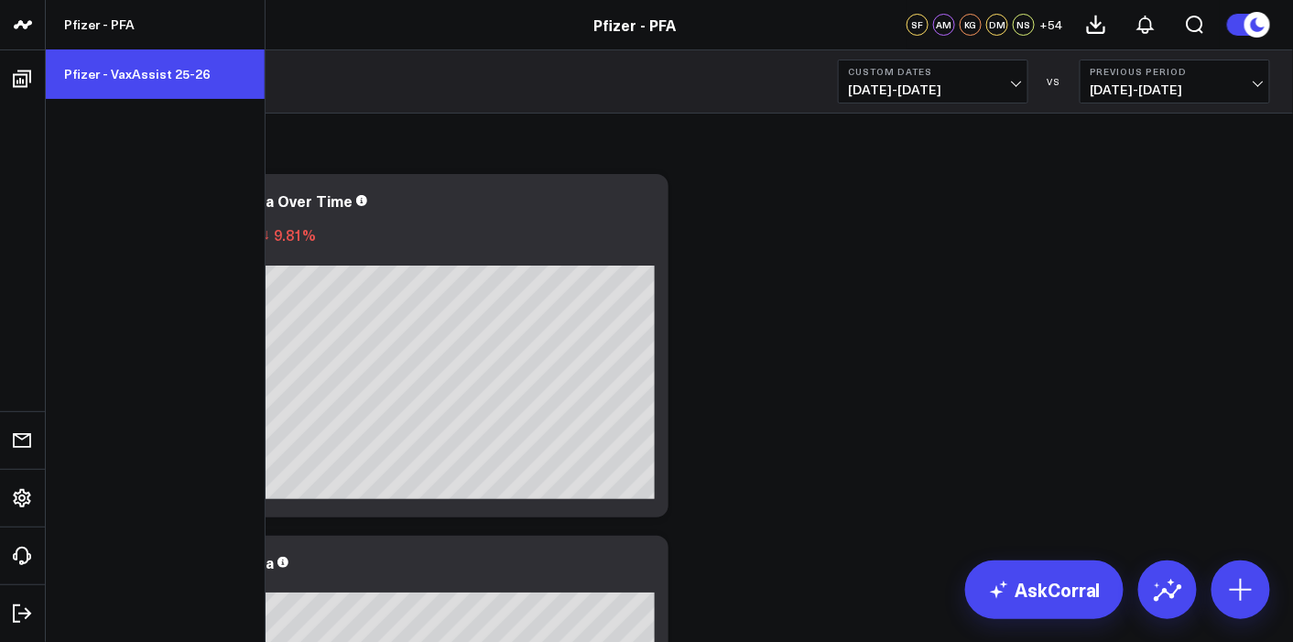
click at [139, 78] on link "Pfizer - VaxAssist 25-26" at bounding box center [155, 73] width 219 height 49
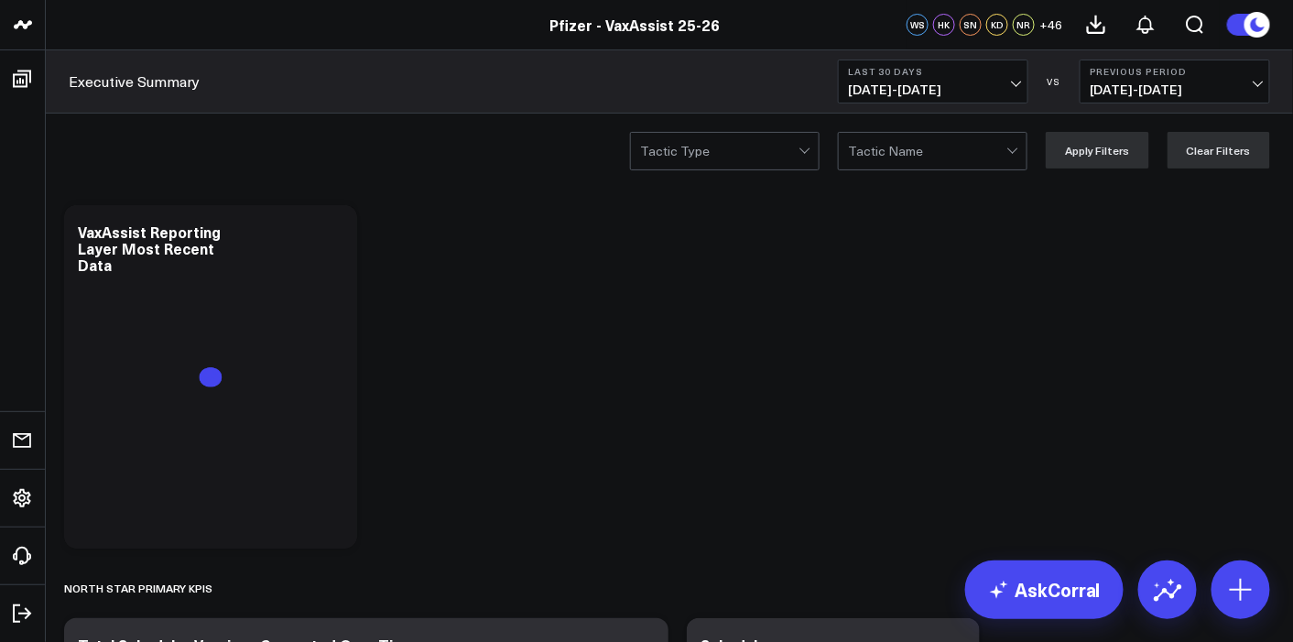
click at [909, 60] on button "Last 30 Days 09/10/25 - 10/09/25" at bounding box center [933, 82] width 190 height 44
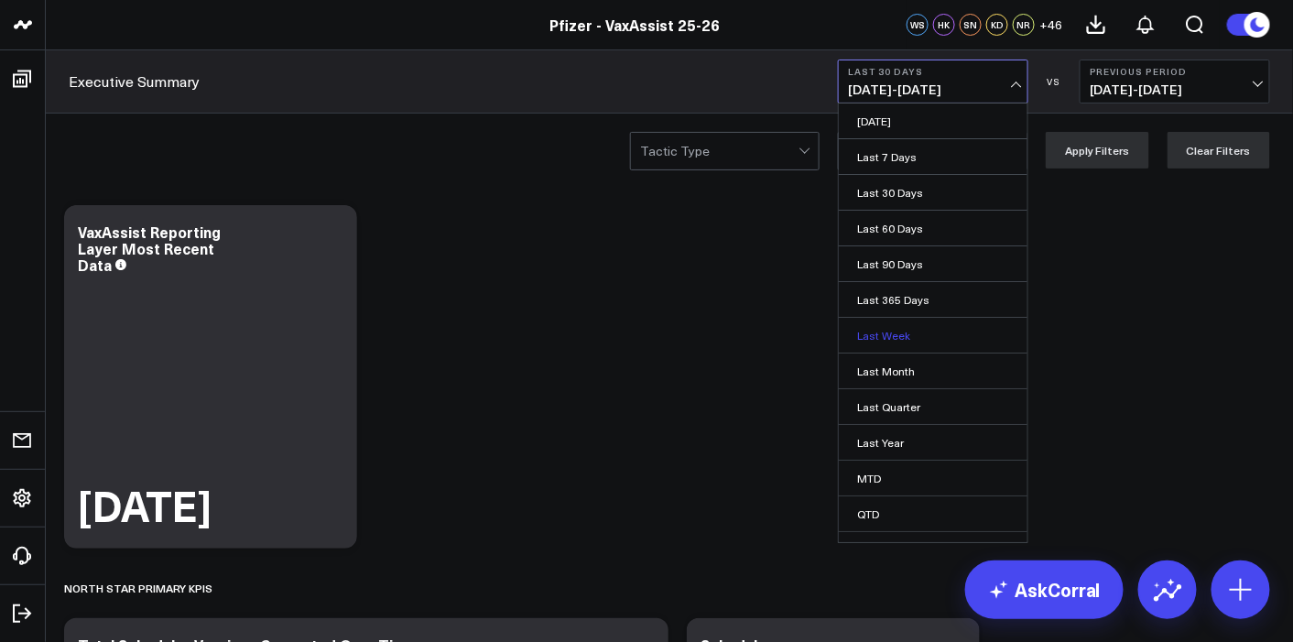
scroll to position [56, 0]
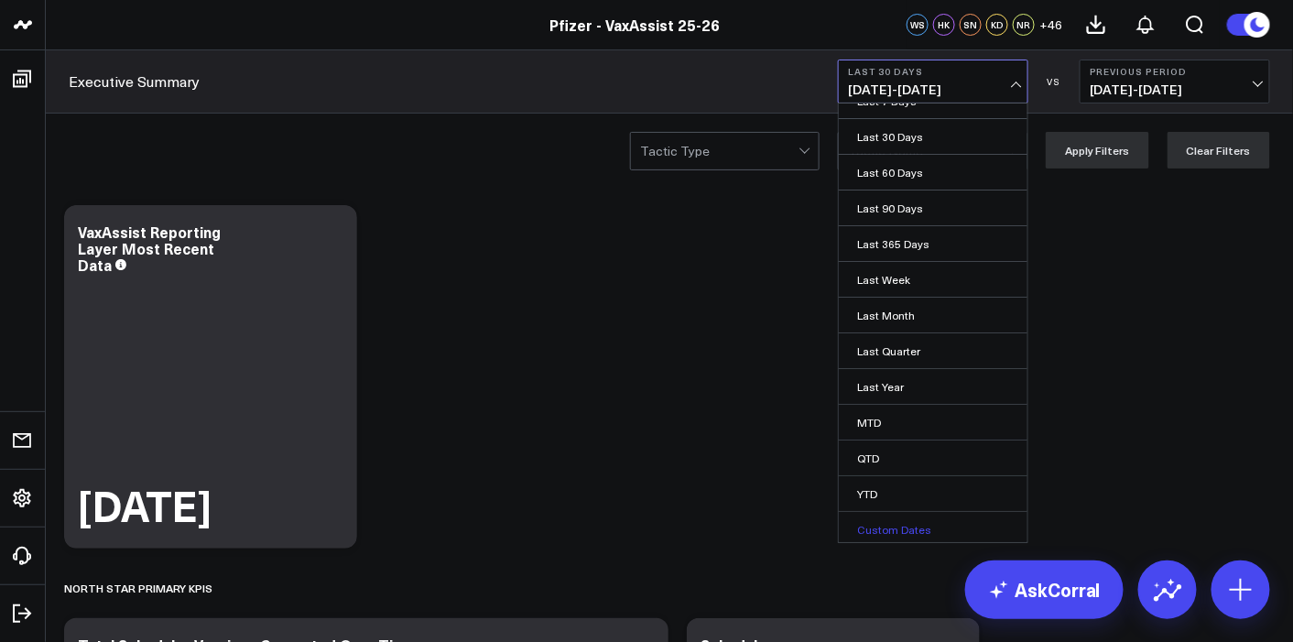
click at [930, 528] on link "Custom Dates" at bounding box center [933, 529] width 189 height 35
select select "9"
select select "2025"
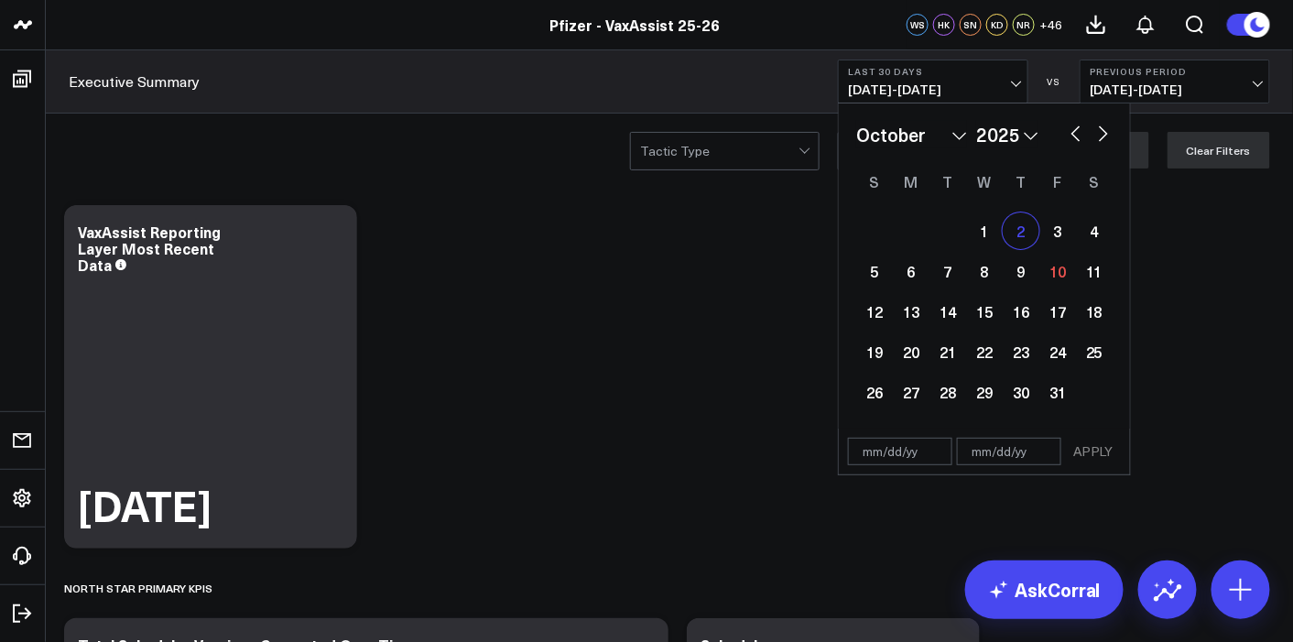
click at [1028, 245] on div "2" at bounding box center [1021, 230] width 37 height 37
type input "[DATE]"
select select "9"
select select "2025"
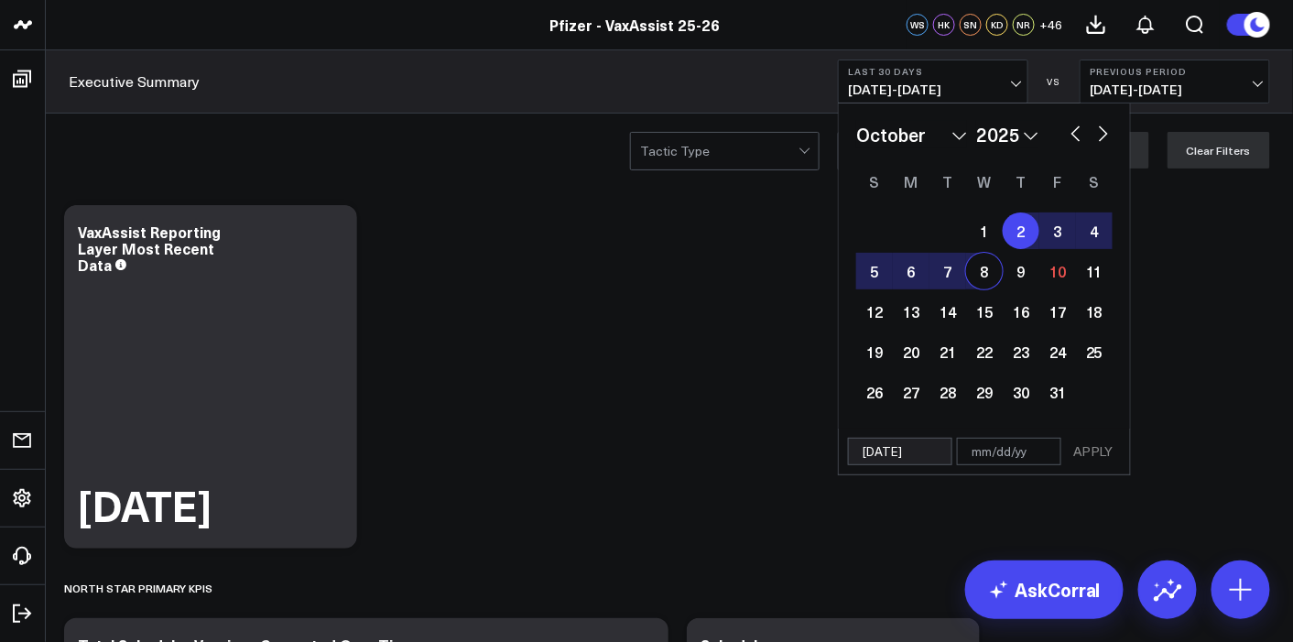
click at [978, 267] on div "8" at bounding box center [984, 271] width 37 height 37
type input "[DATE]"
select select "9"
select select "2025"
click at [1103, 451] on button "APPLY" at bounding box center [1093, 451] width 55 height 27
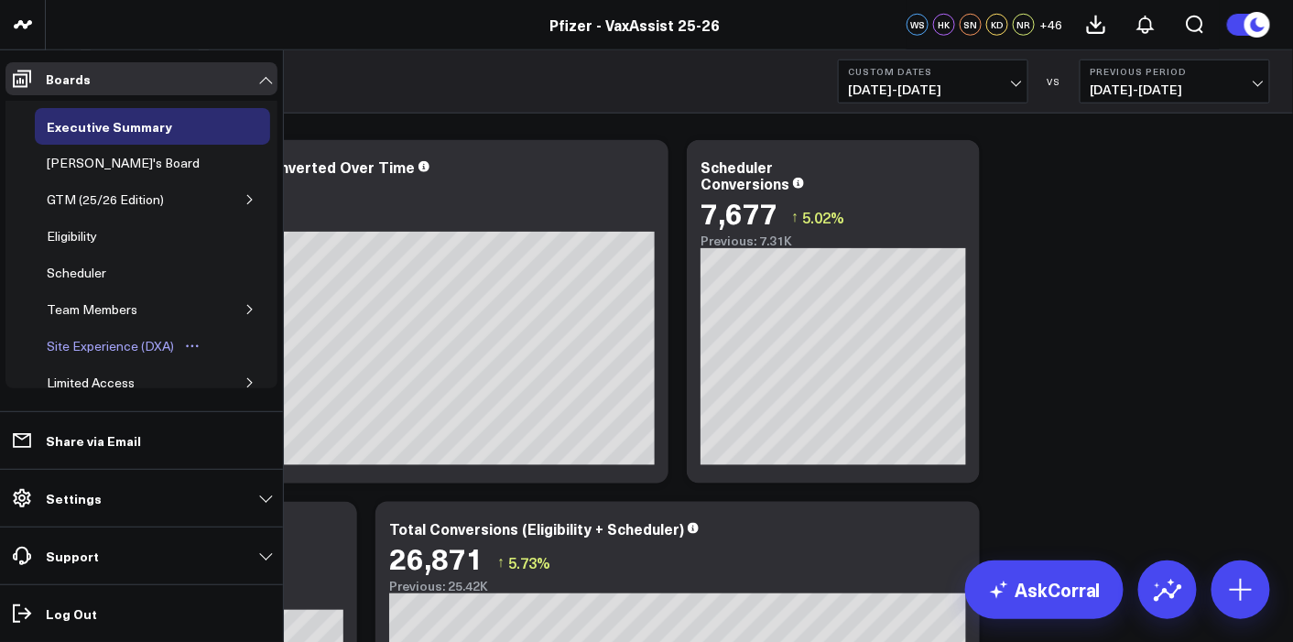
scroll to position [74, 0]
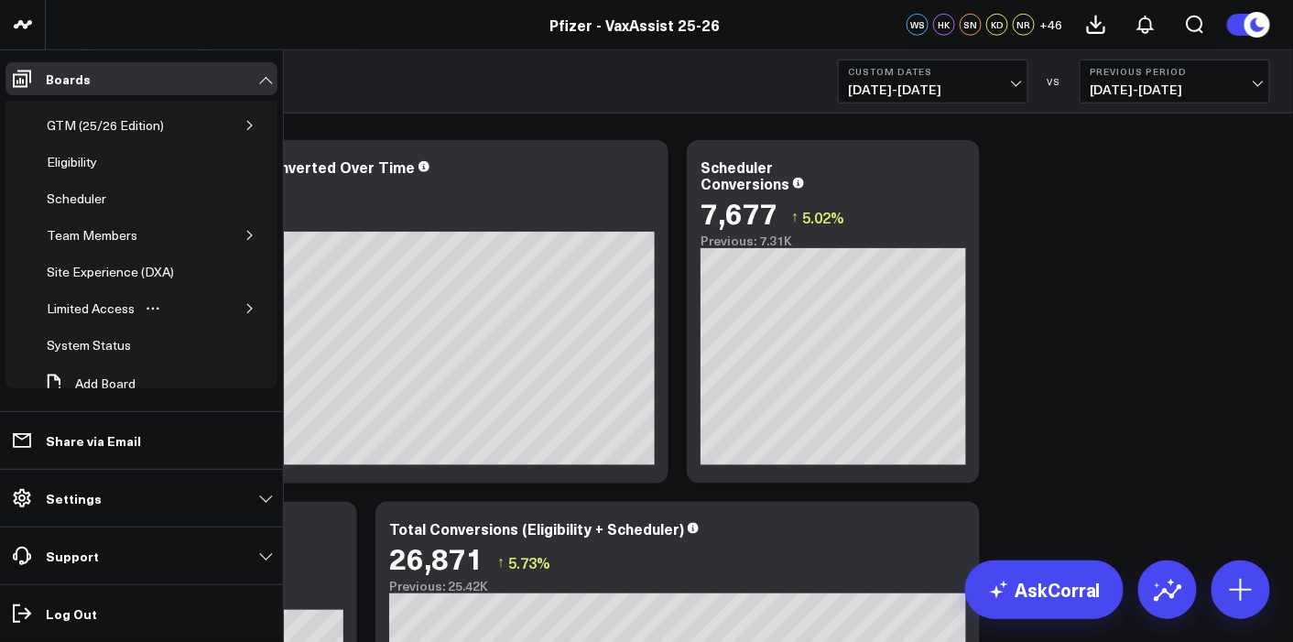
click at [241, 304] on button "button" at bounding box center [250, 308] width 18 height 18
click at [161, 339] on div "PFA - Cross Domain" at bounding box center [118, 345] width 125 height 22
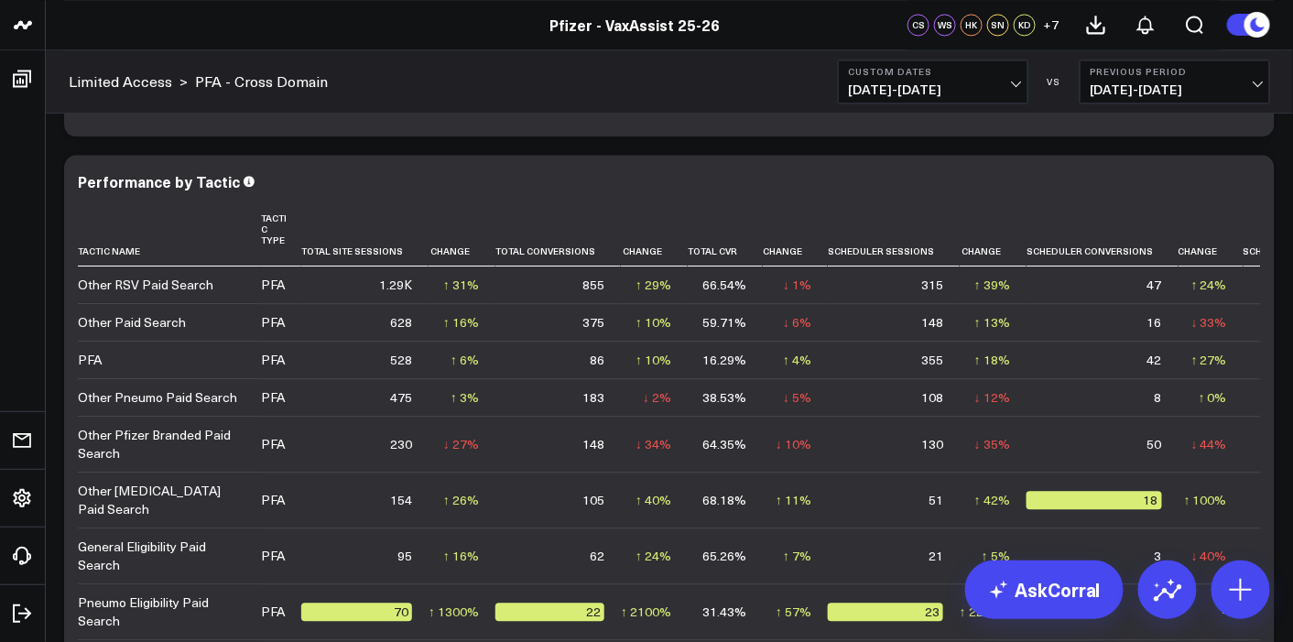
scroll to position [5579, 0]
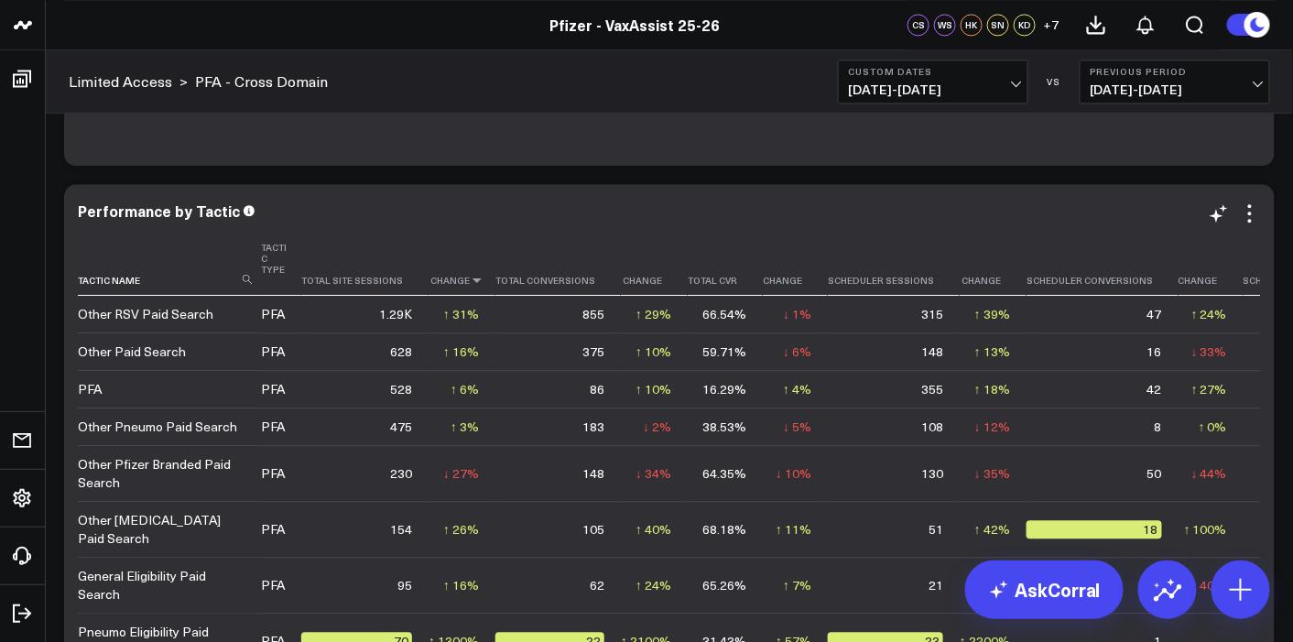
click at [471, 282] on icon at bounding box center [477, 280] width 15 height 11
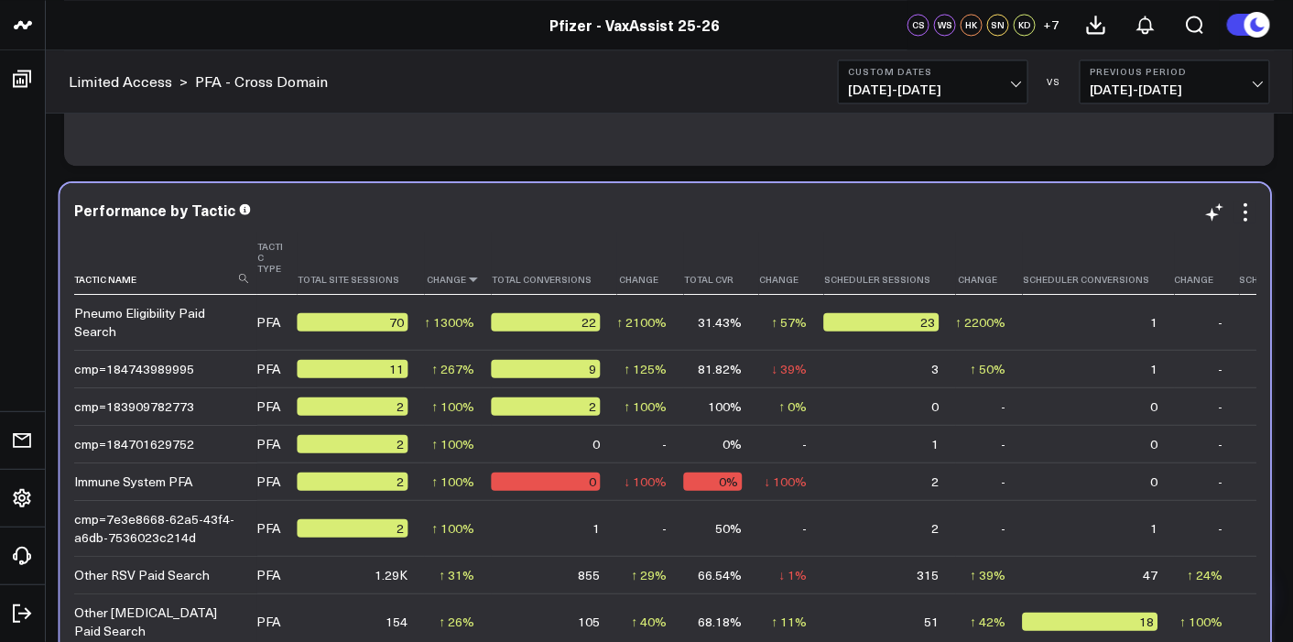
click at [466, 281] on icon at bounding box center [473, 279] width 15 height 11
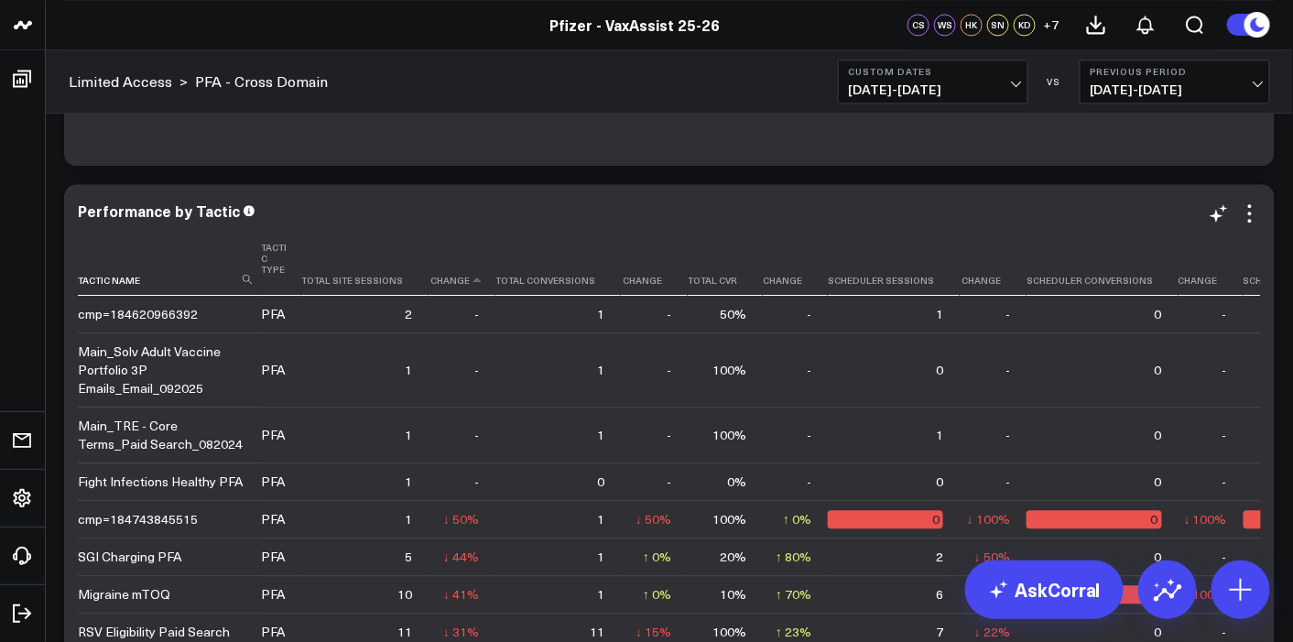
click at [468, 286] on th "Change" at bounding box center [462, 264] width 67 height 63
click at [462, 285] on th "Change" at bounding box center [462, 264] width 67 height 63
click at [470, 283] on icon at bounding box center [477, 280] width 15 height 11
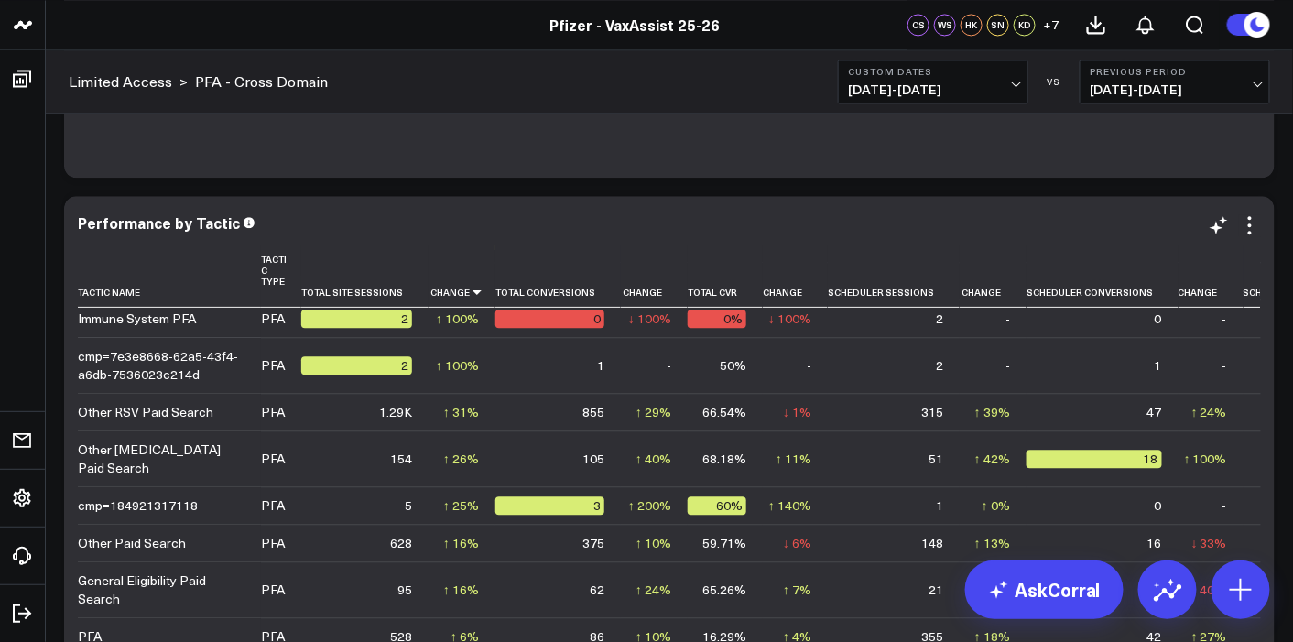
scroll to position [0, 0]
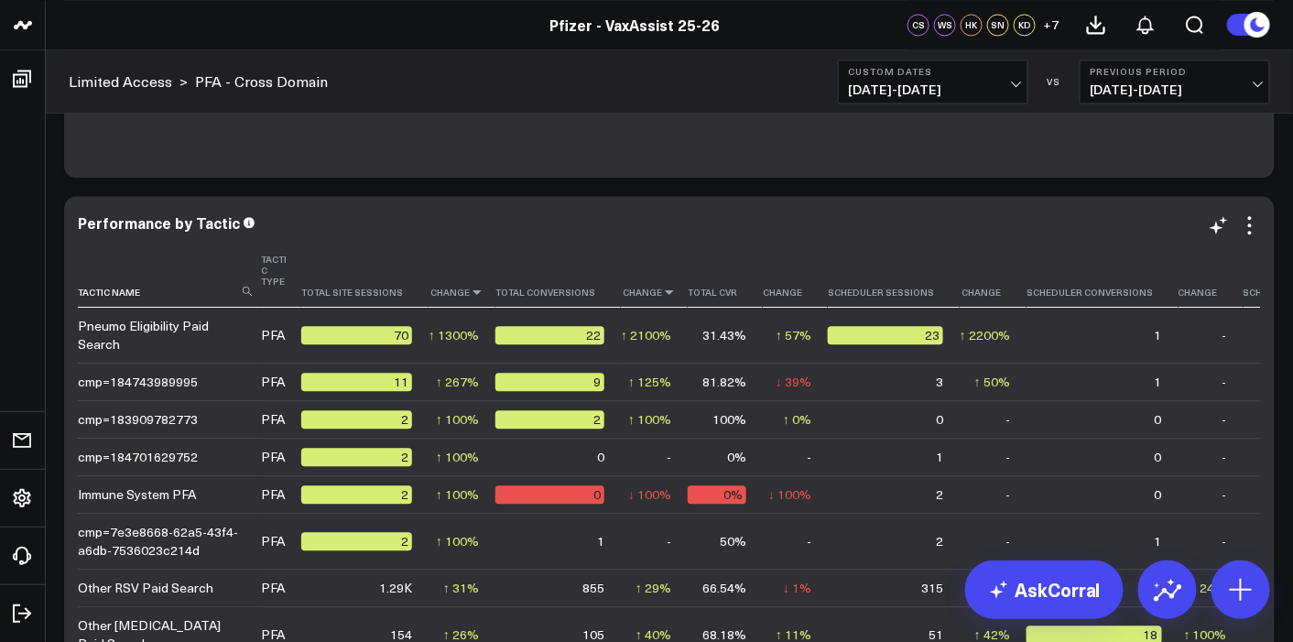
click at [662, 295] on icon at bounding box center [669, 292] width 15 height 11
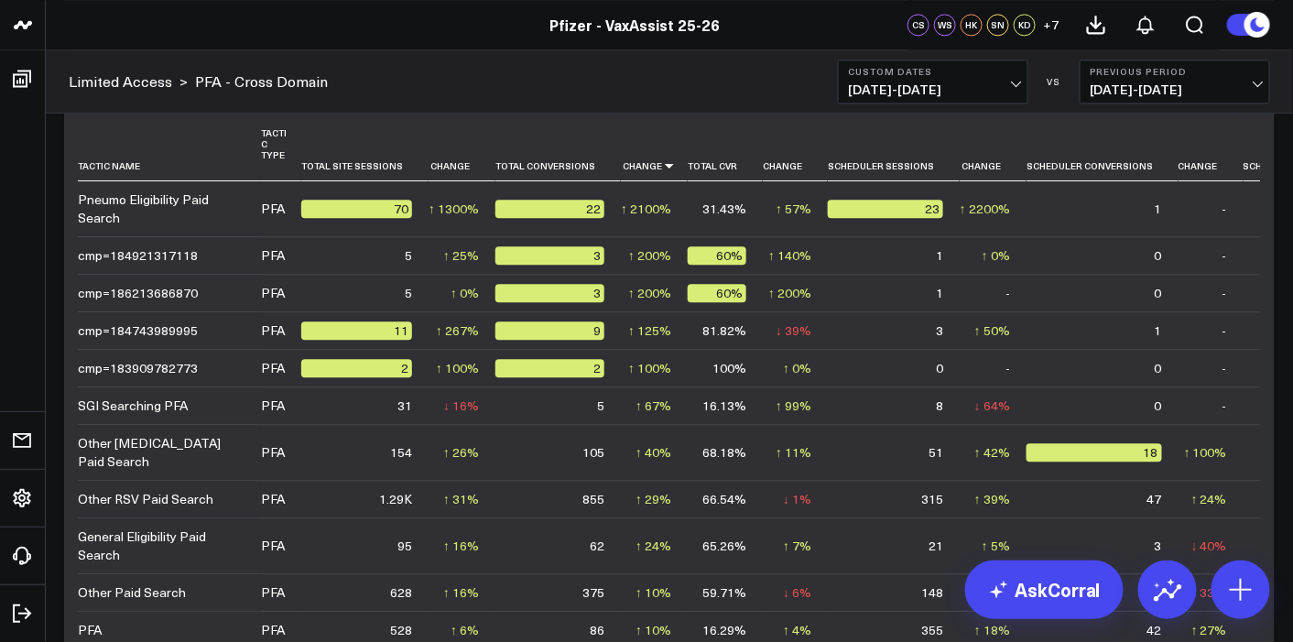
scroll to position [5667, 0]
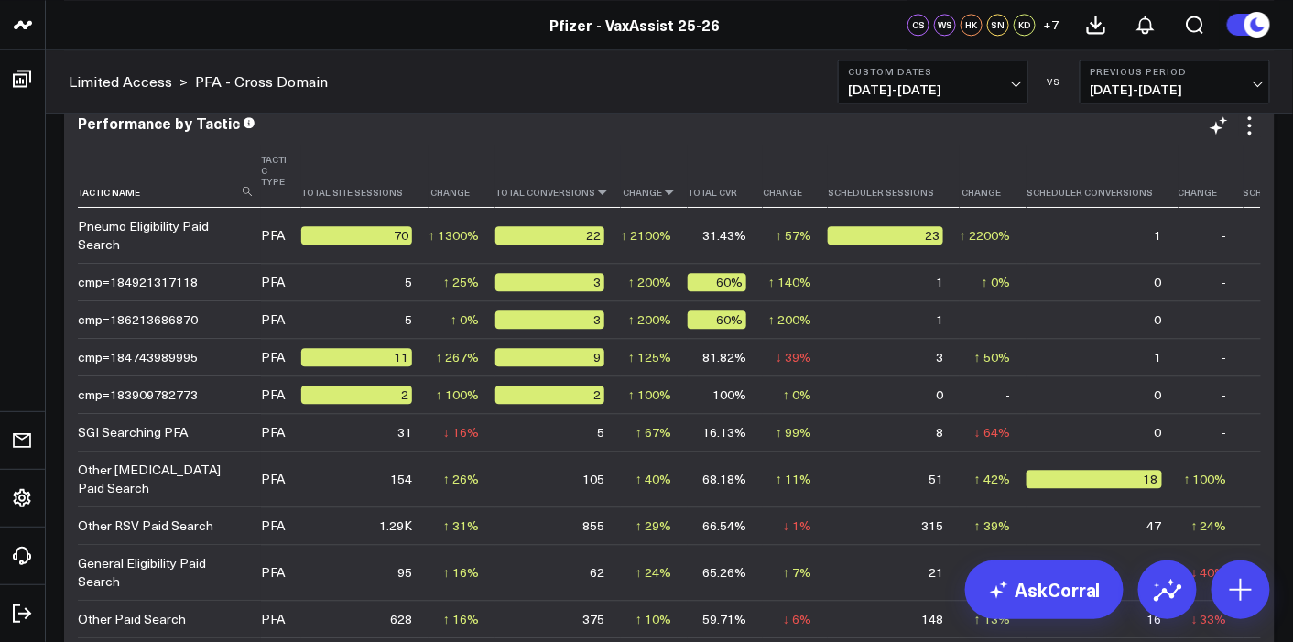
click at [595, 193] on icon at bounding box center [602, 192] width 15 height 11
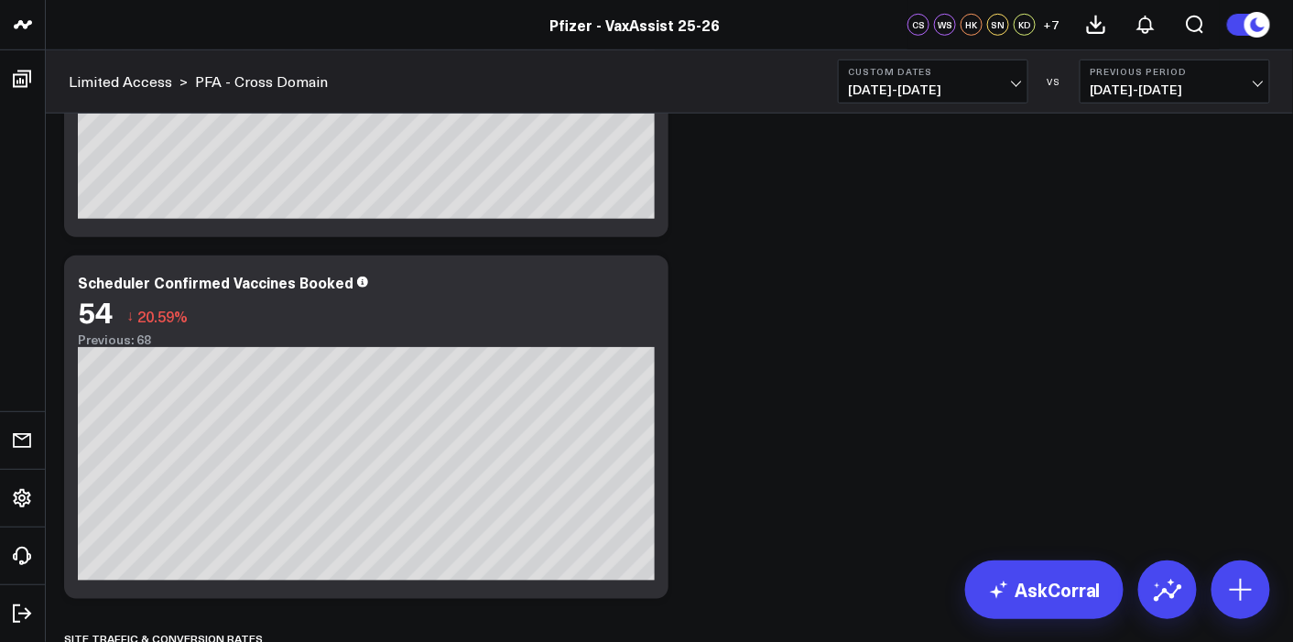
scroll to position [2538, 0]
